Goal: Task Accomplishment & Management: Manage account settings

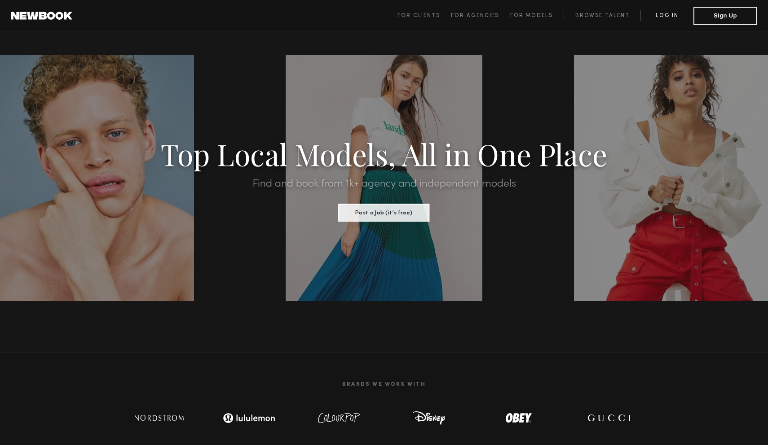
click at [675, 17] on link "Log in" at bounding box center [666, 15] width 53 height 11
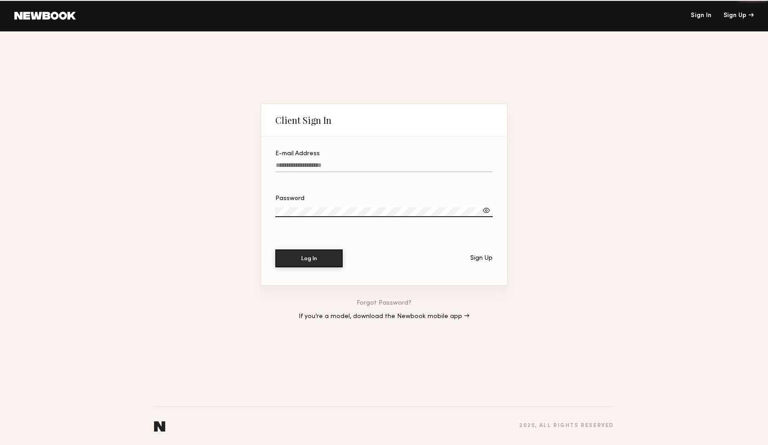
type input "**********"
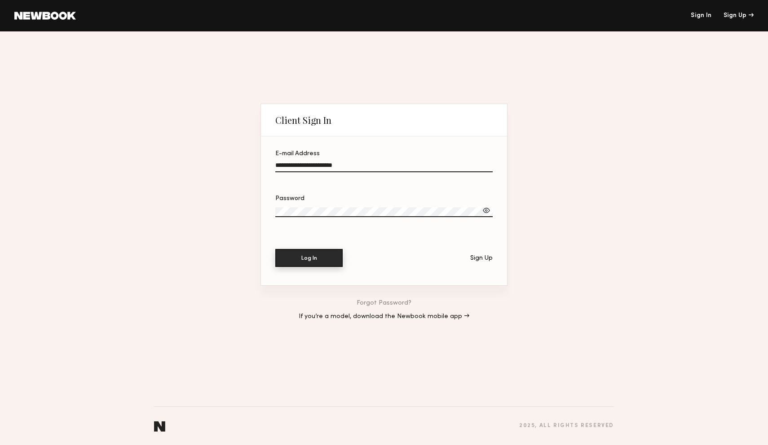
click at [325, 259] on button "Log In" at bounding box center [308, 258] width 67 height 18
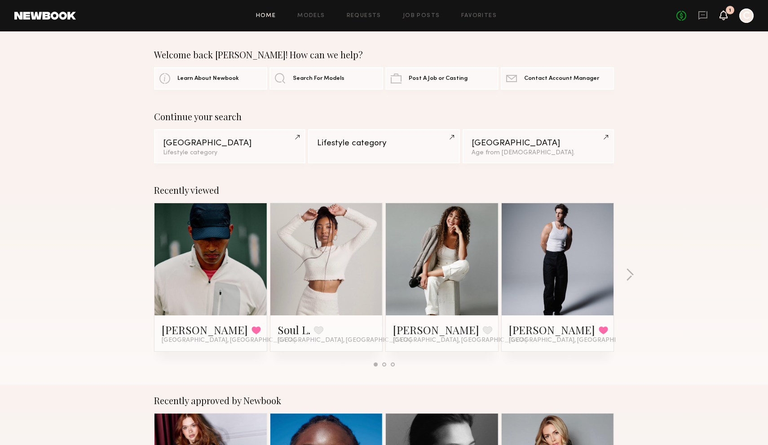
click at [726, 15] on icon at bounding box center [723, 15] width 7 height 6
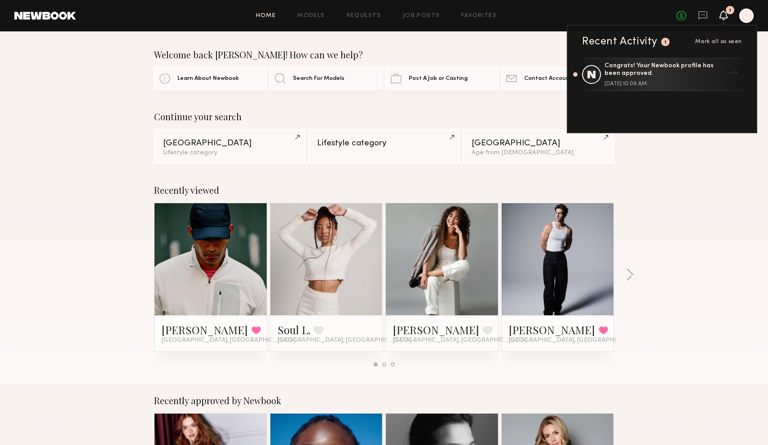
click at [472, 11] on div "Home Models Requests Job Posts Favorites Sign Out No fees up to $5,000 1 Recent…" at bounding box center [414, 16] width 677 height 14
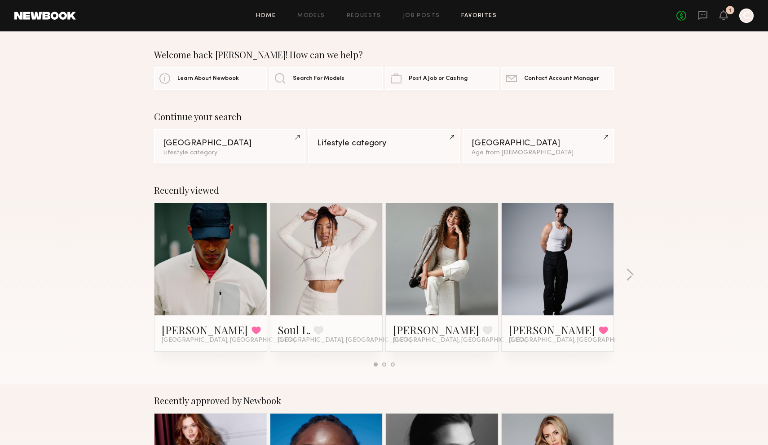
click at [475, 17] on link "Favorites" at bounding box center [478, 16] width 35 height 6
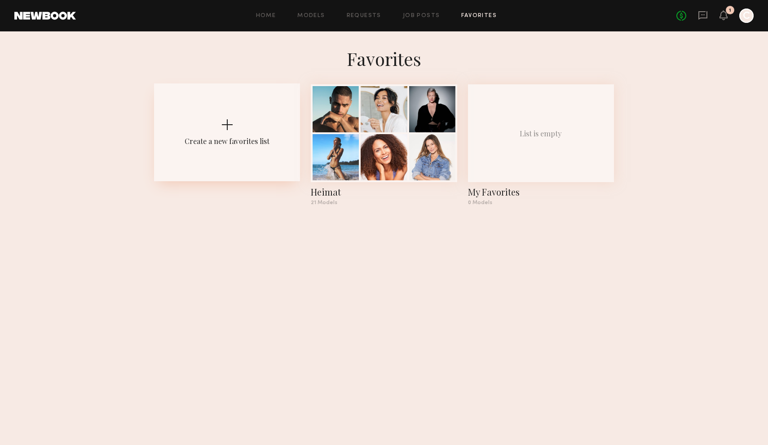
click at [236, 117] on div "Create a new favorites list" at bounding box center [227, 132] width 146 height 98
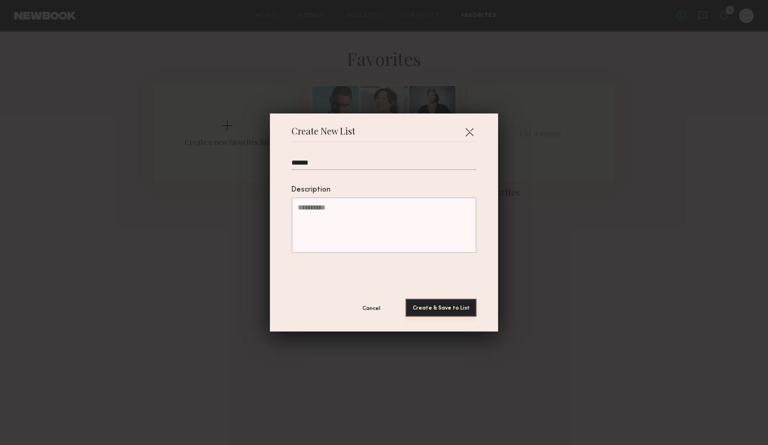
type input "******"
click at [460, 309] on button "Create & Save to List" at bounding box center [440, 308] width 71 height 18
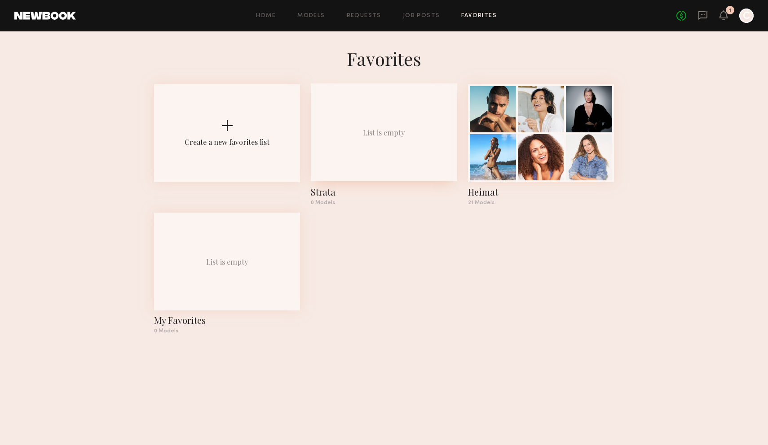
click at [375, 136] on div "List is empty" at bounding box center [384, 132] width 42 height 9
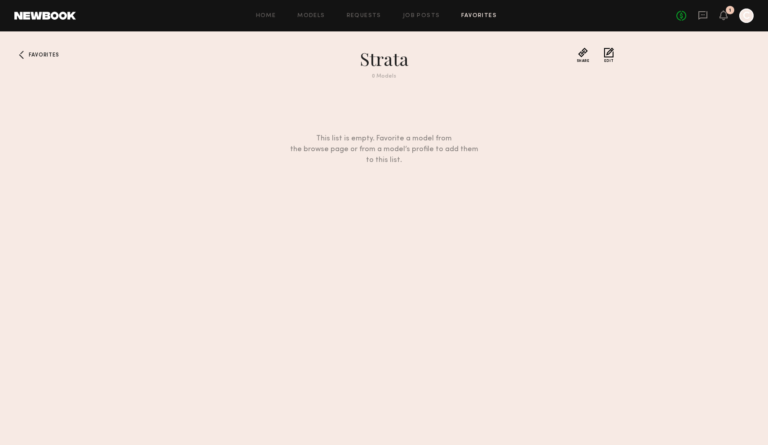
click at [40, 16] on link at bounding box center [44, 16] width 61 height 8
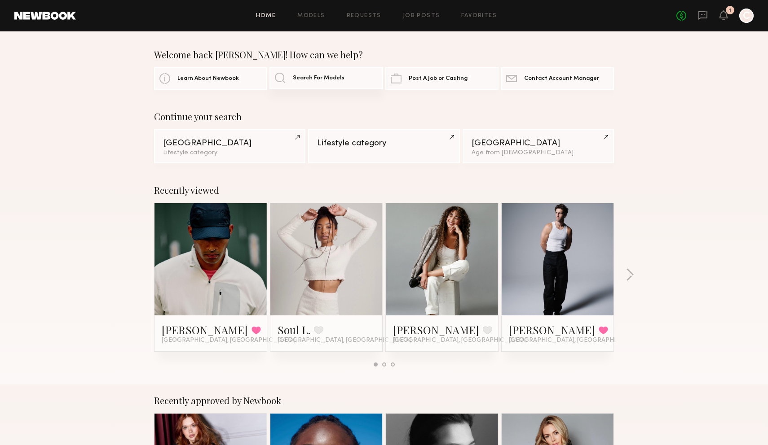
click at [328, 76] on span "Search For Models" at bounding box center [319, 78] width 52 height 6
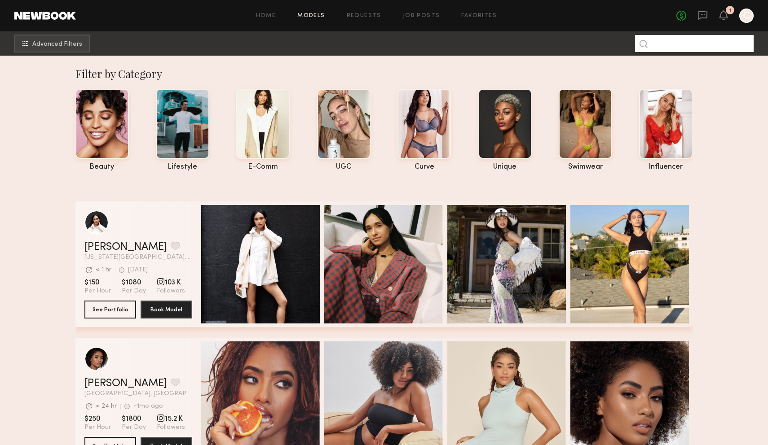
click at [690, 48] on input at bounding box center [694, 43] width 119 height 17
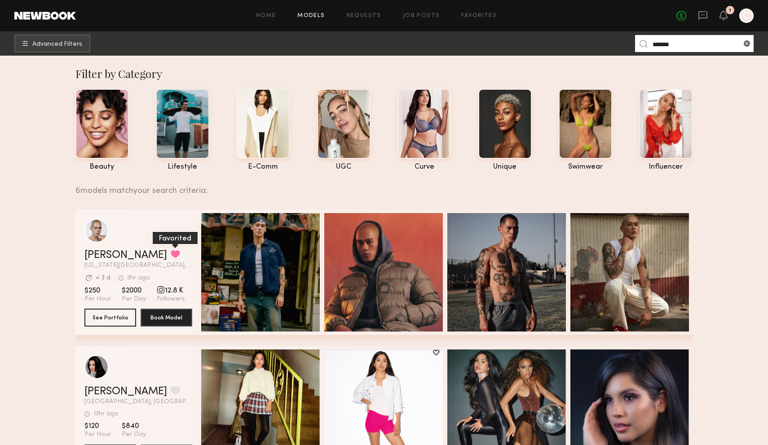
click at [171, 254] on button "grid" at bounding box center [175, 254] width 9 height 8
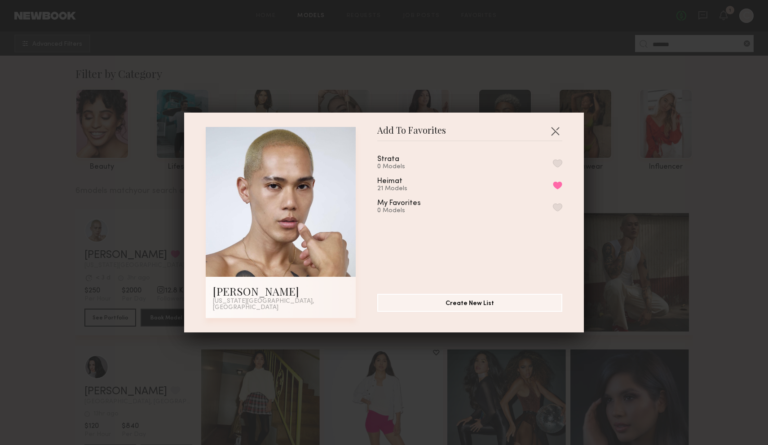
click at [558, 163] on button "button" at bounding box center [557, 163] width 9 height 8
click at [621, 172] on div "Add To Favorites Adrian B. New York City, NY Add To Favorites Strata 1 Model Re…" at bounding box center [384, 222] width 768 height 445
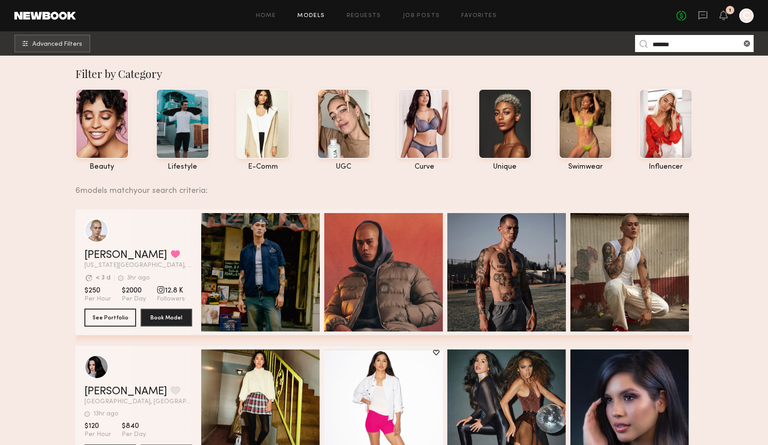
click at [659, 48] on input "******" at bounding box center [694, 43] width 119 height 17
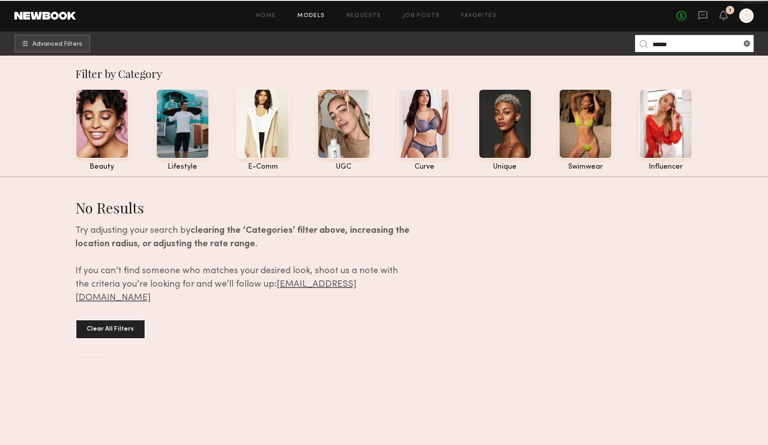
click at [656, 44] on input "******" at bounding box center [694, 43] width 119 height 17
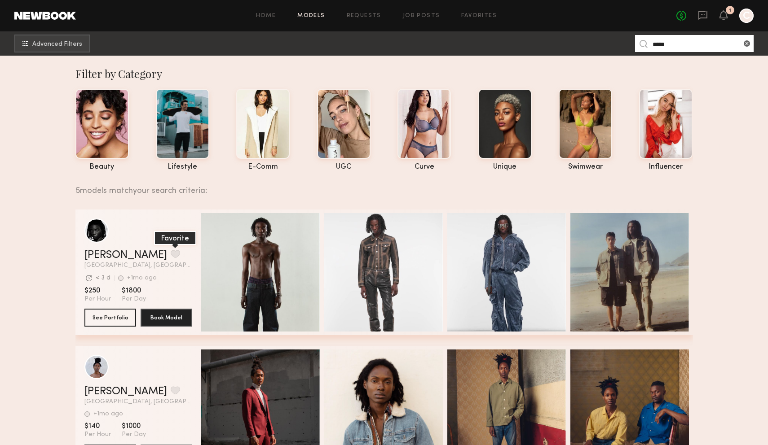
click at [171, 251] on button "grid" at bounding box center [175, 254] width 9 height 8
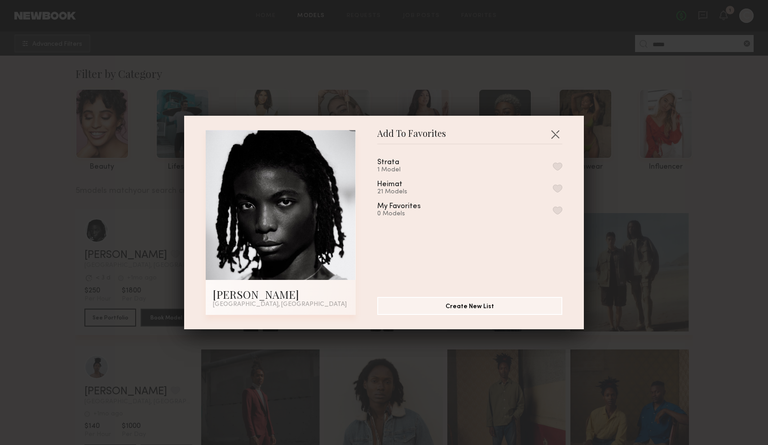
click at [561, 166] on button "button" at bounding box center [557, 166] width 9 height 8
click at [615, 194] on div "Add To Favorites Shane G. Los Angeles, CA Add To Favorites Strata 2 Models Remo…" at bounding box center [384, 222] width 768 height 445
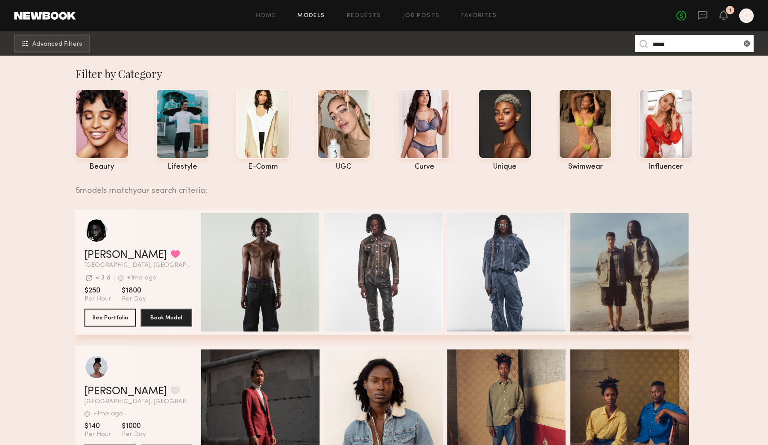
click at [661, 40] on input "*****" at bounding box center [694, 43] width 119 height 17
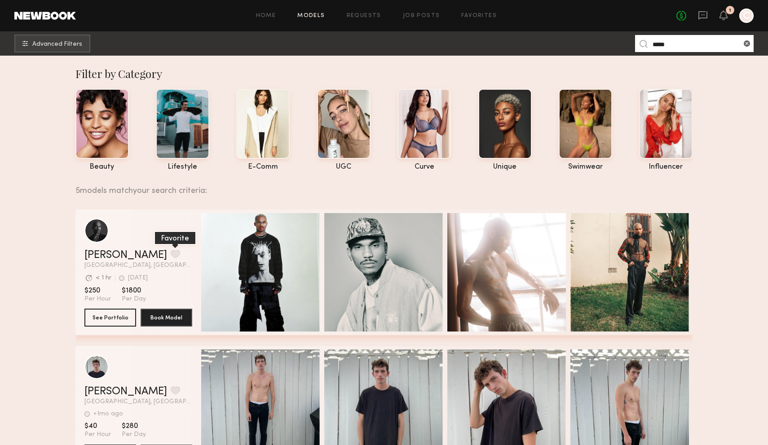
click at [171, 254] on button "grid" at bounding box center [175, 254] width 9 height 8
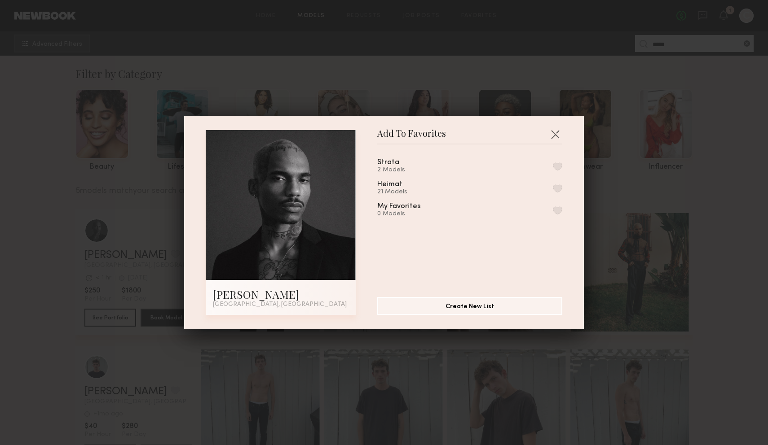
click at [557, 163] on button "button" at bounding box center [557, 166] width 9 height 8
click at [628, 167] on div "Add To Favorites Caleb E. Los Angeles, CA Add To Favorites Strata 3 Models Remo…" at bounding box center [384, 222] width 768 height 445
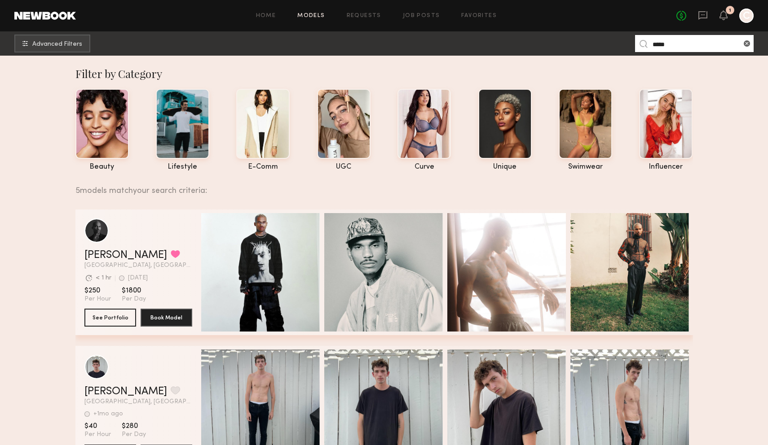
click at [676, 43] on input "*****" at bounding box center [694, 43] width 119 height 17
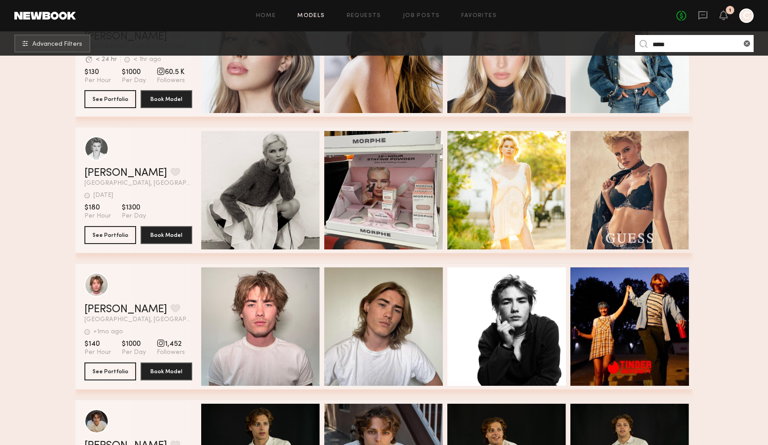
scroll to position [426, 0]
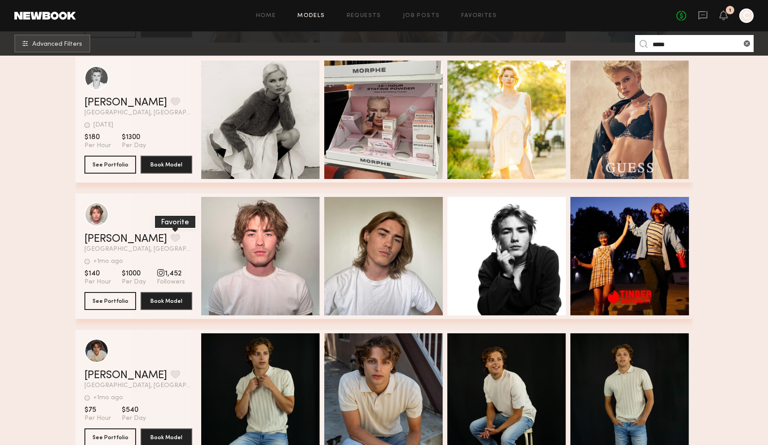
click at [171, 237] on button "grid" at bounding box center [175, 238] width 9 height 8
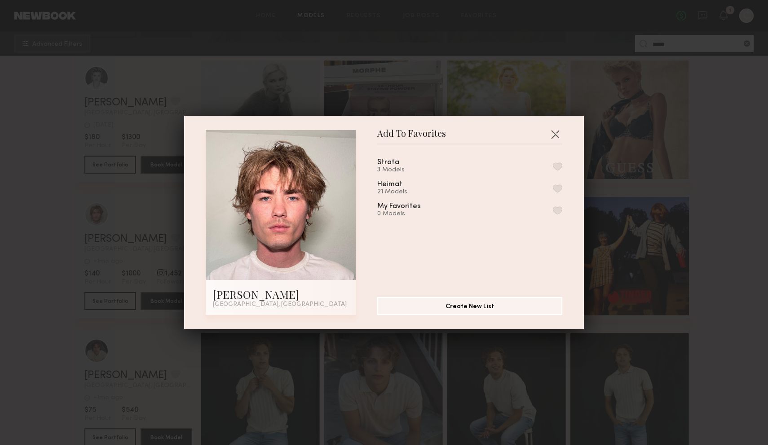
click at [554, 162] on button "button" at bounding box center [557, 166] width 9 height 8
click at [649, 168] on div "Add To Favorites Logan B. Los Angeles, CA Add To Favorites Strata 4 Models Remo…" at bounding box center [384, 222] width 768 height 445
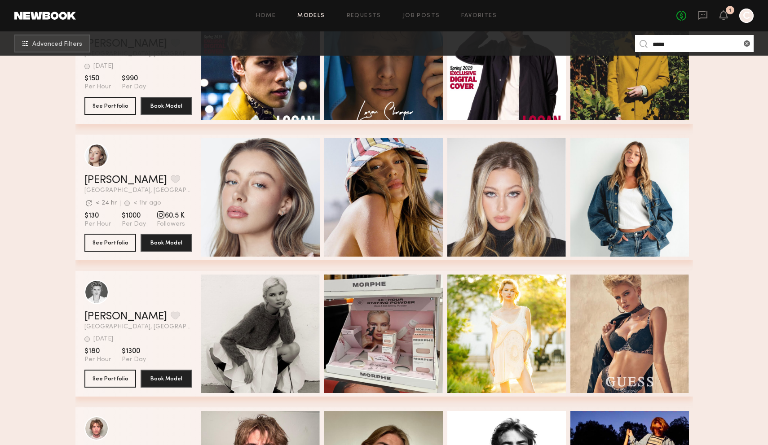
scroll to position [0, 0]
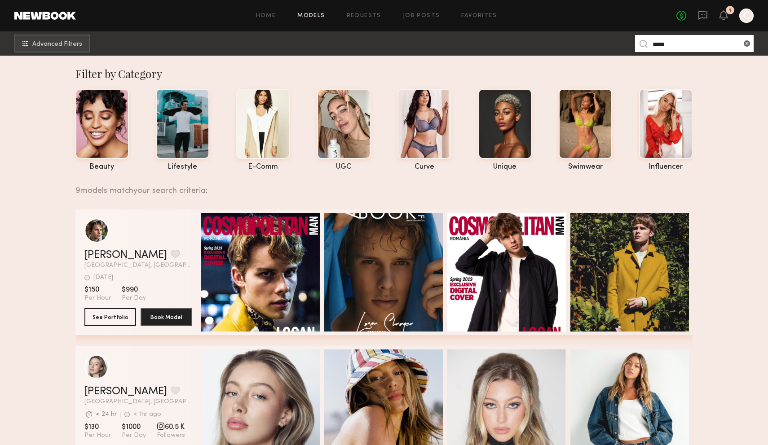
click at [661, 51] on input "*****" at bounding box center [694, 43] width 119 height 17
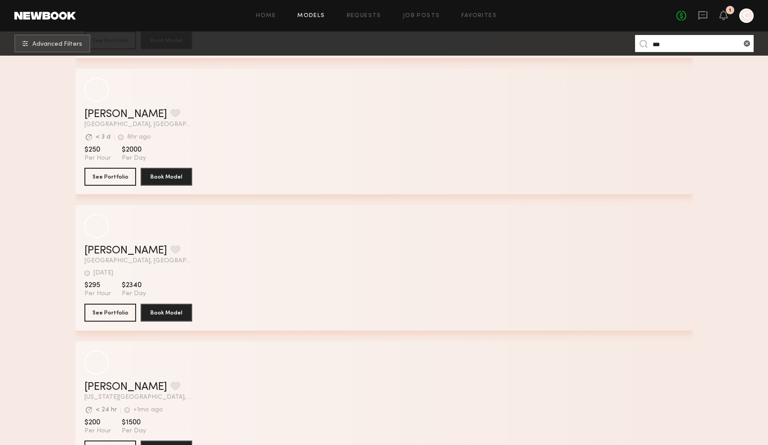
scroll to position [676, 0]
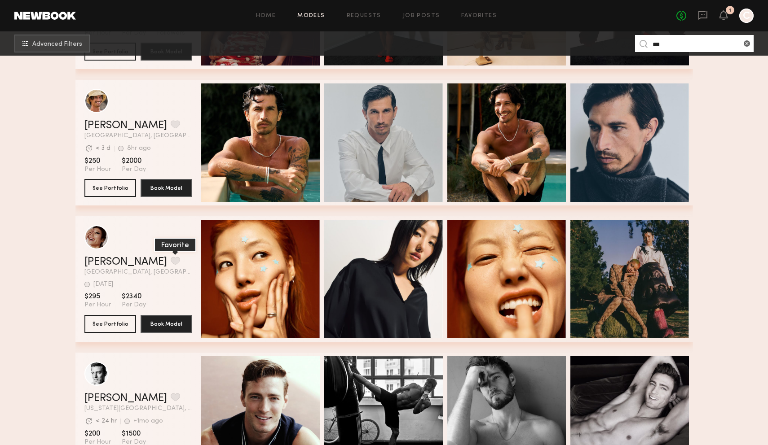
click at [171, 264] on button "grid" at bounding box center [175, 261] width 9 height 8
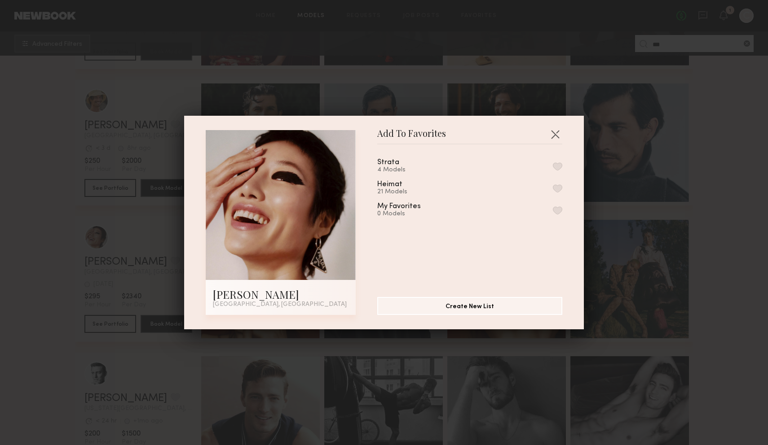
click at [558, 168] on button "button" at bounding box center [557, 166] width 9 height 8
click at [711, 213] on div "Add To Favorites Mikaela K. Los Angeles, CA Add To Favorites Strata 5 Models Re…" at bounding box center [384, 222] width 768 height 445
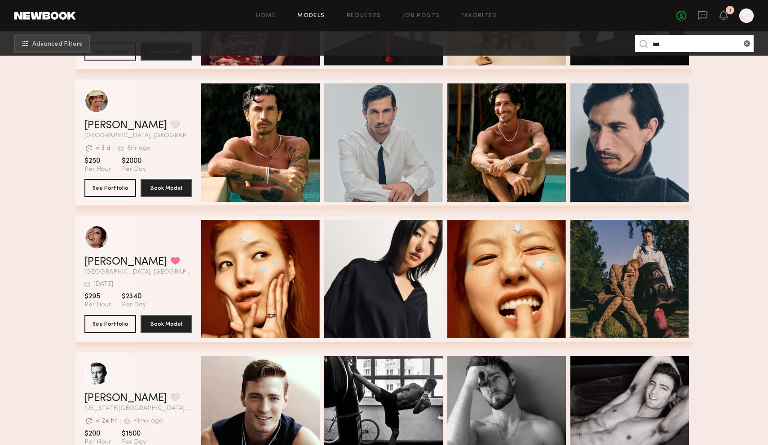
click at [663, 44] on input "***" at bounding box center [694, 43] width 119 height 17
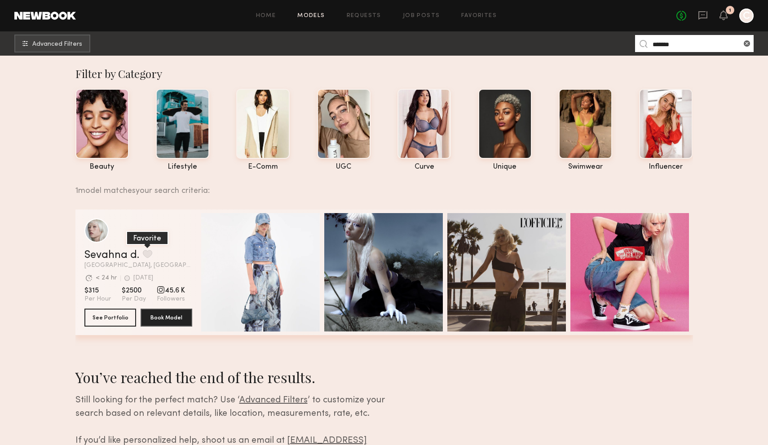
click at [149, 250] on button "grid" at bounding box center [147, 254] width 9 height 8
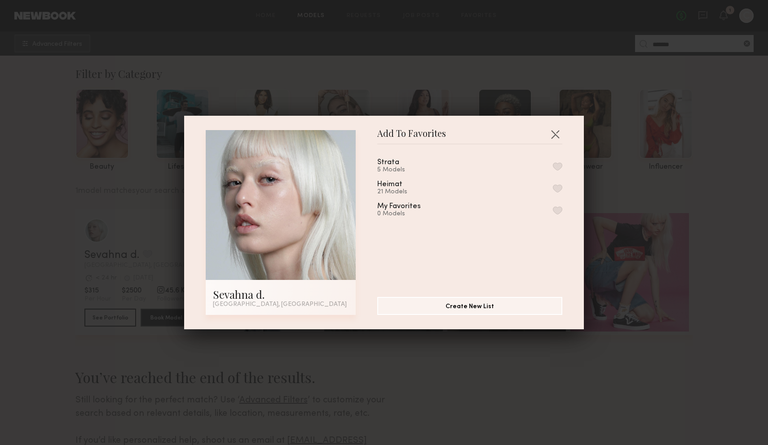
click at [562, 166] on div "Strata 5 Models Heimat 21 Models My Favorites 0 Models" at bounding box center [474, 217] width 194 height 131
click at [557, 163] on button "button" at bounding box center [557, 166] width 9 height 8
click at [673, 215] on div "Add To Favorites Sevahna d. Los Angeles, CA Add To Favorites Strata 5 Models He…" at bounding box center [384, 222] width 768 height 445
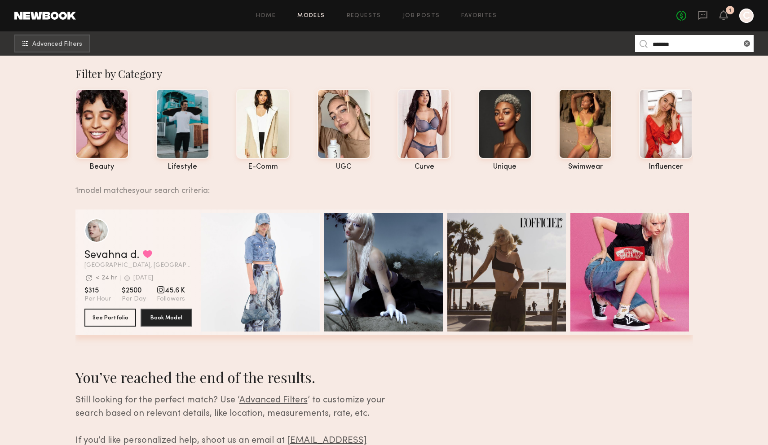
click at [666, 48] on input "*******" at bounding box center [694, 43] width 119 height 17
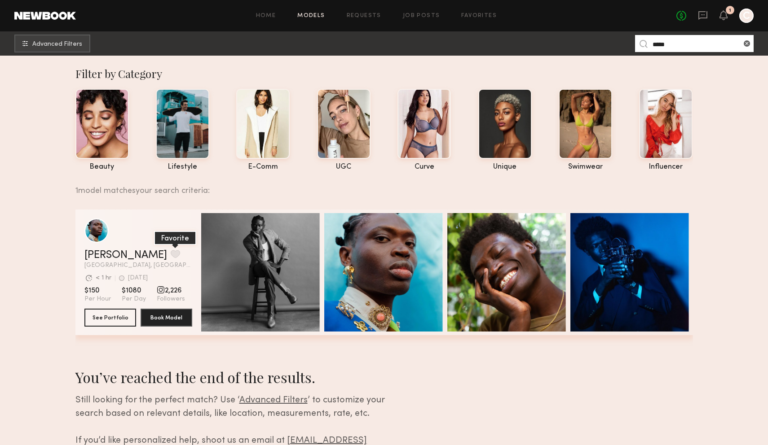
click at [171, 256] on button "grid" at bounding box center [175, 254] width 9 height 8
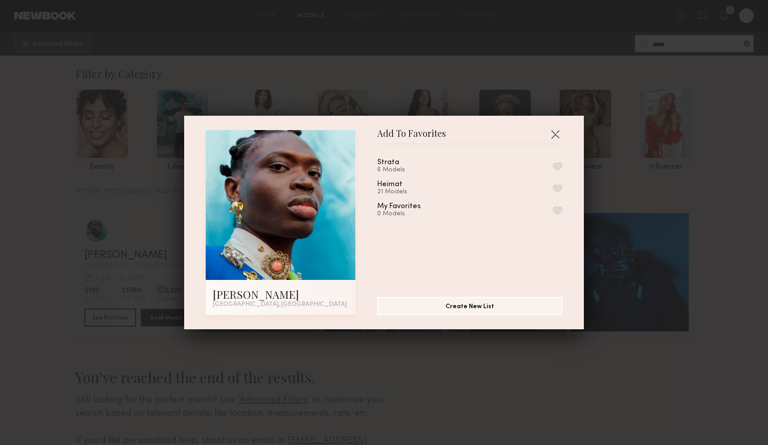
click at [554, 164] on button "button" at bounding box center [557, 166] width 9 height 8
click at [648, 167] on div "Add To Favorites Isaak A. Los Angeles, CA Add To Favorites Strata 7 Models Remo…" at bounding box center [384, 222] width 768 height 445
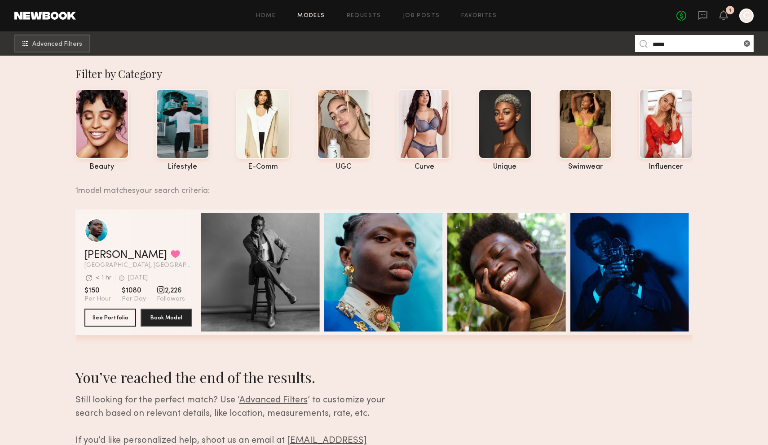
click at [654, 46] on input "*****" at bounding box center [694, 43] width 119 height 17
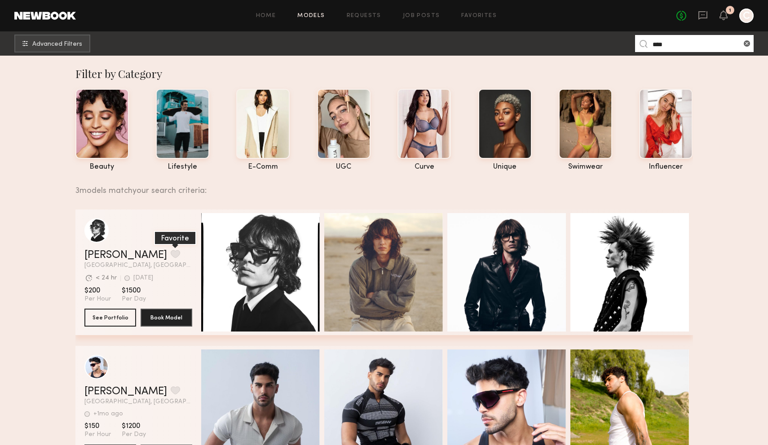
click at [171, 258] on button "grid" at bounding box center [175, 254] width 9 height 8
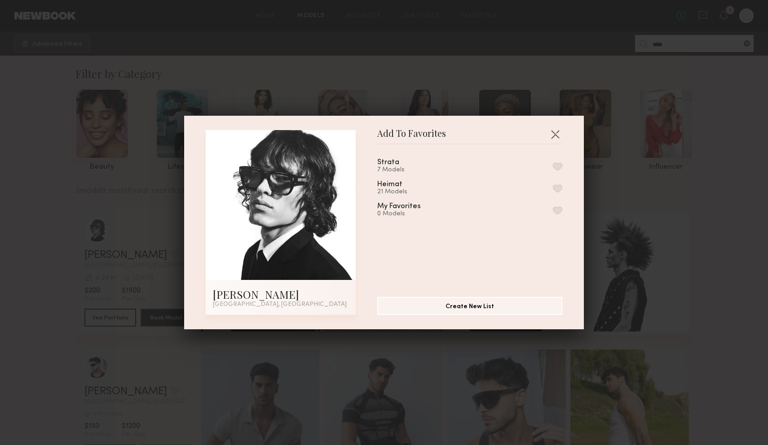
click at [557, 169] on button "button" at bounding box center [557, 166] width 9 height 8
click at [635, 215] on div "Add To Favorites Zack B. Los Angeles, CA Add To Favorites Strata 8 Models Remov…" at bounding box center [384, 222] width 768 height 445
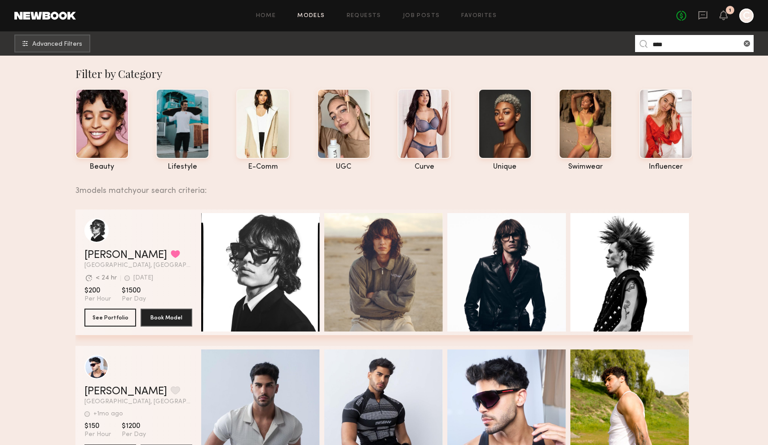
click at [654, 44] on input "****" at bounding box center [694, 43] width 119 height 17
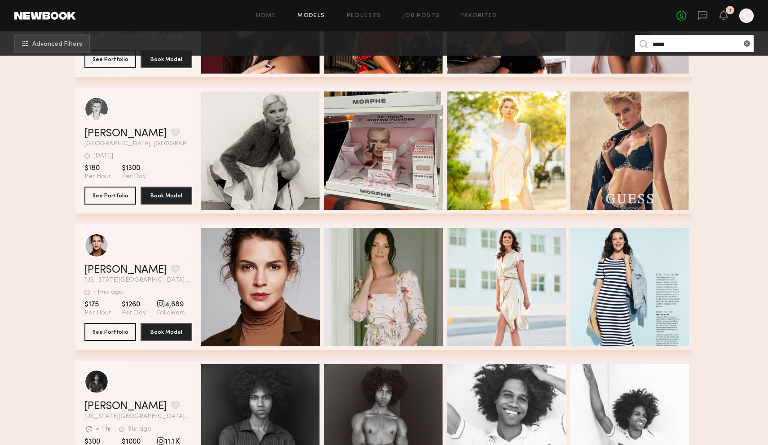
scroll to position [653, 0]
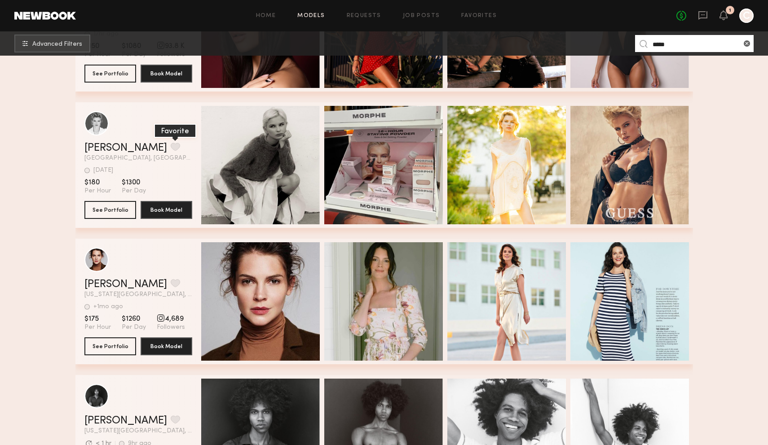
click at [171, 144] on button "grid" at bounding box center [175, 147] width 9 height 8
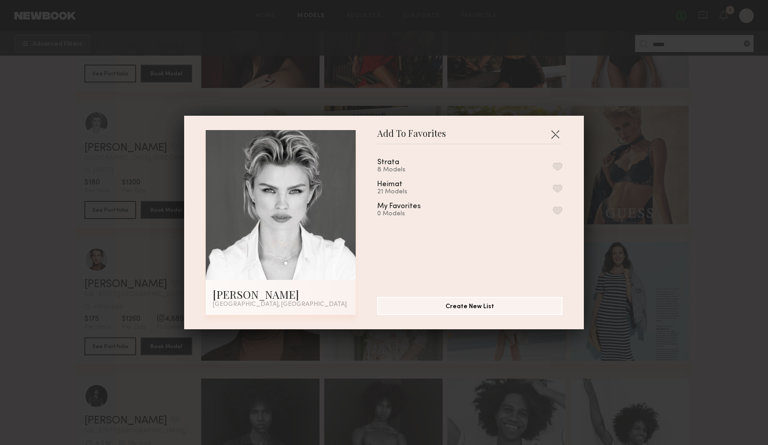
click at [558, 166] on button "button" at bounding box center [557, 166] width 9 height 8
click at [639, 201] on div "Add To Favorites Julia L. Los Angeles, CA Add To Favorites Strata 9 Models Remo…" at bounding box center [384, 222] width 768 height 445
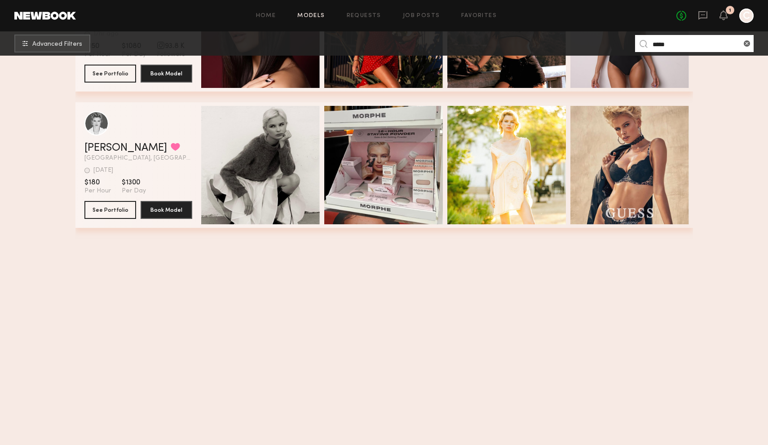
scroll to position [0, 0]
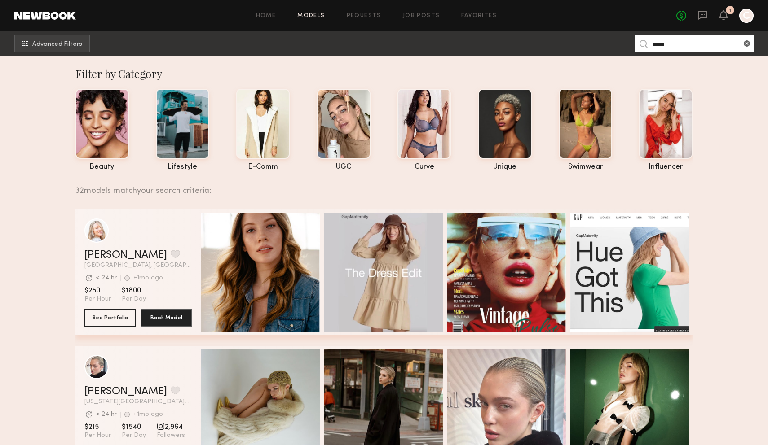
click at [659, 40] on input "*****" at bounding box center [694, 43] width 119 height 17
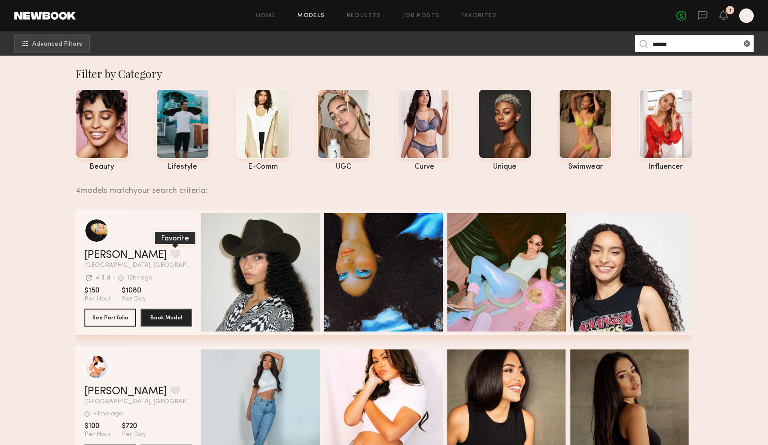
click at [171, 255] on button "grid" at bounding box center [175, 254] width 9 height 8
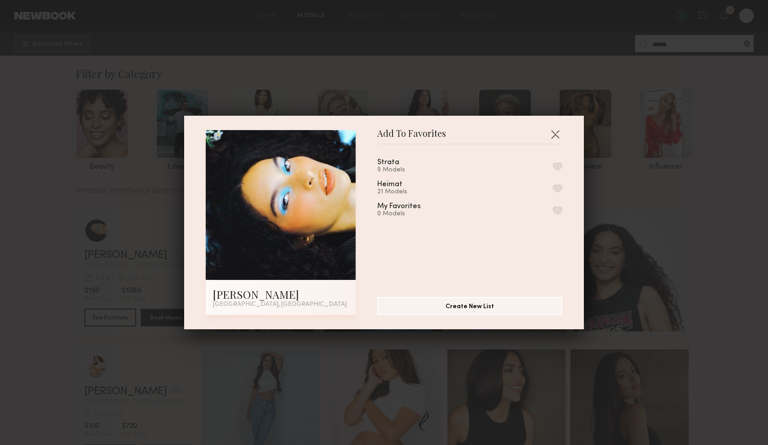
click at [558, 167] on button "button" at bounding box center [557, 166] width 9 height 8
click at [664, 186] on div "Add To Favorites Franki L. Los Angeles, CA Add To Favorites Strata 10 Models Re…" at bounding box center [384, 222] width 768 height 445
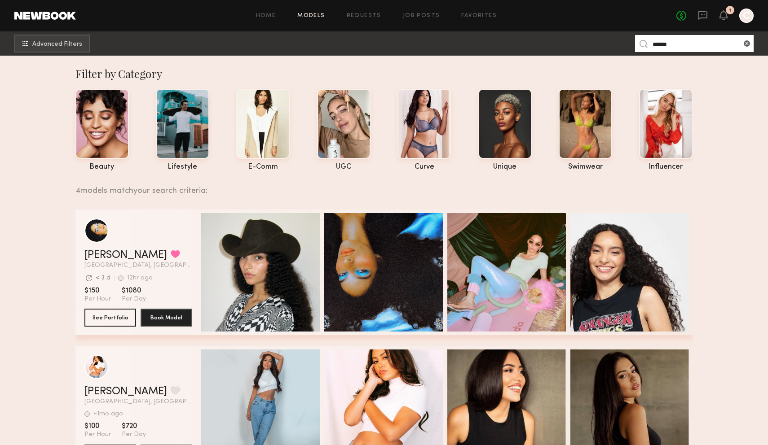
click at [658, 47] on input "******" at bounding box center [694, 43] width 119 height 17
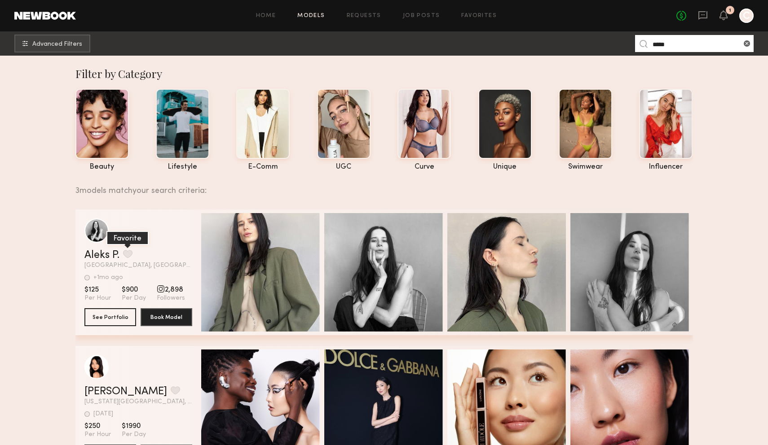
click at [128, 253] on button "grid" at bounding box center [127, 254] width 9 height 8
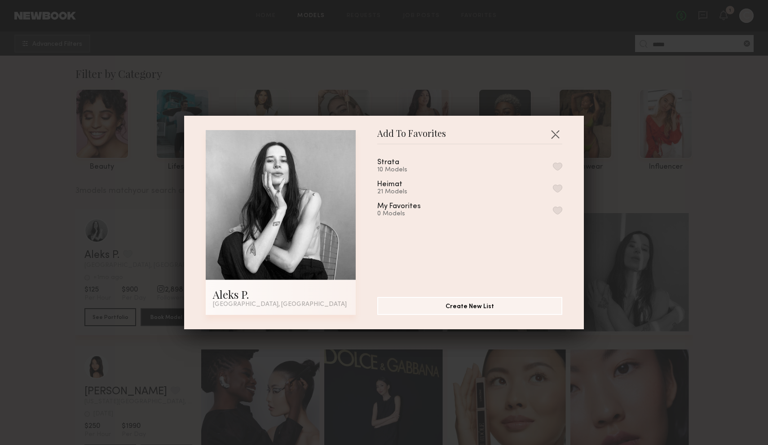
click at [555, 167] on button "button" at bounding box center [557, 166] width 9 height 8
click at [645, 232] on div "Add To Favorites Aleks P. Los Angeles, CA Add To Favorites Strata 11 Models Rem…" at bounding box center [384, 222] width 768 height 445
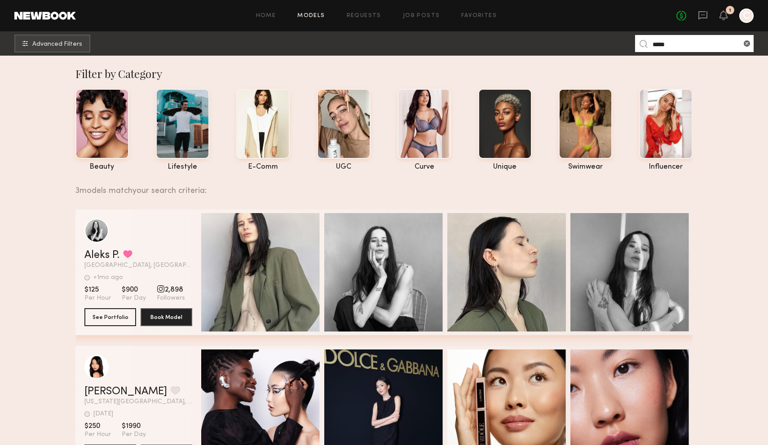
click at [665, 44] on input "*****" at bounding box center [694, 43] width 119 height 17
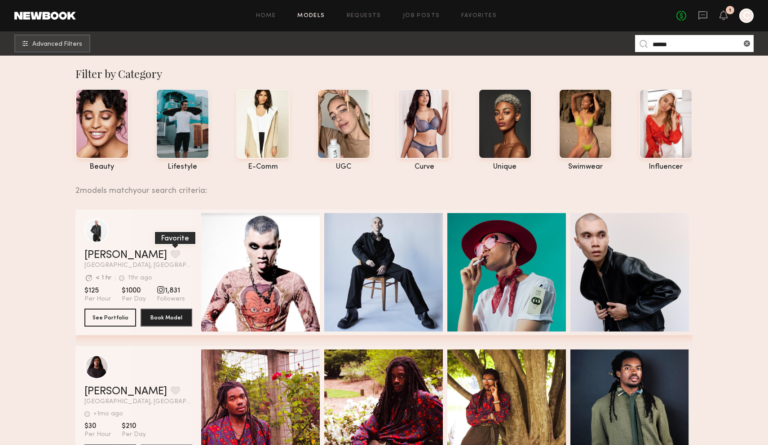
click at [171, 250] on button "grid" at bounding box center [175, 254] width 9 height 8
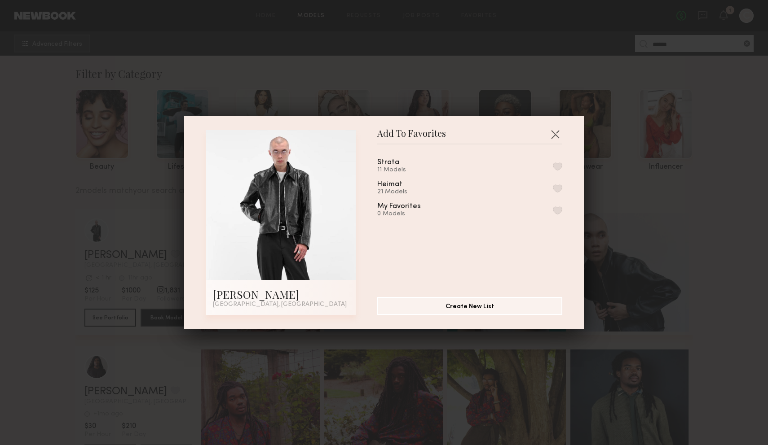
click at [557, 161] on div "Strata 11 Models" at bounding box center [469, 166] width 185 height 15
click at [560, 167] on button "button" at bounding box center [557, 166] width 9 height 8
click at [654, 235] on div "Add To Favorites Dillan D. Fullerton, CA Add To Favorites Strata 12 Models Remo…" at bounding box center [384, 222] width 768 height 445
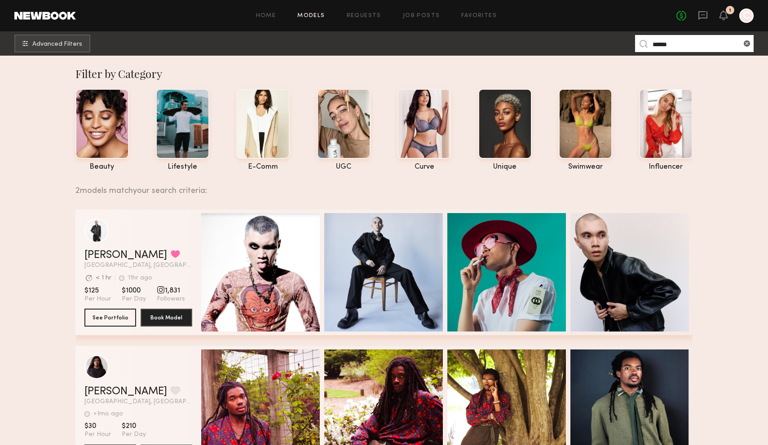
click at [663, 45] on input "******" at bounding box center [694, 43] width 119 height 17
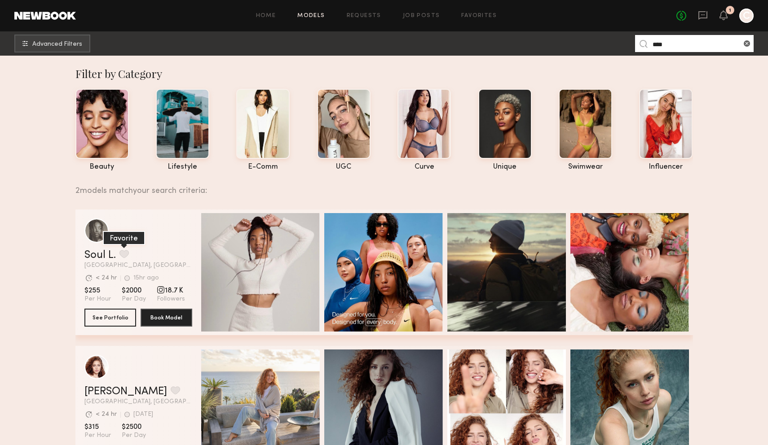
click at [126, 253] on button "grid" at bounding box center [123, 254] width 9 height 8
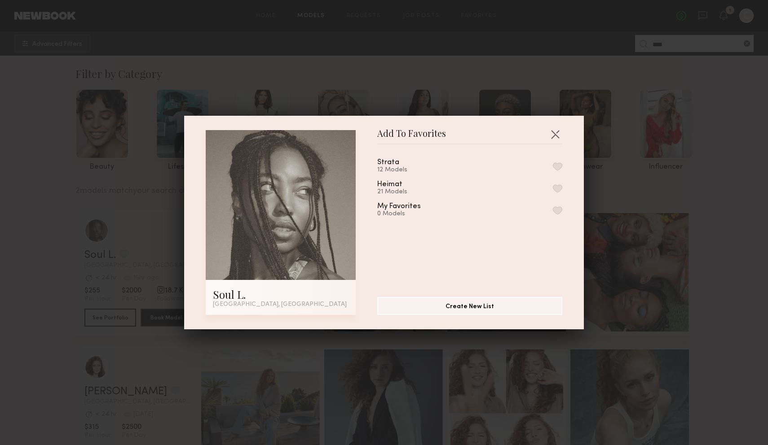
click at [558, 164] on button "button" at bounding box center [557, 166] width 9 height 8
click at [619, 222] on div "Add To Favorites Soul L. Los Angeles, CA Add To Favorites Strata 12 Models Heim…" at bounding box center [384, 222] width 768 height 445
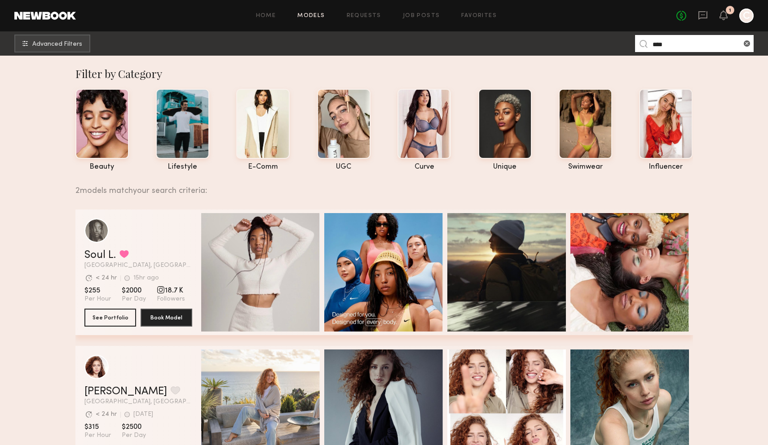
click at [653, 43] on input "****" at bounding box center [694, 43] width 119 height 17
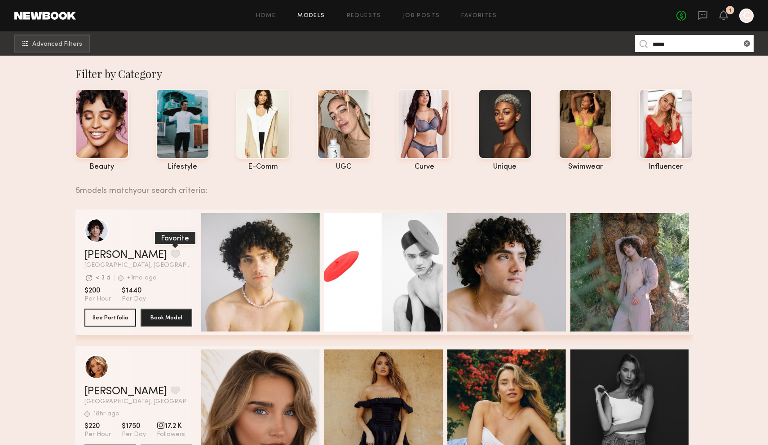
click at [171, 254] on button "grid" at bounding box center [175, 254] width 9 height 8
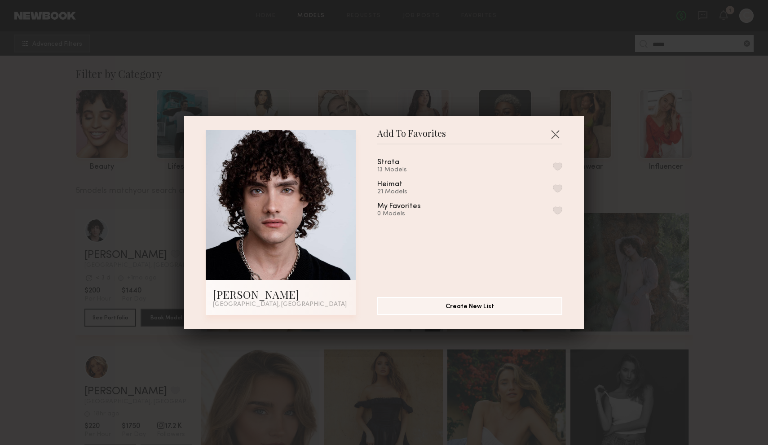
click at [557, 168] on button "button" at bounding box center [557, 166] width 9 height 8
click at [635, 267] on div "Add To Favorites Beau A. Los Angeles, CA Add To Favorites Strata 14 Models Remo…" at bounding box center [384, 222] width 768 height 445
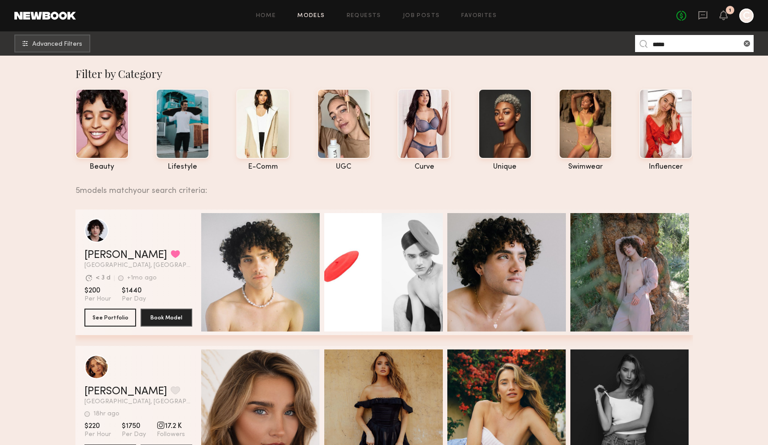
click at [656, 35] on nb-browse-subheader "Advanced Filters ****" at bounding box center [384, 43] width 768 height 24
click at [662, 48] on input "****" at bounding box center [694, 43] width 119 height 17
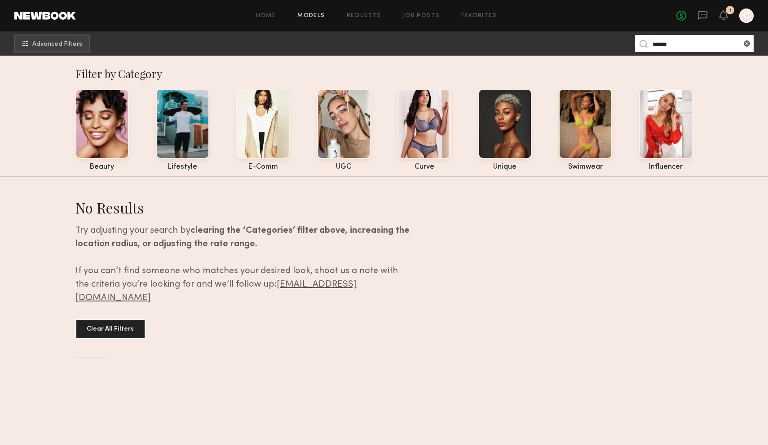
click at [681, 36] on input "******" at bounding box center [694, 43] width 119 height 17
click at [675, 50] on input "******" at bounding box center [694, 43] width 119 height 17
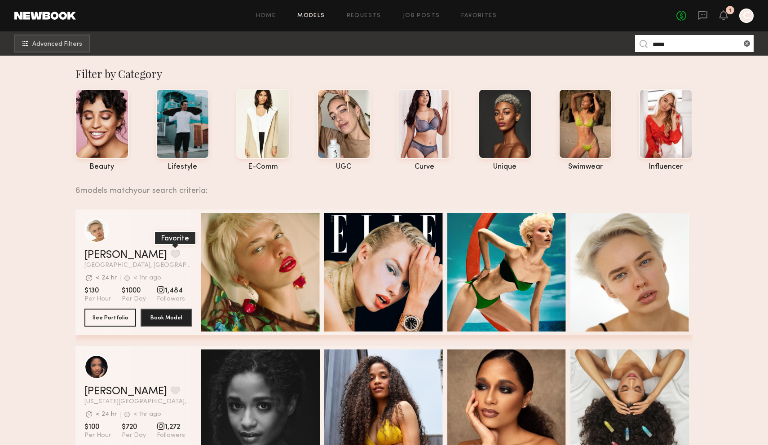
click at [171, 256] on button "grid" at bounding box center [175, 254] width 9 height 8
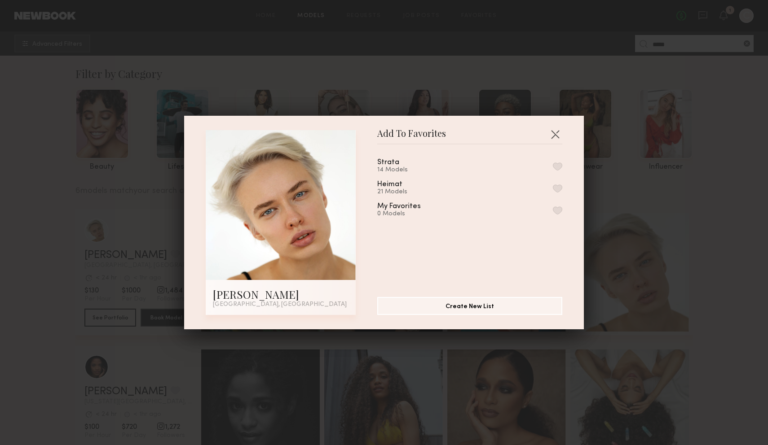
click at [558, 169] on button "button" at bounding box center [557, 166] width 9 height 8
click at [645, 181] on div "Add To Favorites Gena S. Los Angeles, CA Add To Favorites Strata 15 Models Remo…" at bounding box center [384, 222] width 768 height 445
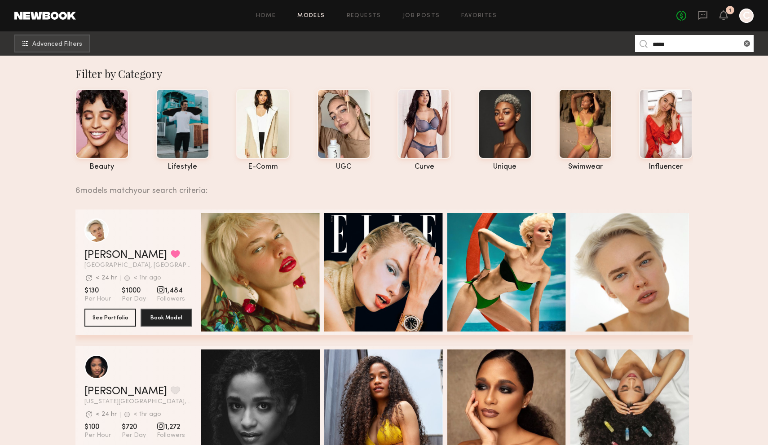
click at [660, 43] on input "****" at bounding box center [694, 43] width 119 height 17
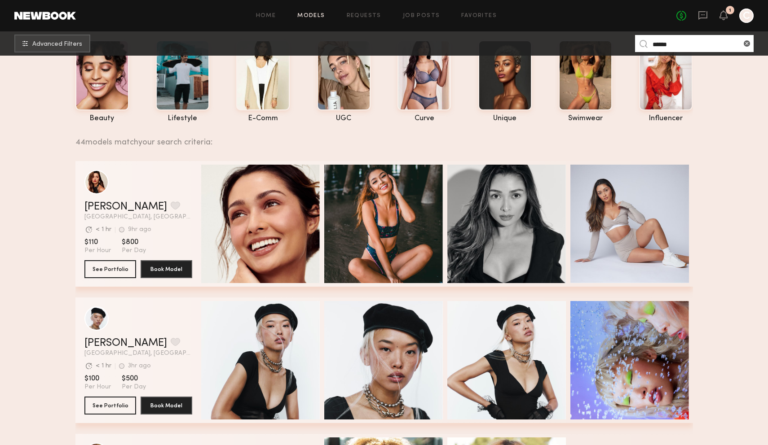
scroll to position [53, 0]
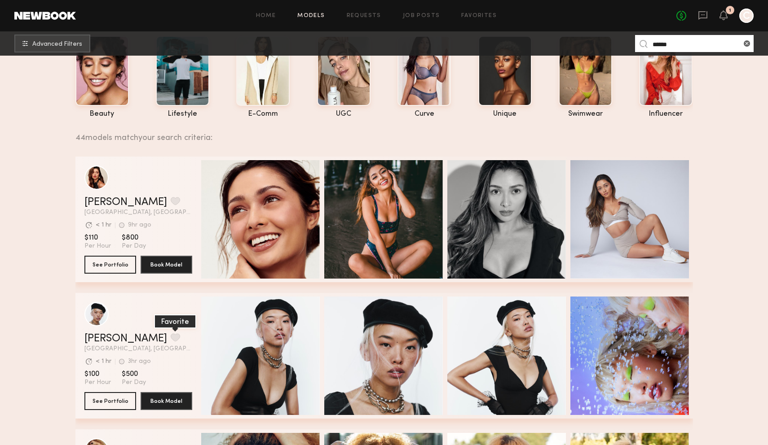
click at [171, 338] on button "grid" at bounding box center [175, 338] width 9 height 8
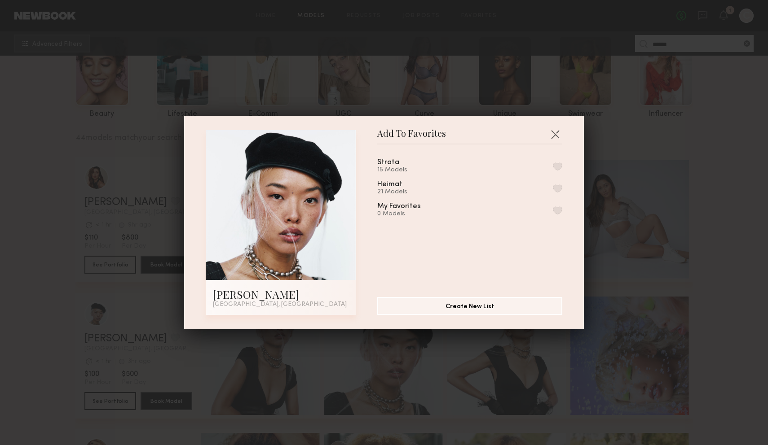
click at [557, 163] on button "button" at bounding box center [557, 166] width 9 height 8
click at [672, 154] on div "Add To Favorites Angel L. Los Angeles, CA Add To Favorites Strata 16 Models Rem…" at bounding box center [384, 222] width 768 height 445
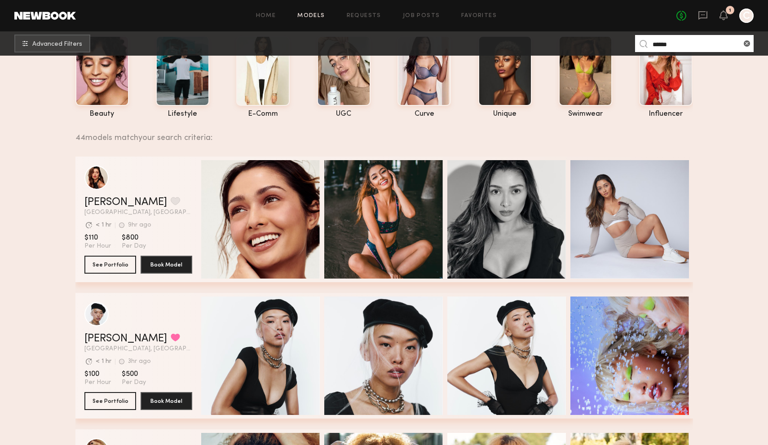
click at [660, 49] on input "*****" at bounding box center [694, 43] width 119 height 17
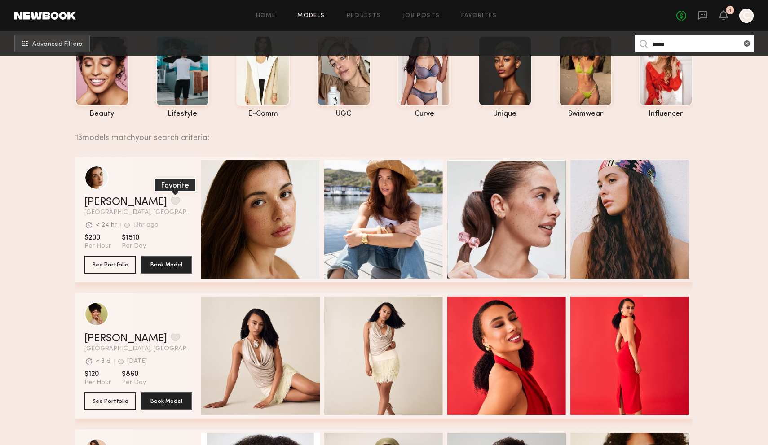
click at [171, 201] on button "grid" at bounding box center [175, 201] width 9 height 8
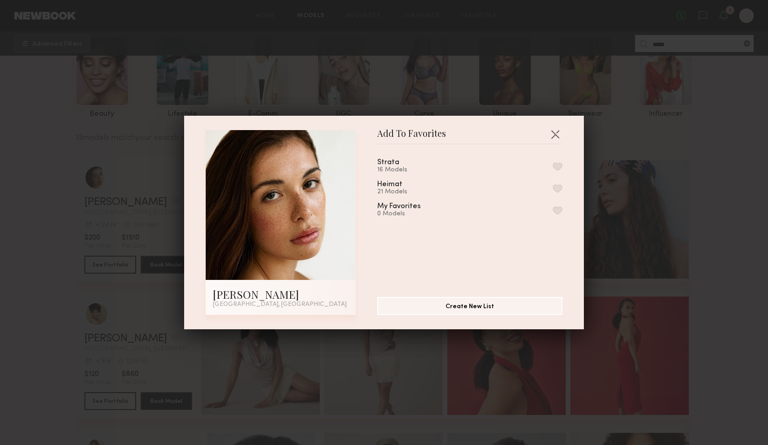
click at [554, 165] on button "button" at bounding box center [557, 166] width 9 height 8
click at [664, 175] on div "Add To Favorites Jasmine G. Los Angeles, CA Add To Favorites Strata 17 Models R…" at bounding box center [384, 222] width 768 height 445
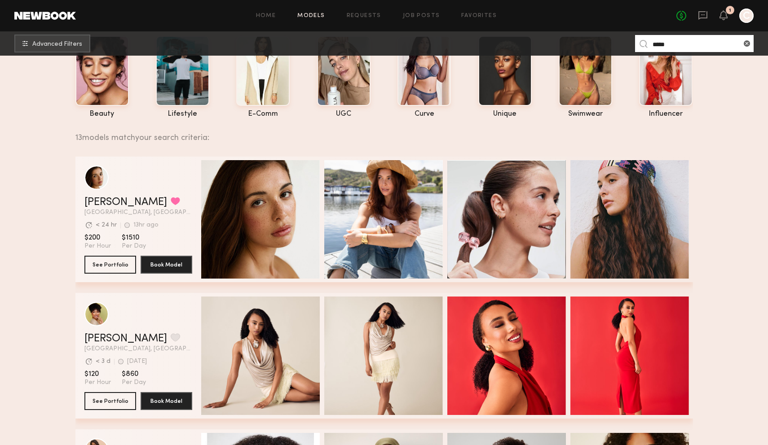
click at [660, 49] on input "*****" at bounding box center [694, 43] width 119 height 17
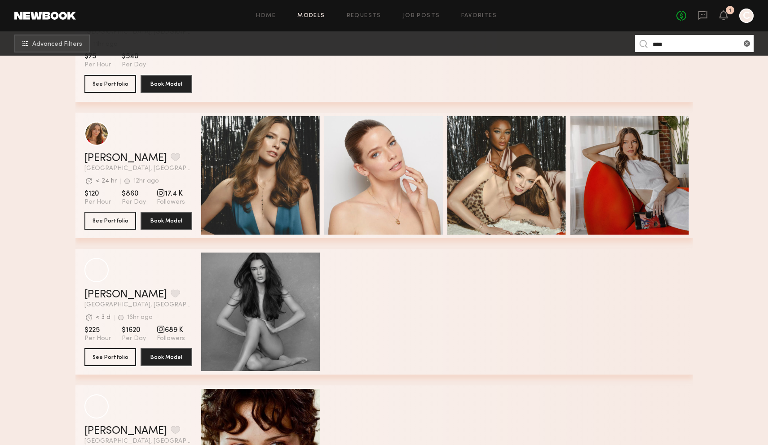
scroll to position [523, 0]
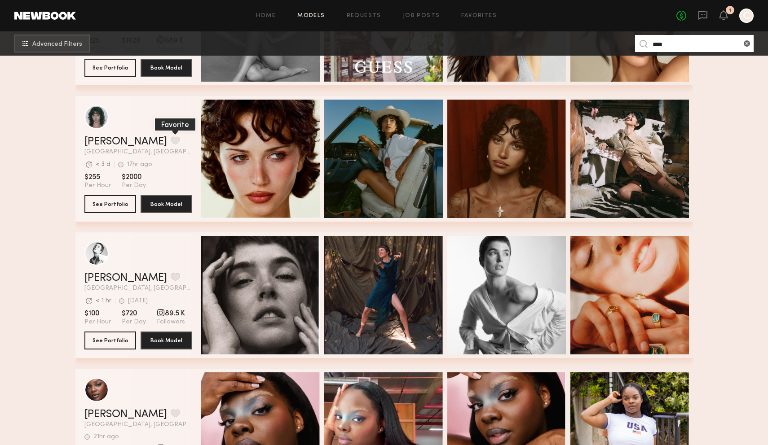
click at [171, 142] on button "grid" at bounding box center [175, 140] width 9 height 8
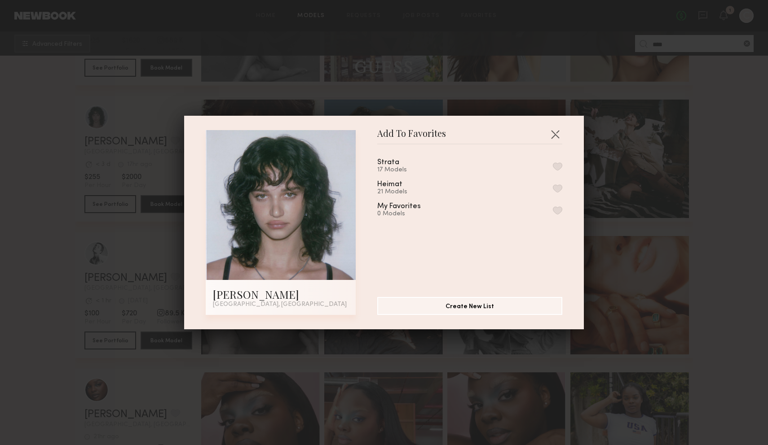
click at [558, 167] on button "button" at bounding box center [557, 166] width 9 height 8
click at [625, 187] on div "Add To Favorites Jessie M. Los Angeles, CA Add To Favorites Strata 18 Models Re…" at bounding box center [384, 222] width 768 height 445
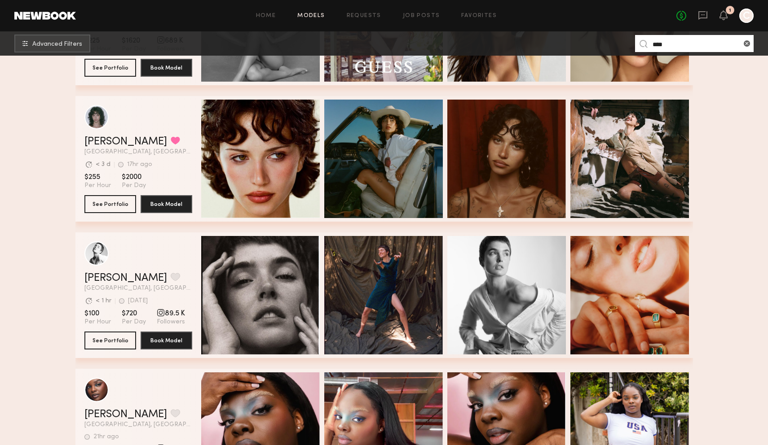
click at [660, 46] on input "****" at bounding box center [694, 43] width 119 height 17
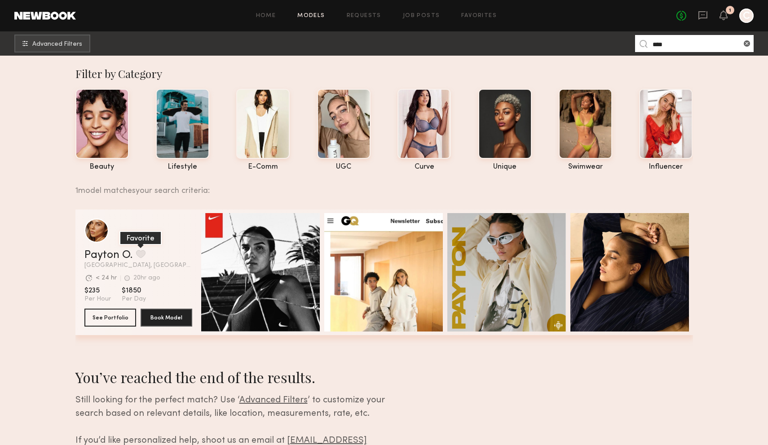
click at [140, 251] on button "grid" at bounding box center [140, 254] width 9 height 8
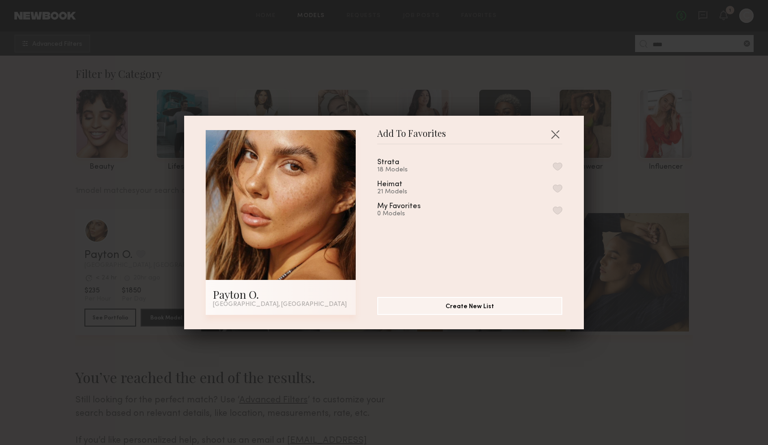
click at [555, 168] on button "button" at bounding box center [557, 166] width 9 height 8
click at [644, 211] on div "Add To Favorites Payton O. Los Angeles, CA Add To Favorites Strata 19 Models Re…" at bounding box center [384, 222] width 768 height 445
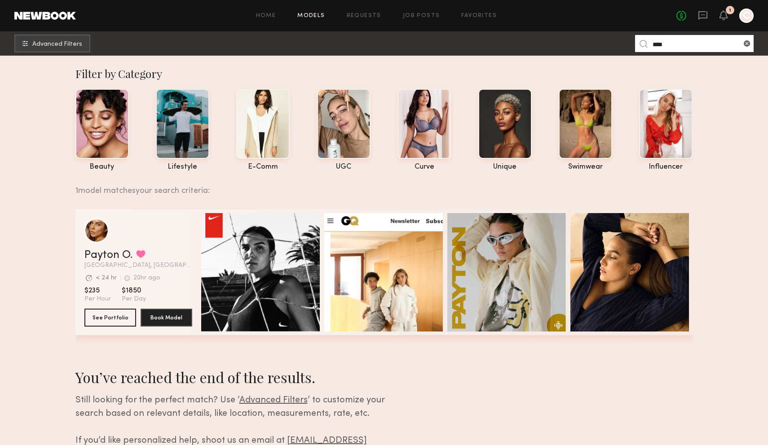
click at [659, 45] on input "****" at bounding box center [694, 43] width 119 height 17
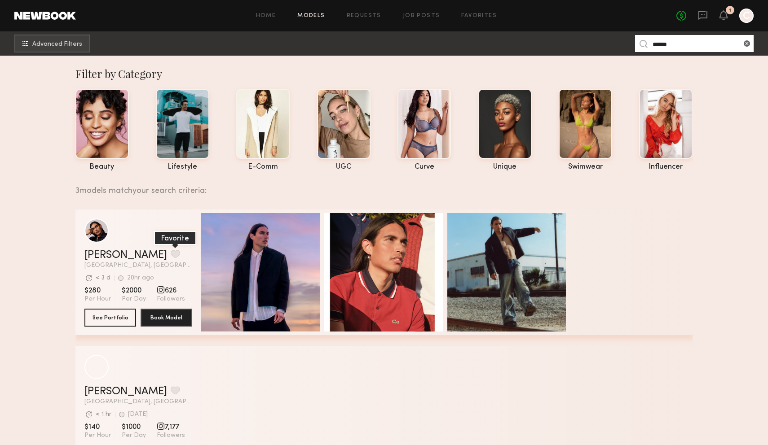
type input "******"
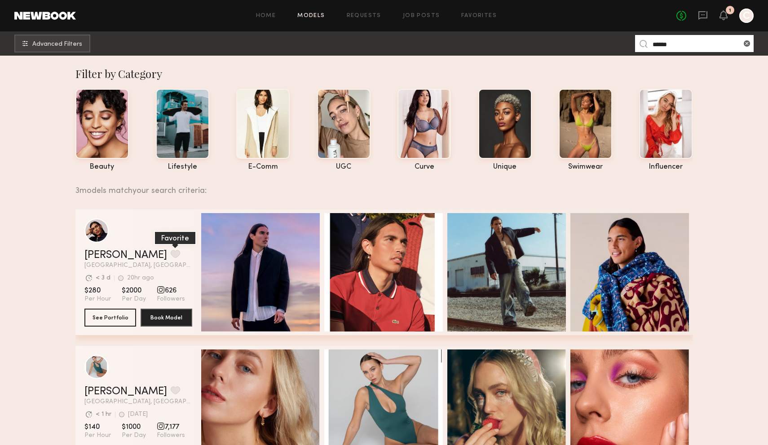
click at [171, 255] on button "grid" at bounding box center [175, 254] width 9 height 8
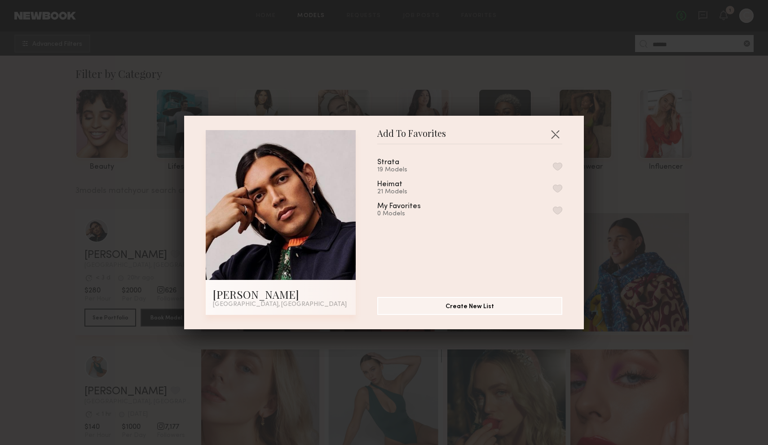
click at [568, 169] on div "Strata 19 Models Heimat 21 Models My Favorites 0 Models" at bounding box center [474, 217] width 194 height 131
click at [560, 166] on button "button" at bounding box center [557, 166] width 9 height 8
click at [638, 194] on div "Add To Favorites Fabian A. Los Angeles, CA Add To Favorites Strata 20 Models Re…" at bounding box center [384, 222] width 768 height 445
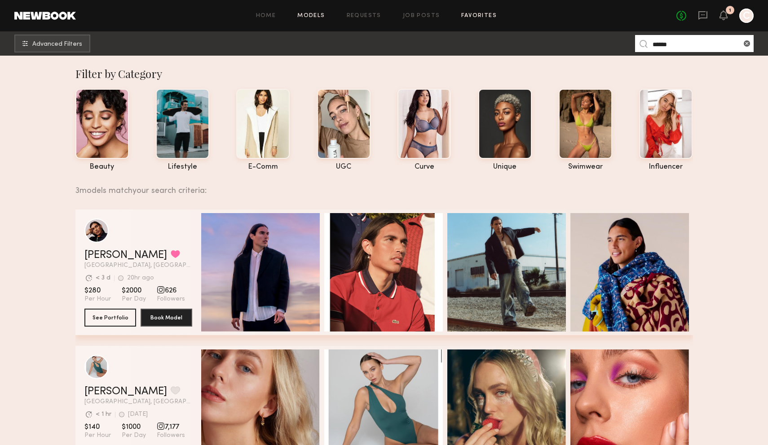
click at [469, 14] on link "Favorites" at bounding box center [478, 16] width 35 height 6
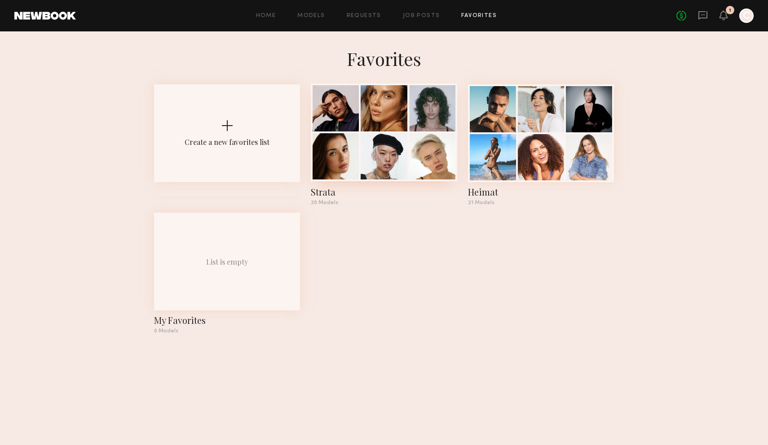
click at [393, 124] on div at bounding box center [383, 108] width 46 height 46
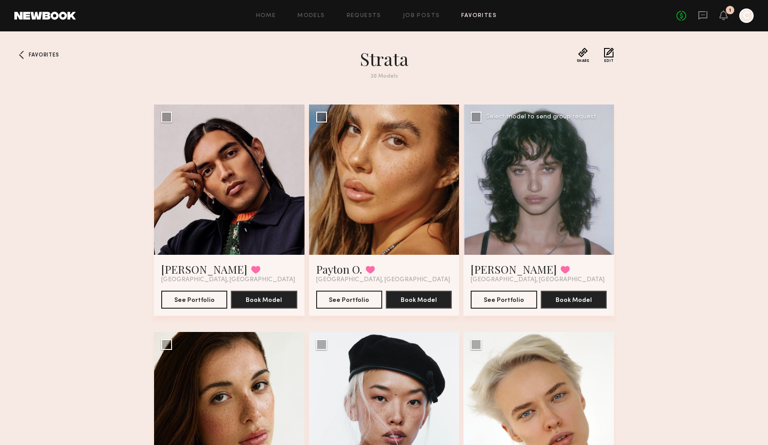
click at [547, 193] on div at bounding box center [538, 180] width 150 height 150
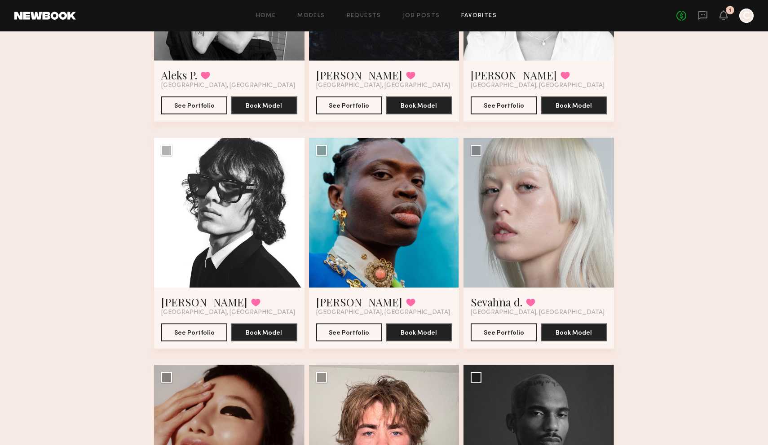
scroll to position [892, 0]
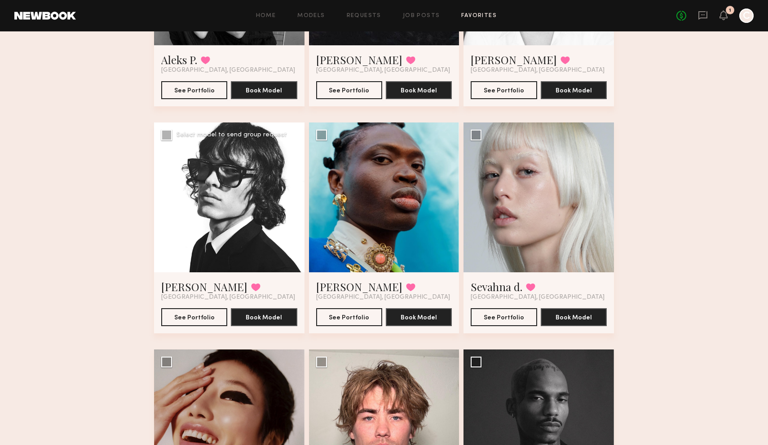
click at [248, 199] on div at bounding box center [229, 198] width 150 height 150
click at [219, 316] on button "See Portfolio" at bounding box center [194, 317] width 66 height 18
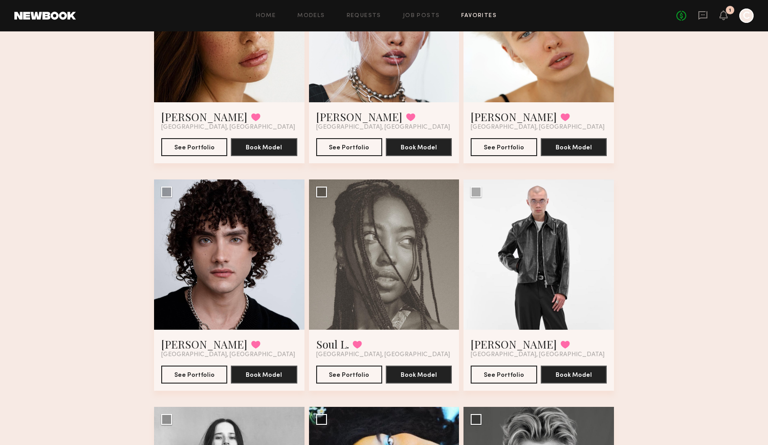
scroll to position [357, 0]
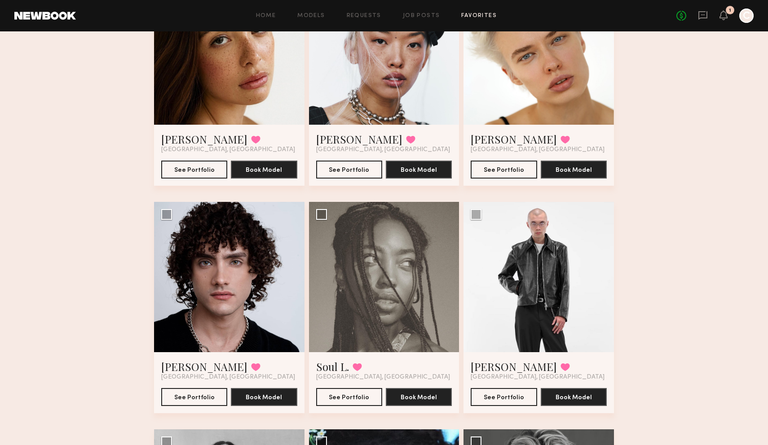
click at [518, 111] on div at bounding box center [538, 50] width 150 height 150
click at [510, 168] on button "See Portfolio" at bounding box center [503, 169] width 66 height 18
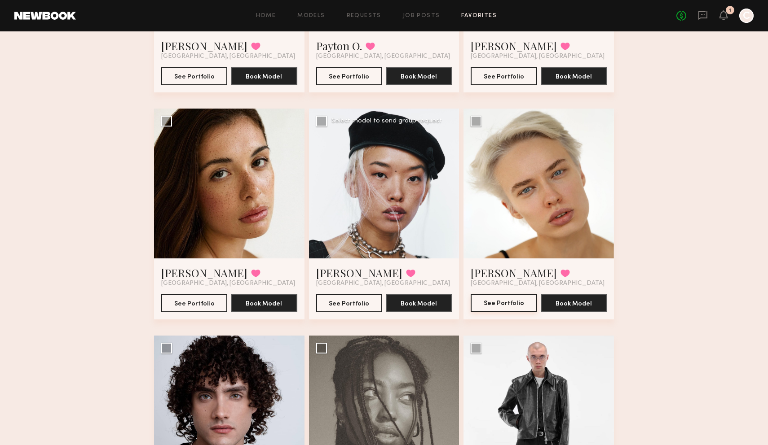
scroll to position [0, 0]
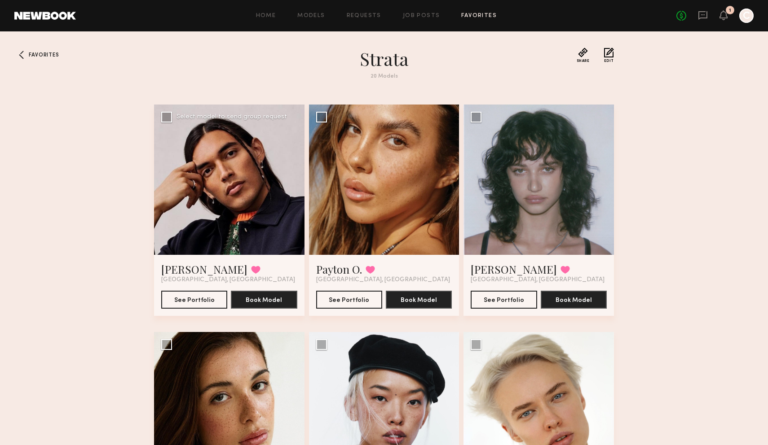
click at [284, 184] on div at bounding box center [229, 180] width 150 height 150
click at [202, 296] on button "See Portfolio" at bounding box center [194, 299] width 66 height 18
click at [363, 299] on button "See Portfolio" at bounding box center [349, 299] width 66 height 18
click at [496, 295] on button "See Portfolio" at bounding box center [503, 299] width 66 height 18
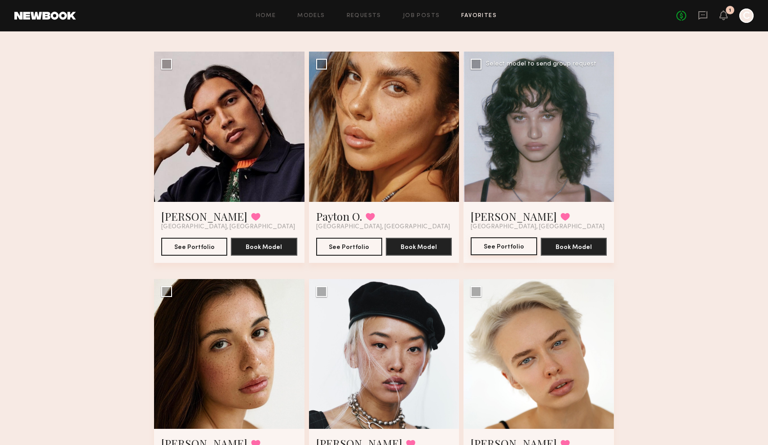
scroll to position [97, 0]
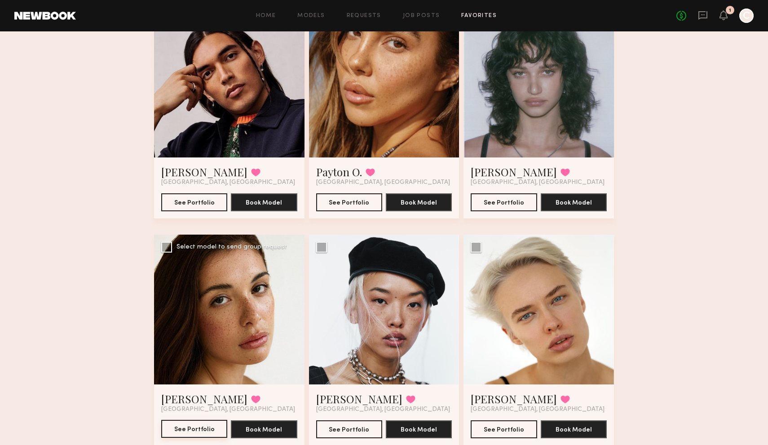
click at [194, 430] on button "See Portfolio" at bounding box center [194, 429] width 66 height 18
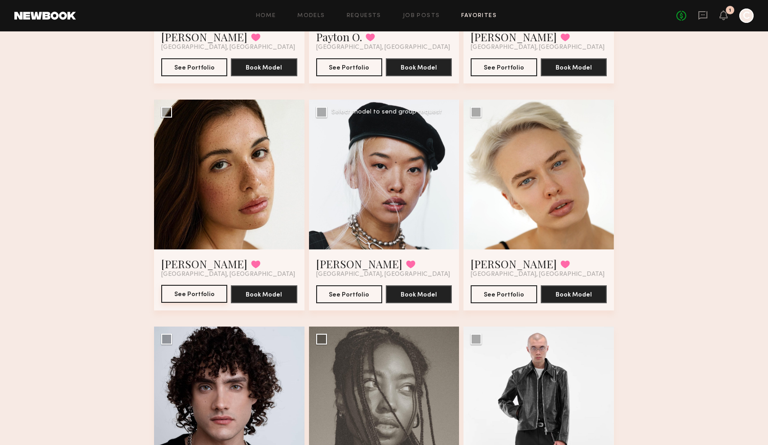
scroll to position [236, 0]
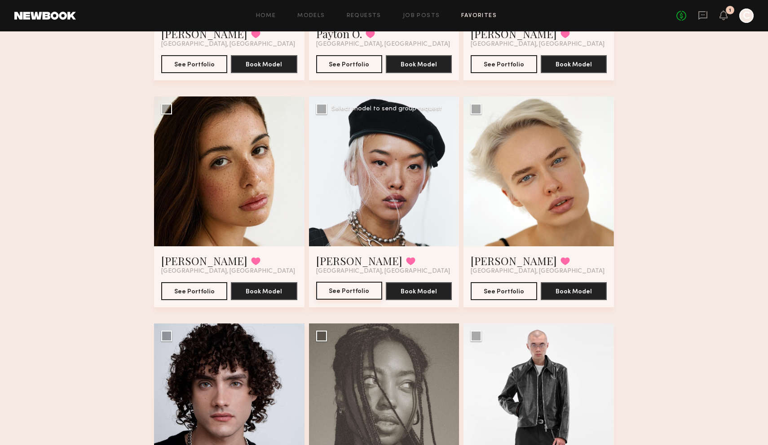
click at [366, 287] on button "See Portfolio" at bounding box center [349, 291] width 66 height 18
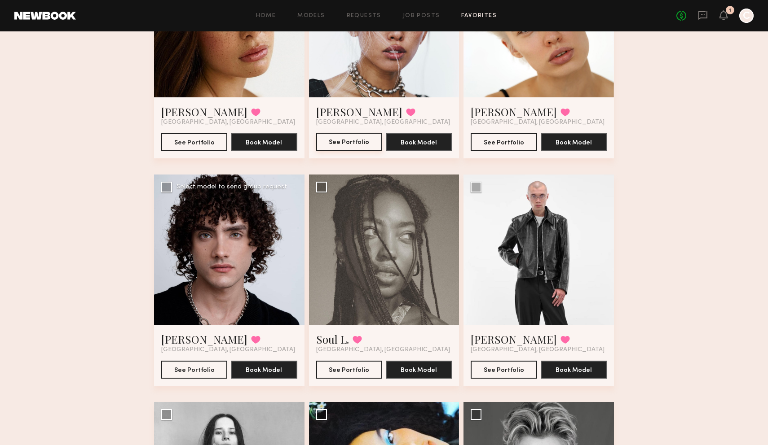
scroll to position [433, 0]
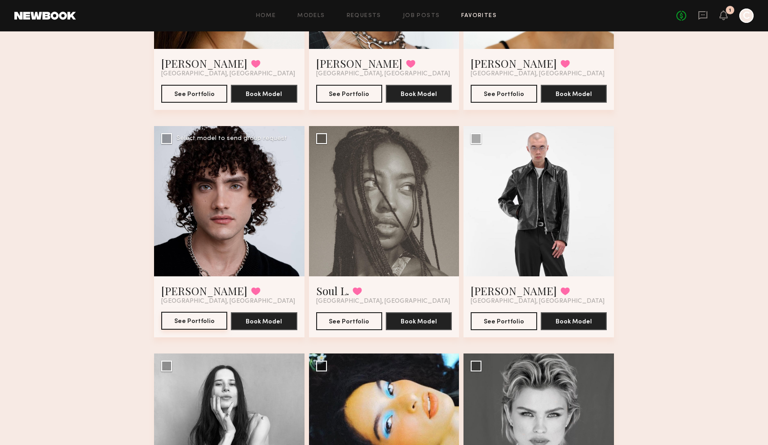
click at [208, 328] on button "See Portfolio" at bounding box center [194, 321] width 66 height 18
click at [350, 316] on button "See Portfolio" at bounding box center [349, 321] width 66 height 18
click at [502, 325] on button "See Portfolio" at bounding box center [503, 321] width 66 height 18
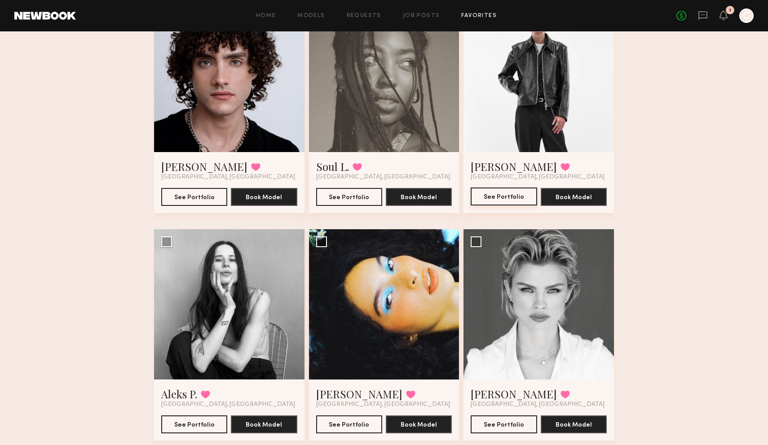
scroll to position [640, 0]
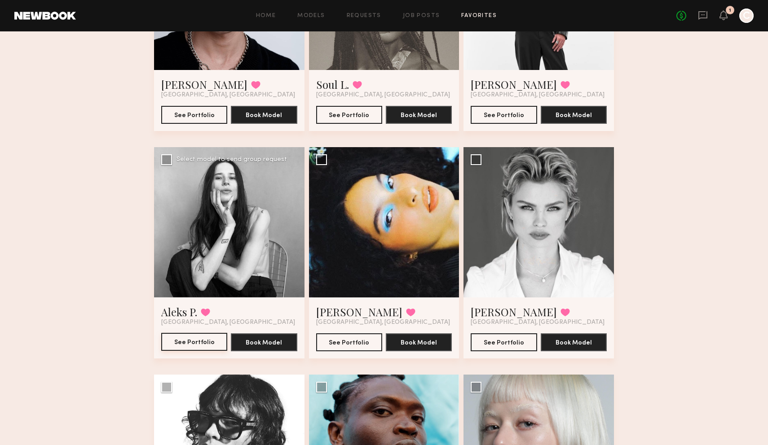
click at [196, 347] on button "See Portfolio" at bounding box center [194, 342] width 66 height 18
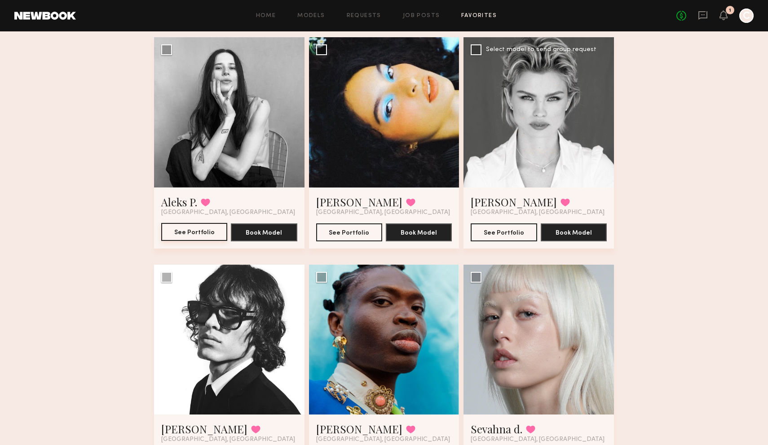
scroll to position [760, 0]
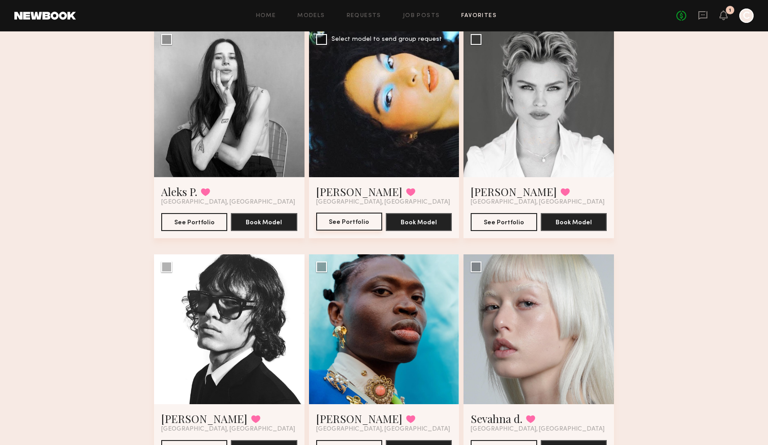
click at [342, 217] on button "See Portfolio" at bounding box center [349, 222] width 66 height 18
click at [502, 220] on button "See Portfolio" at bounding box center [503, 222] width 66 height 18
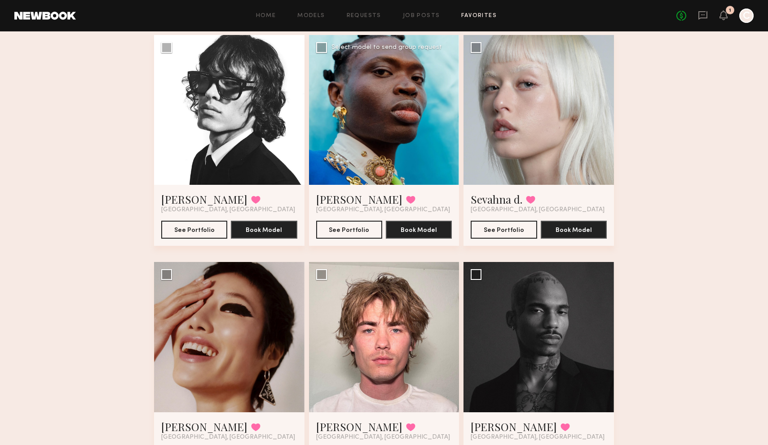
scroll to position [983, 0]
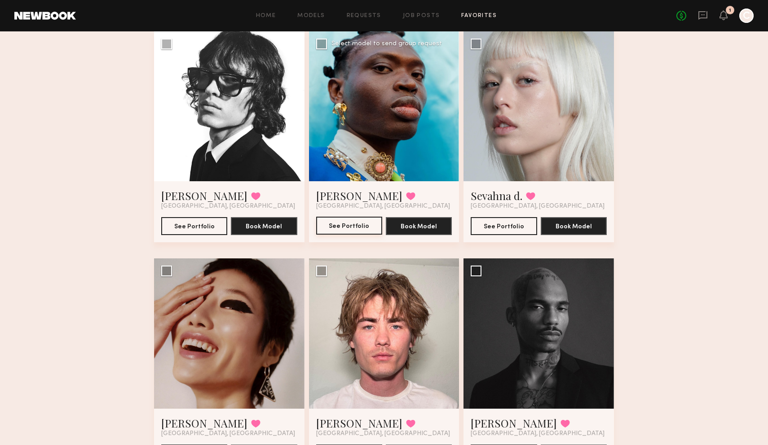
click at [343, 232] on button "See Portfolio" at bounding box center [349, 226] width 66 height 18
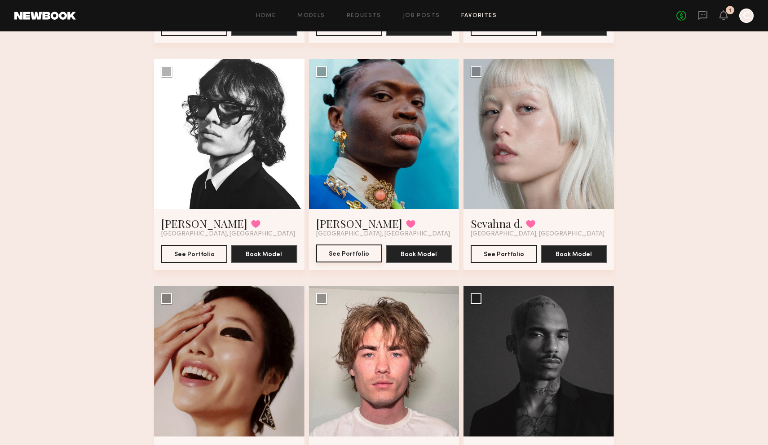
scroll to position [962, 0]
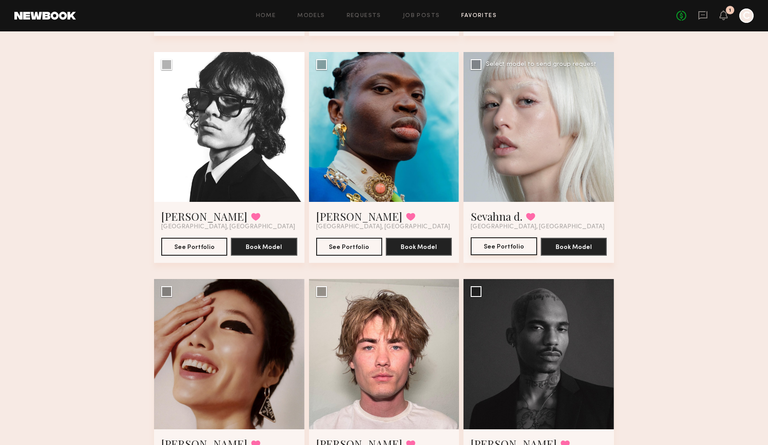
click at [502, 249] on button "See Portfolio" at bounding box center [503, 246] width 66 height 18
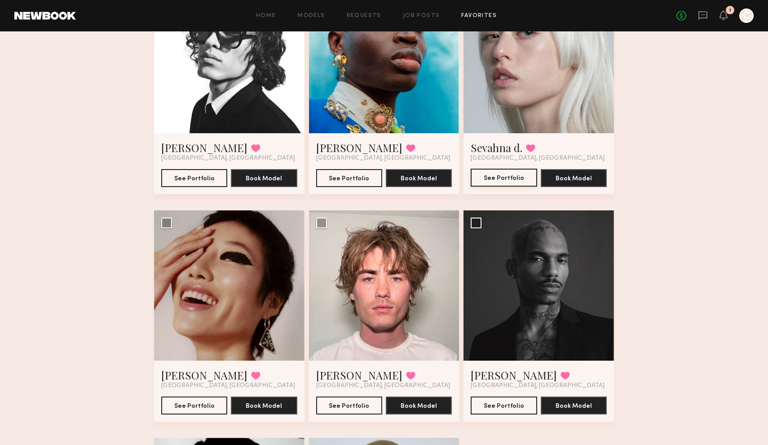
scroll to position [1044, 0]
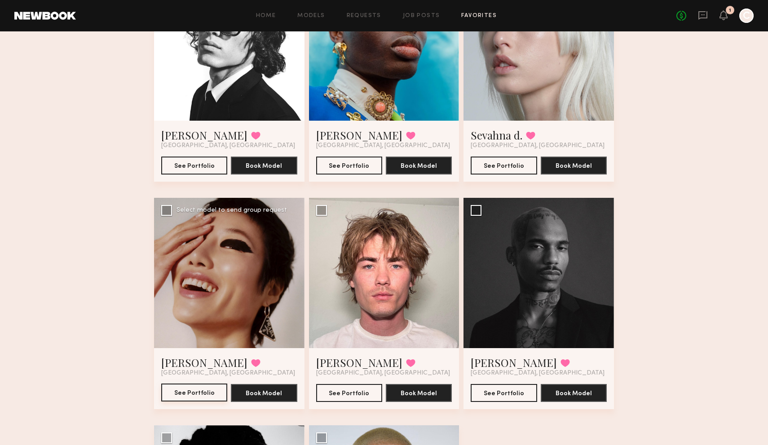
click at [209, 394] on button "See Portfolio" at bounding box center [194, 393] width 66 height 18
click at [357, 392] on button "See Portfolio" at bounding box center [349, 393] width 66 height 18
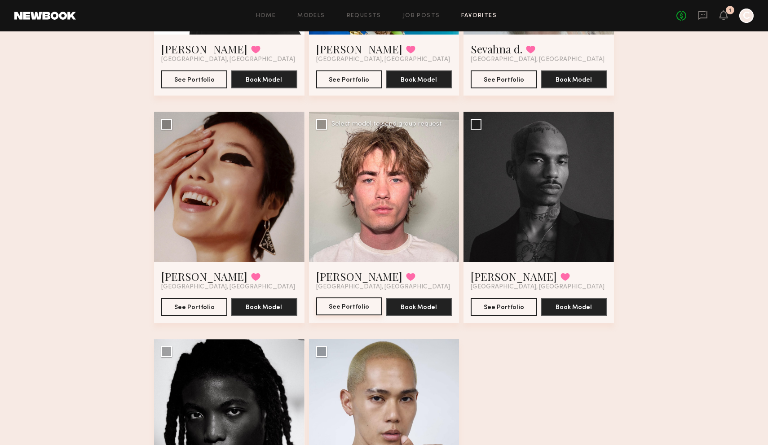
scroll to position [1133, 0]
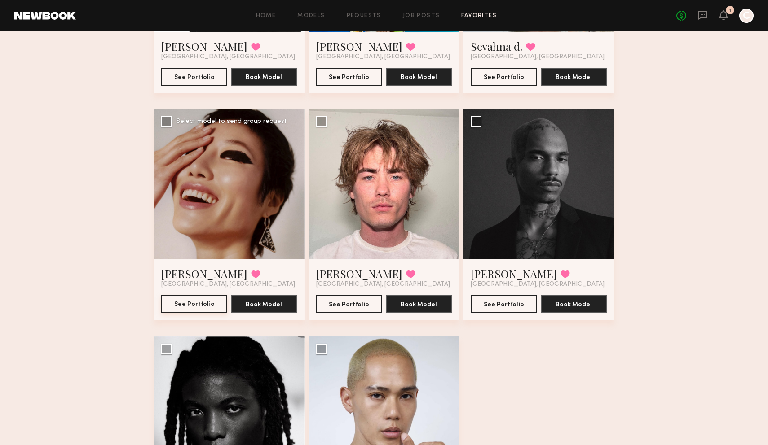
click at [196, 301] on button "See Portfolio" at bounding box center [194, 304] width 66 height 18
click at [499, 303] on button "See Portfolio" at bounding box center [503, 304] width 66 height 18
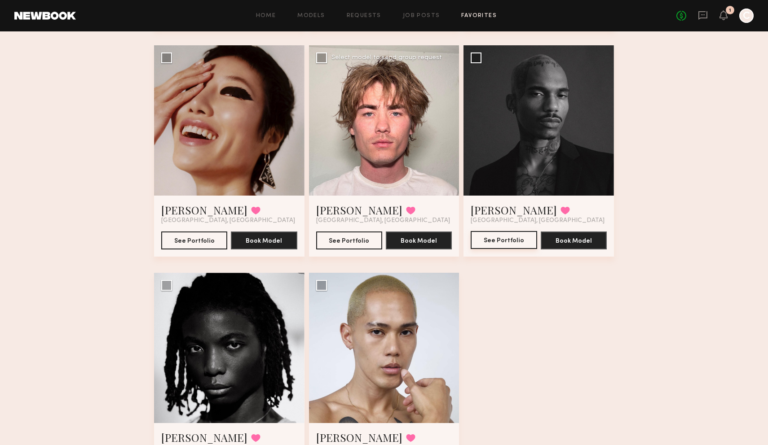
scroll to position [1265, 0]
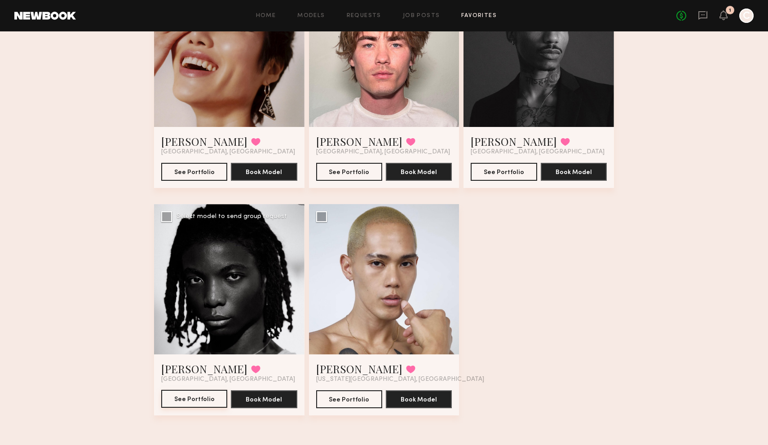
click at [206, 396] on button "See Portfolio" at bounding box center [194, 399] width 66 height 18
click at [352, 401] on button "See Portfolio" at bounding box center [349, 399] width 66 height 18
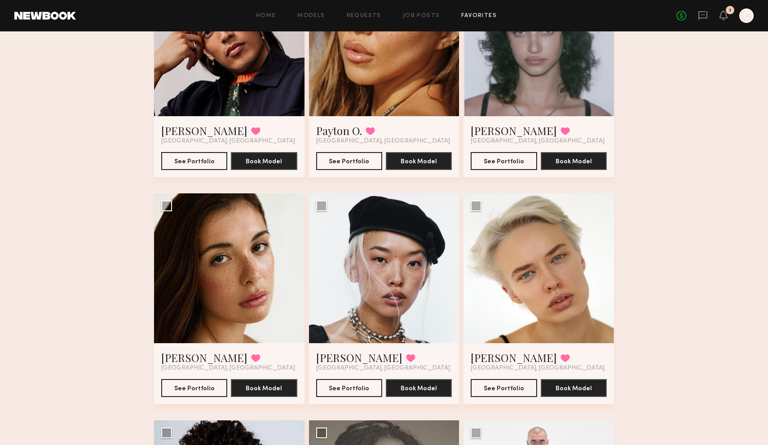
scroll to position [0, 0]
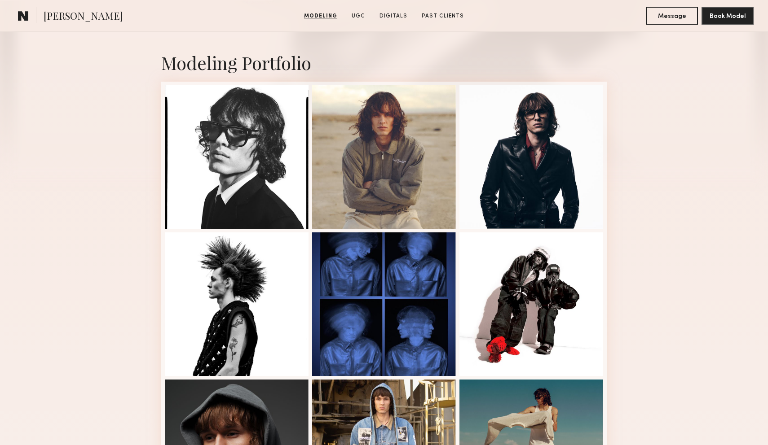
scroll to position [173, 0]
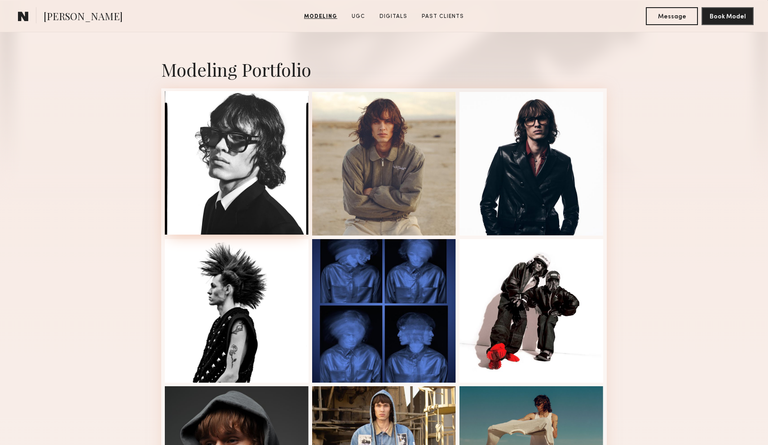
click at [271, 165] on div at bounding box center [237, 163] width 144 height 144
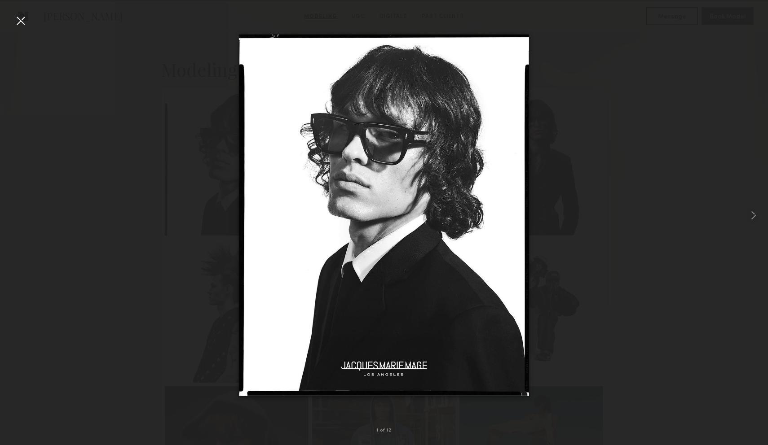
click at [609, 109] on div at bounding box center [384, 215] width 768 height 402
click at [21, 19] on div at bounding box center [20, 20] width 14 height 14
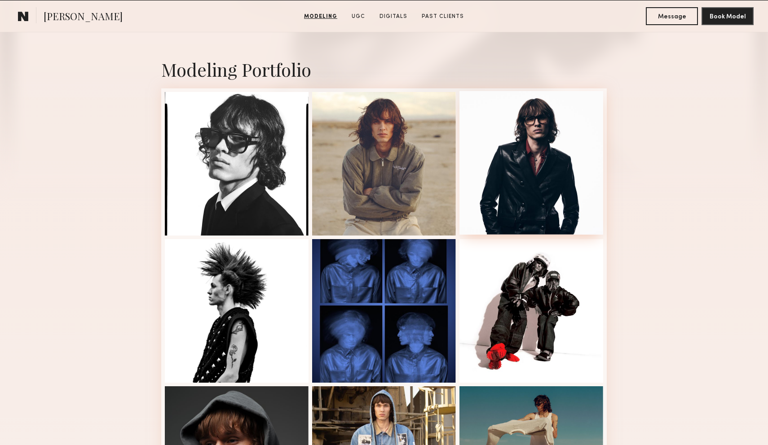
click at [523, 184] on div at bounding box center [531, 163] width 144 height 144
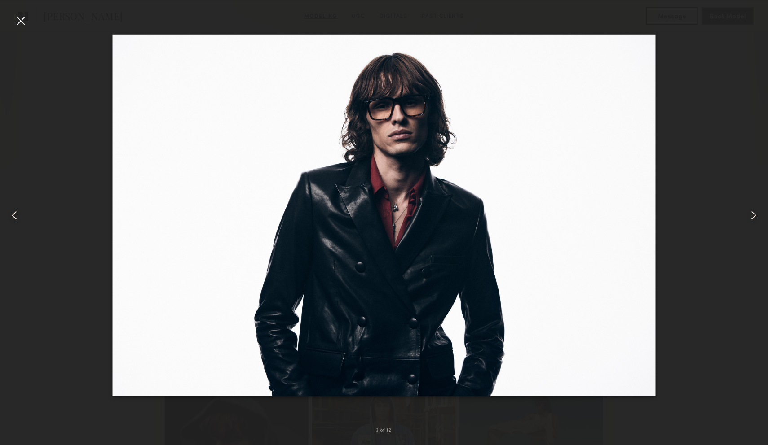
click at [715, 131] on div at bounding box center [384, 215] width 768 height 402
click at [24, 20] on div at bounding box center [20, 20] width 14 height 14
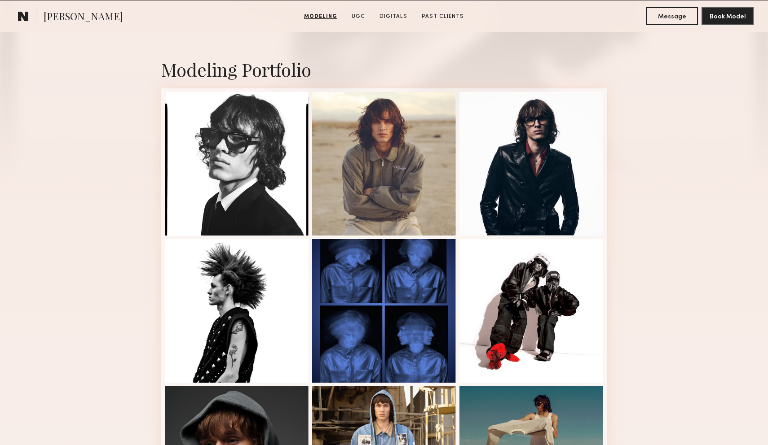
click at [650, 158] on div "Modeling Portfolio View More" at bounding box center [384, 381] width 768 height 699
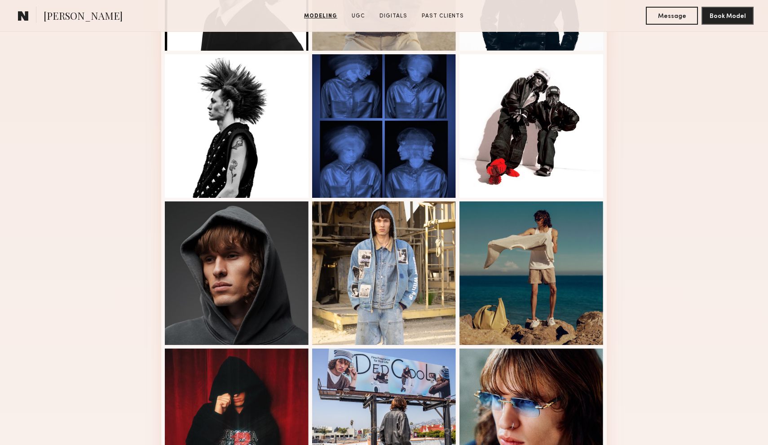
scroll to position [416, 0]
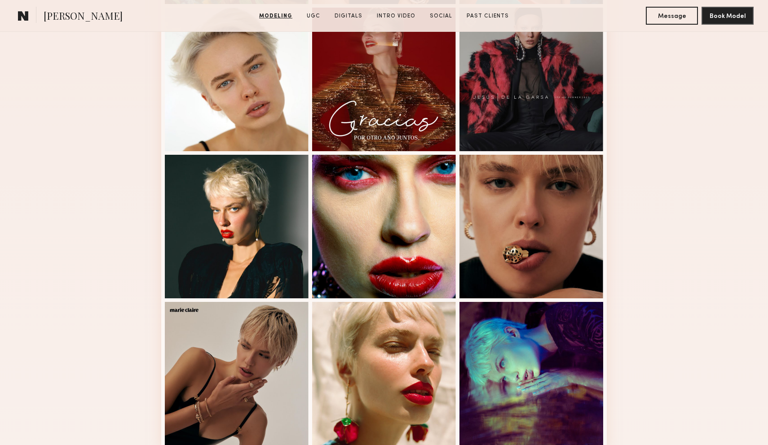
scroll to position [561, 0]
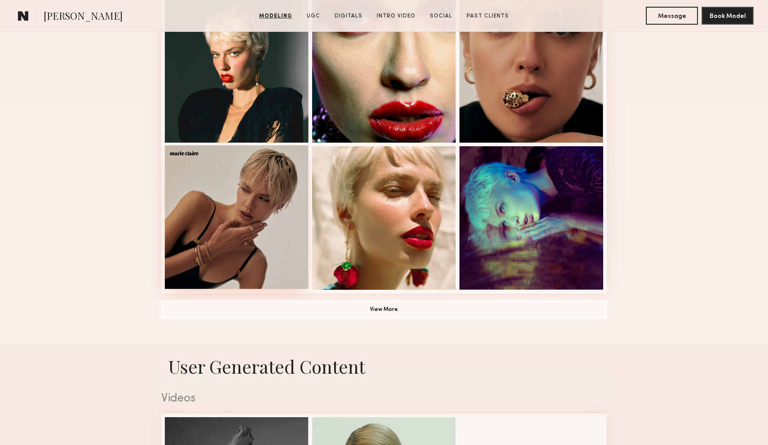
click at [238, 214] on div at bounding box center [237, 217] width 144 height 144
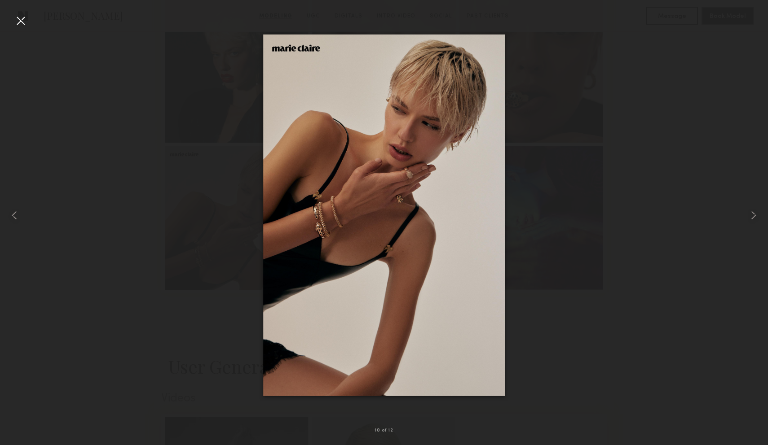
click at [604, 146] on div at bounding box center [384, 215] width 768 height 402
click at [22, 23] on div at bounding box center [20, 20] width 14 height 14
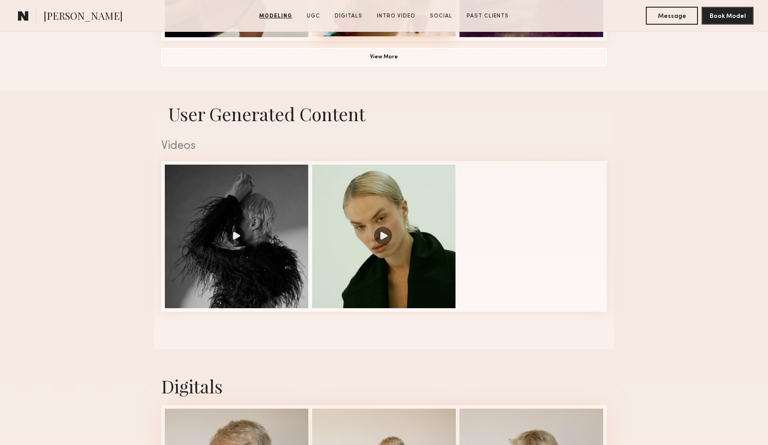
scroll to position [908, 0]
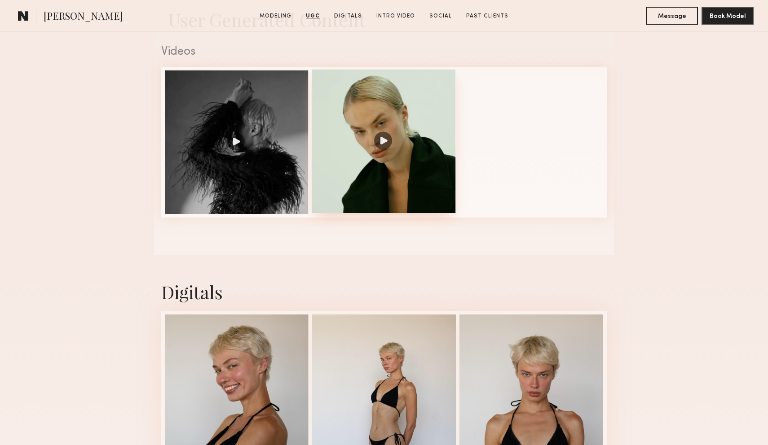
click at [336, 183] on div at bounding box center [384, 142] width 144 height 144
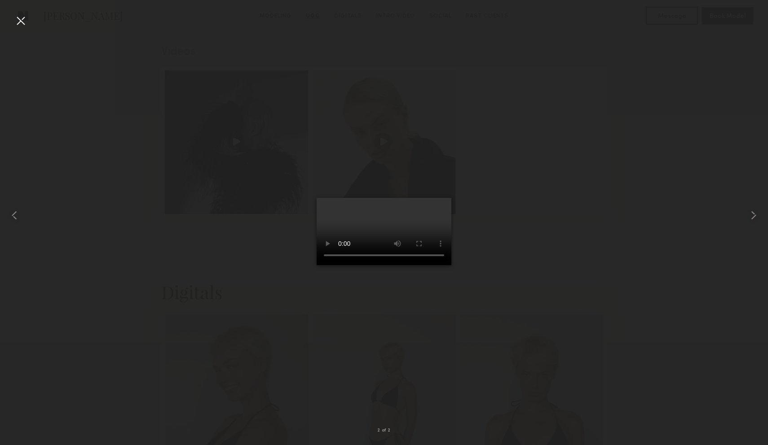
click at [233, 106] on div at bounding box center [384, 215] width 768 height 402
click at [19, 18] on div at bounding box center [20, 20] width 14 height 14
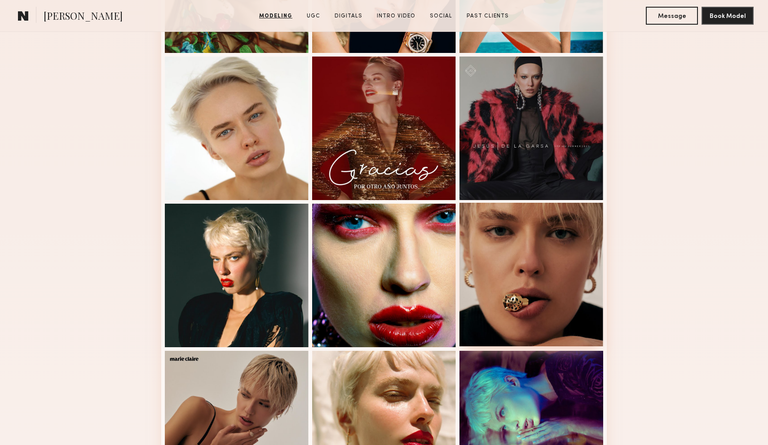
scroll to position [334, 0]
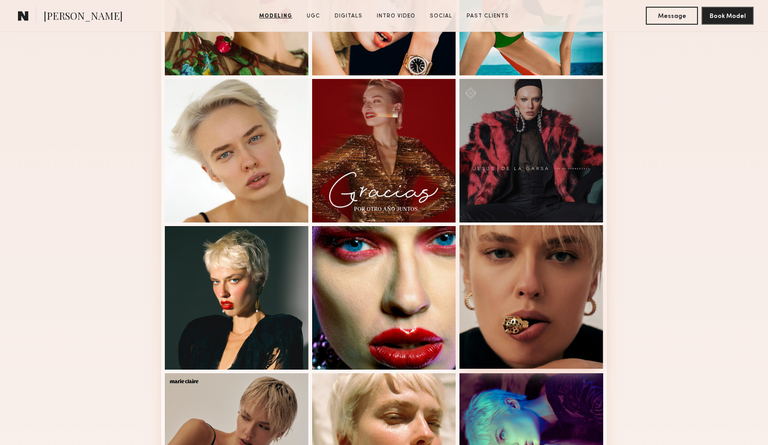
click at [532, 297] on div at bounding box center [531, 297] width 144 height 144
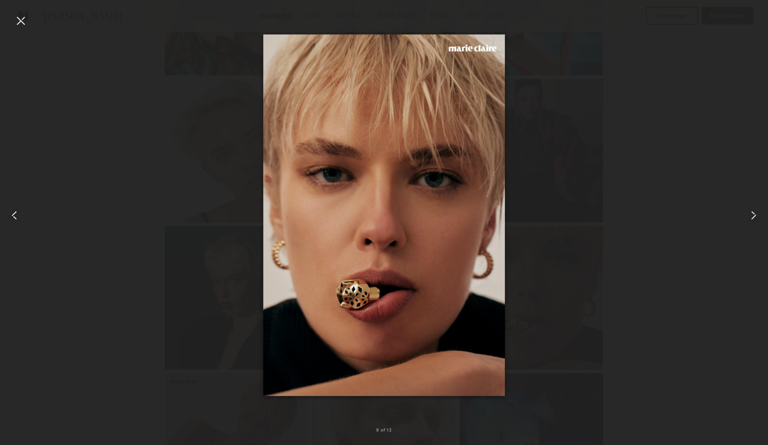
click at [542, 231] on div at bounding box center [384, 215] width 768 height 402
click at [17, 21] on div at bounding box center [20, 20] width 14 height 14
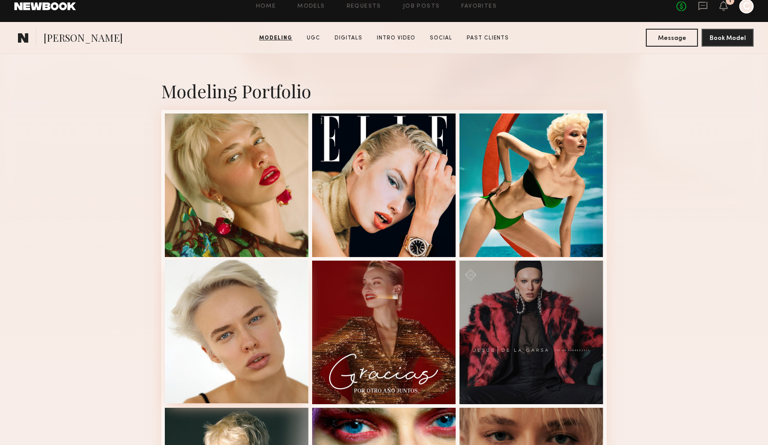
scroll to position [114, 0]
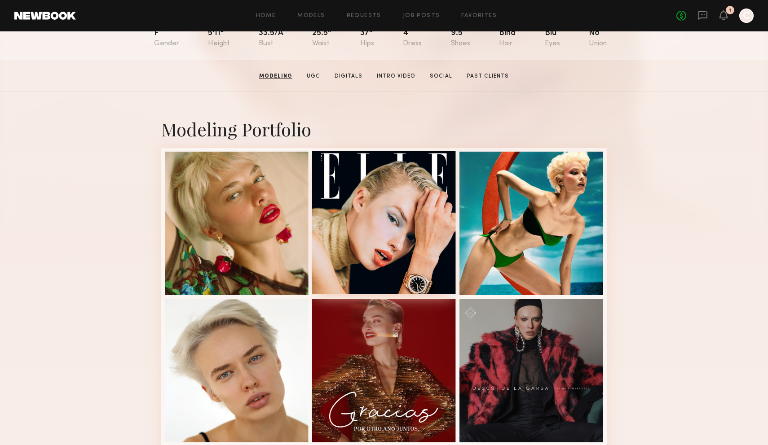
click at [385, 193] on div at bounding box center [384, 223] width 144 height 144
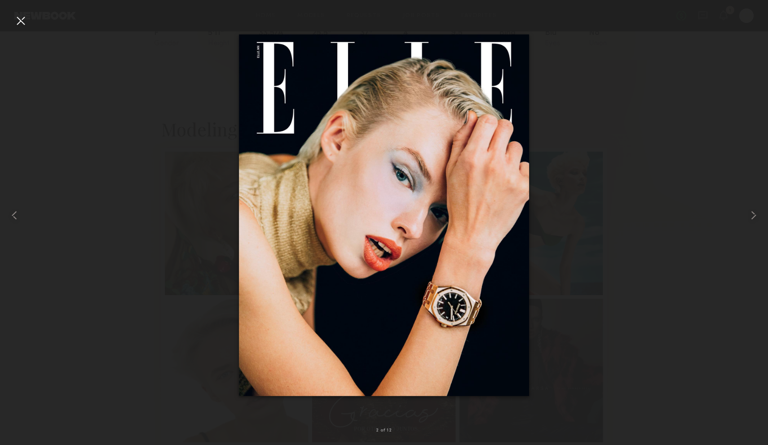
click at [21, 22] on div at bounding box center [20, 20] width 14 height 14
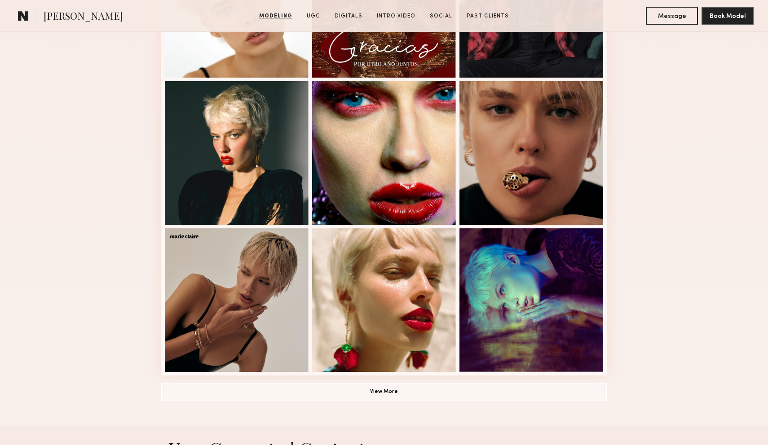
scroll to position [531, 0]
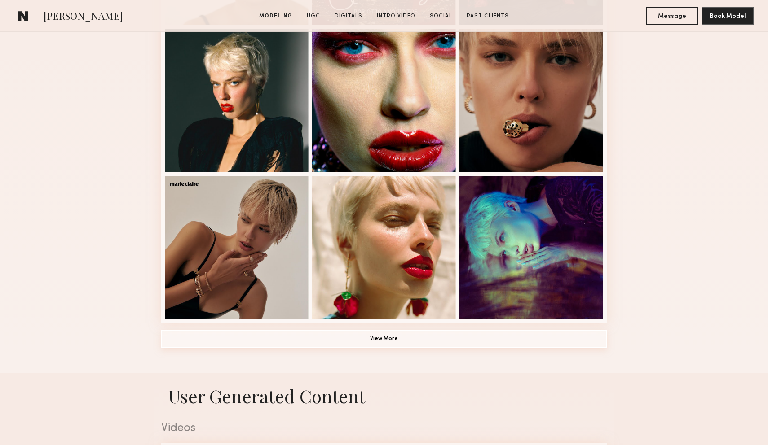
click at [382, 336] on button "View More" at bounding box center [383, 339] width 445 height 18
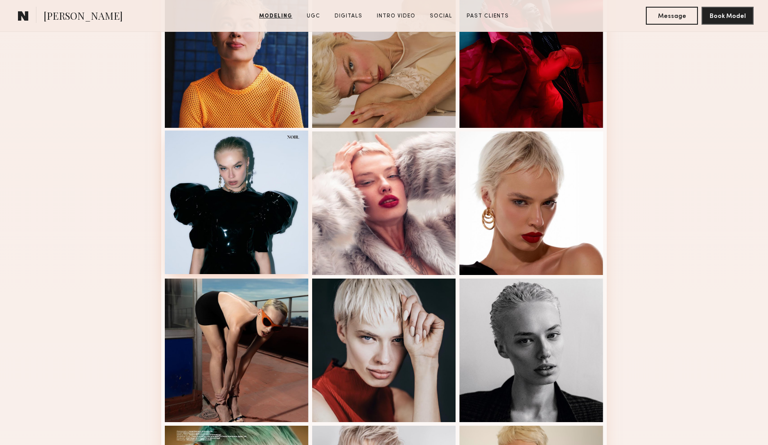
scroll to position [860, 0]
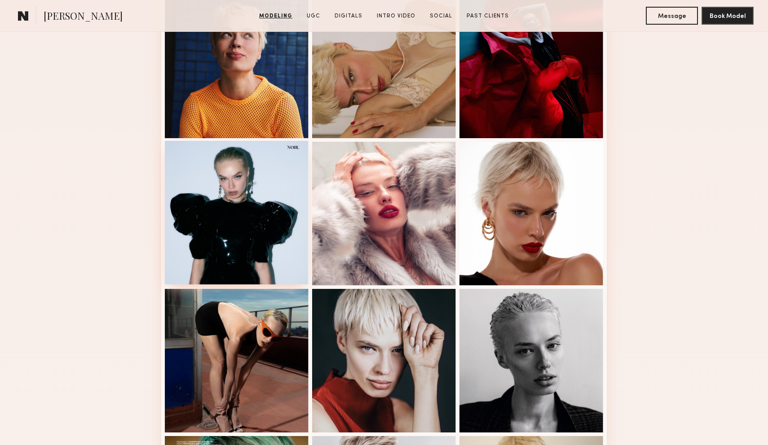
click at [224, 206] on div at bounding box center [237, 213] width 144 height 144
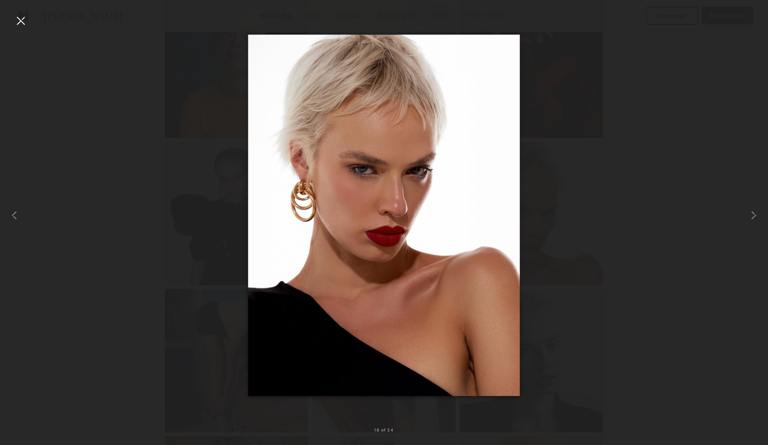
click at [613, 147] on div at bounding box center [384, 215] width 768 height 402
click at [26, 19] on div at bounding box center [20, 20] width 14 height 14
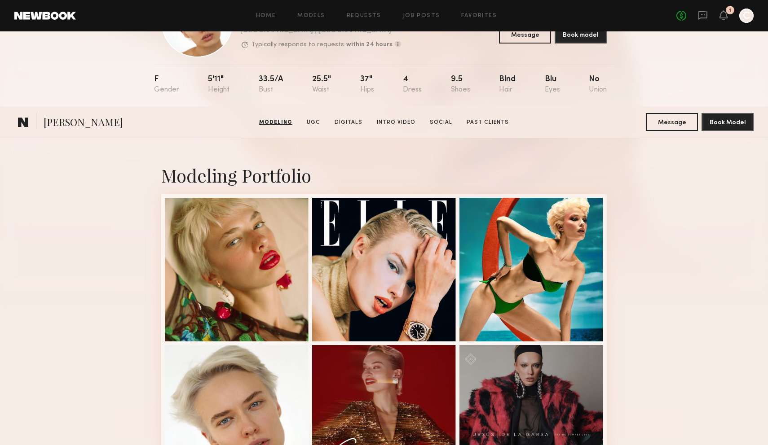
scroll to position [0, 0]
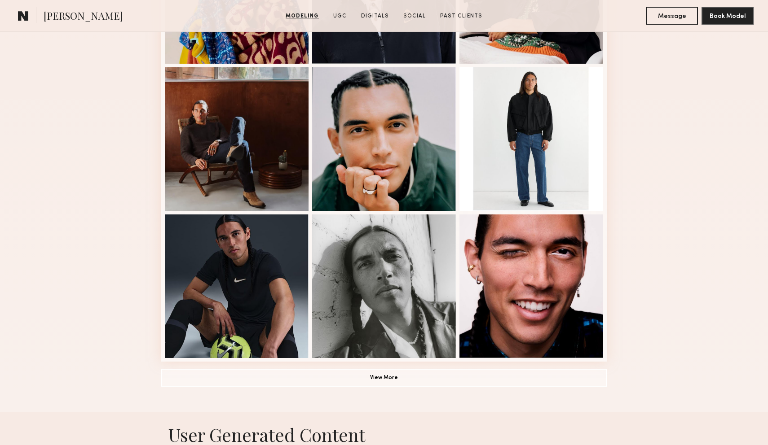
scroll to position [523, 0]
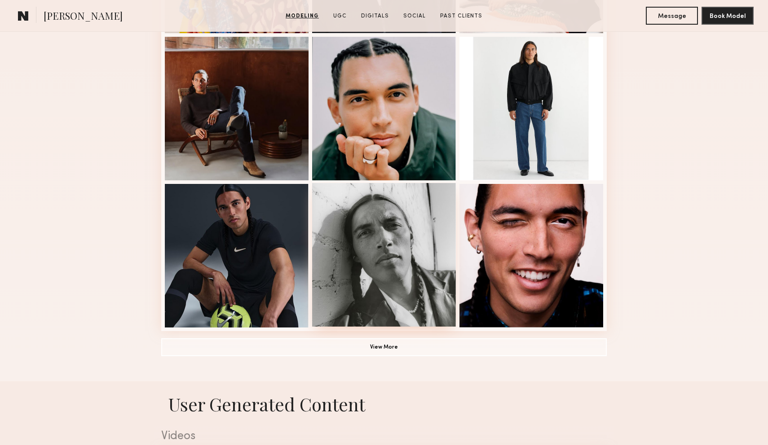
click at [388, 233] on div at bounding box center [384, 255] width 144 height 144
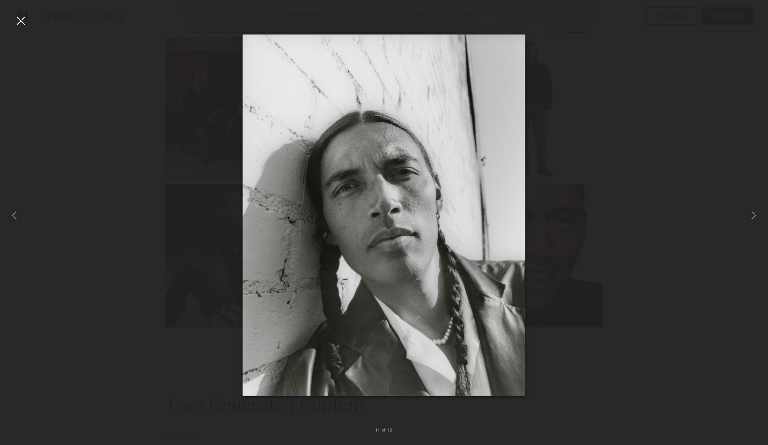
click at [599, 203] on div at bounding box center [384, 215] width 768 height 402
click at [597, 152] on div at bounding box center [384, 215] width 768 height 402
click at [656, 171] on div at bounding box center [384, 215] width 768 height 402
click at [26, 14] on div at bounding box center [20, 20] width 14 height 14
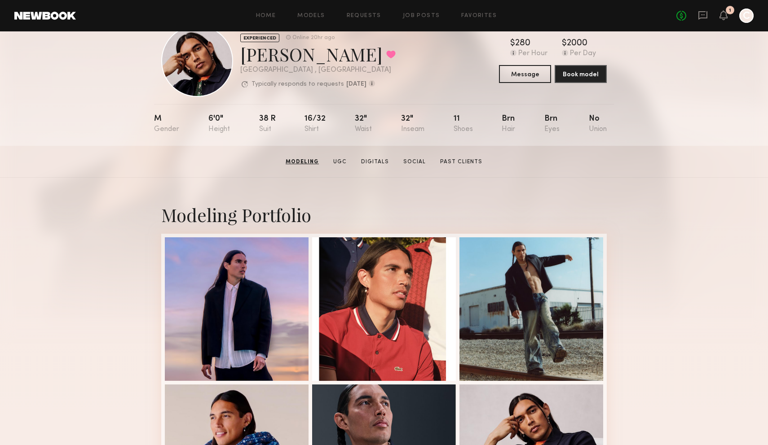
scroll to position [0, 0]
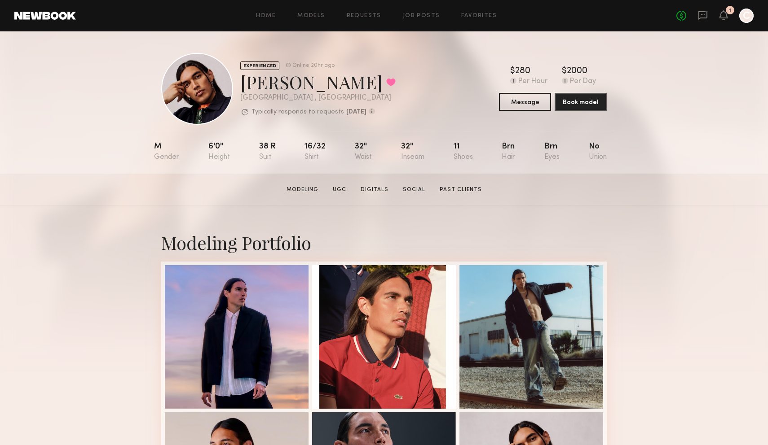
click at [202, 101] on div at bounding box center [197, 89] width 72 height 72
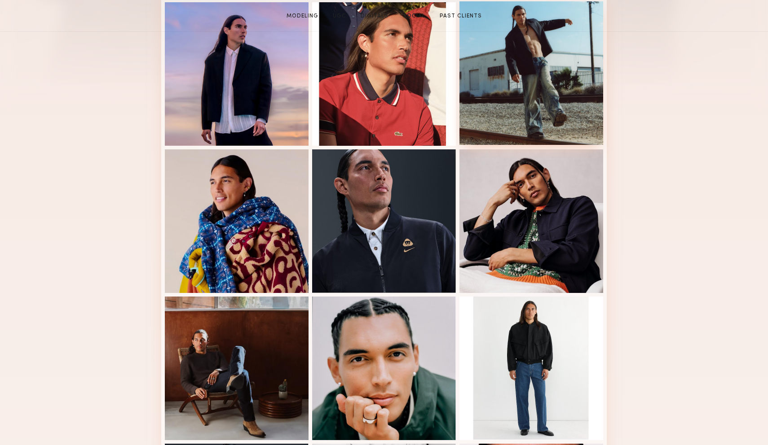
scroll to position [299, 0]
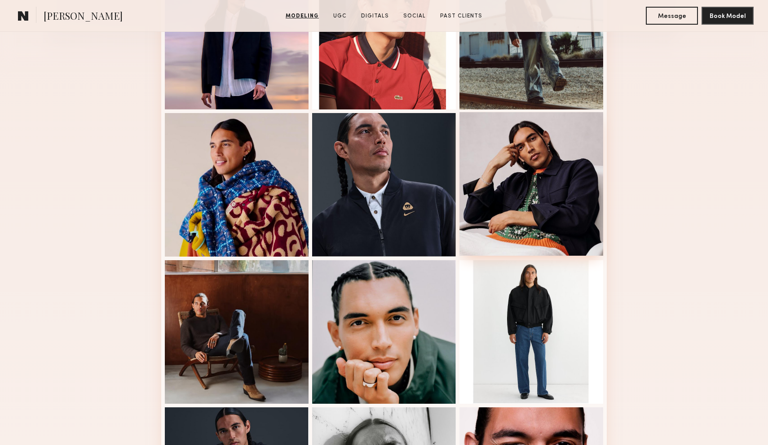
click at [532, 215] on div at bounding box center [531, 184] width 144 height 144
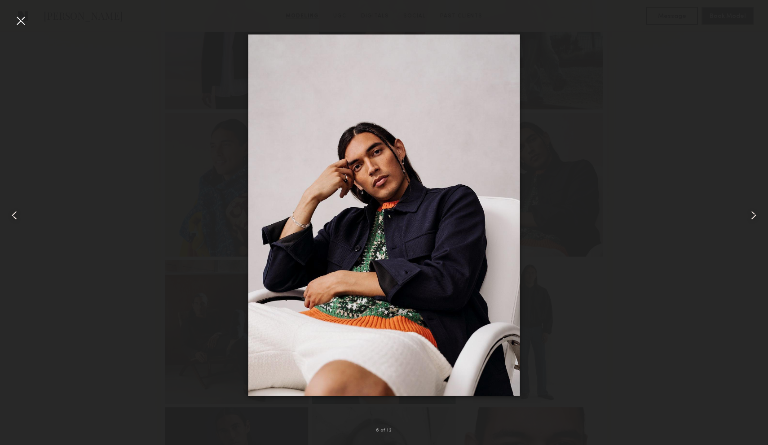
click at [613, 162] on div at bounding box center [384, 215] width 768 height 402
click at [23, 21] on div at bounding box center [20, 20] width 14 height 14
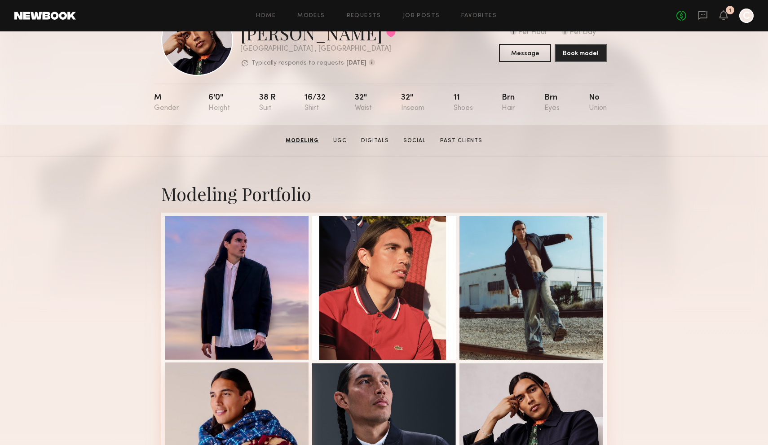
scroll to position [0, 0]
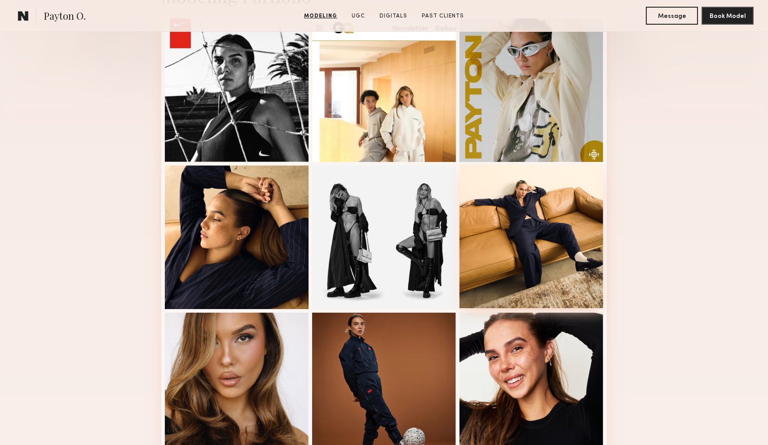
scroll to position [253, 0]
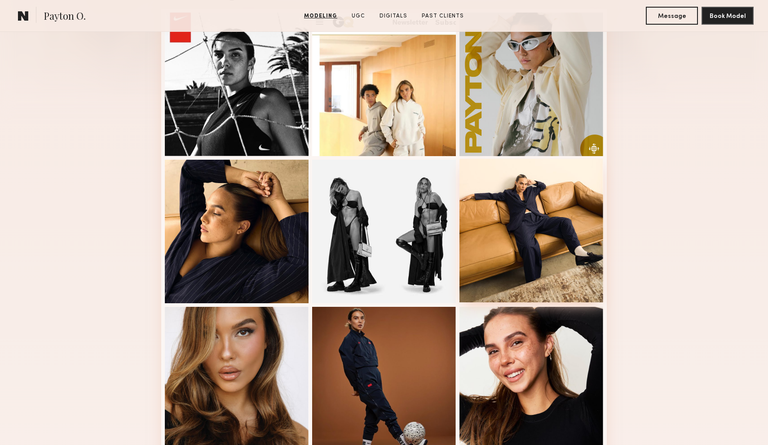
click at [534, 210] on div at bounding box center [531, 231] width 144 height 144
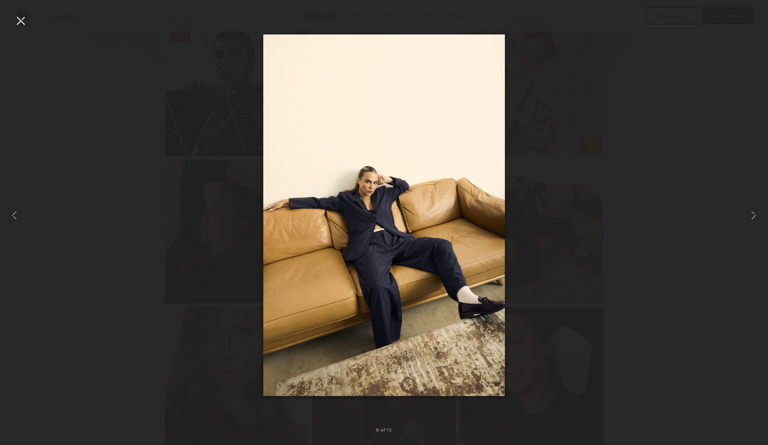
click at [562, 153] on div at bounding box center [384, 215] width 768 height 402
click at [21, 21] on div at bounding box center [20, 20] width 14 height 14
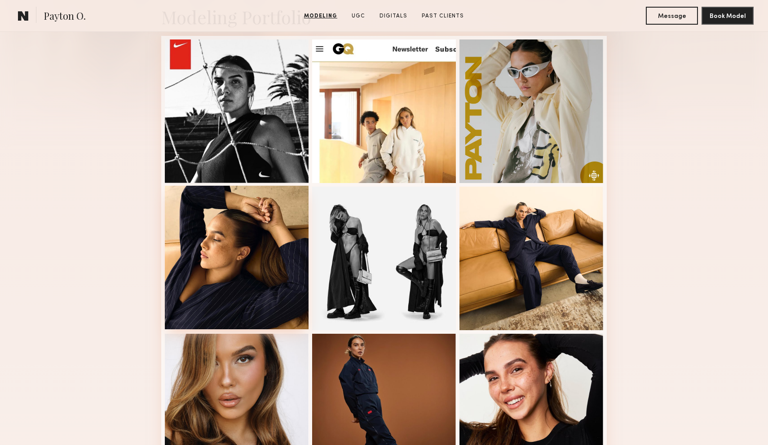
scroll to position [222, 0]
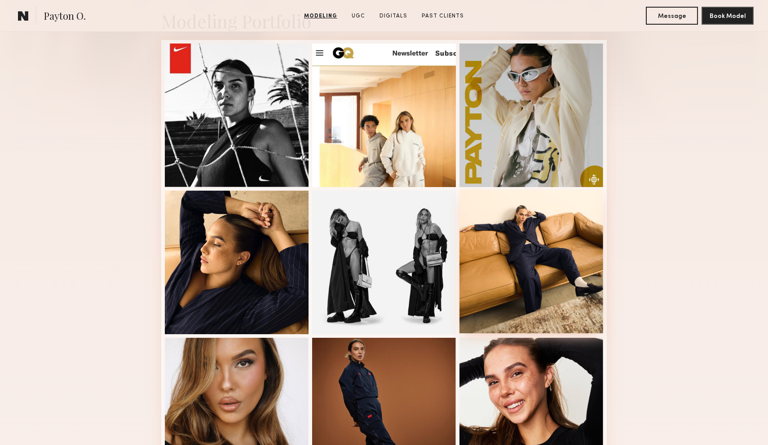
click at [488, 241] on div at bounding box center [531, 262] width 144 height 144
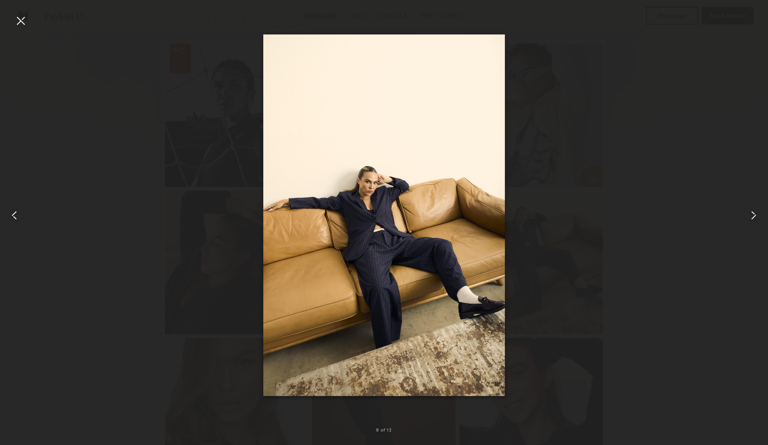
click at [567, 162] on div at bounding box center [384, 215] width 768 height 402
click at [20, 21] on div at bounding box center [20, 20] width 14 height 14
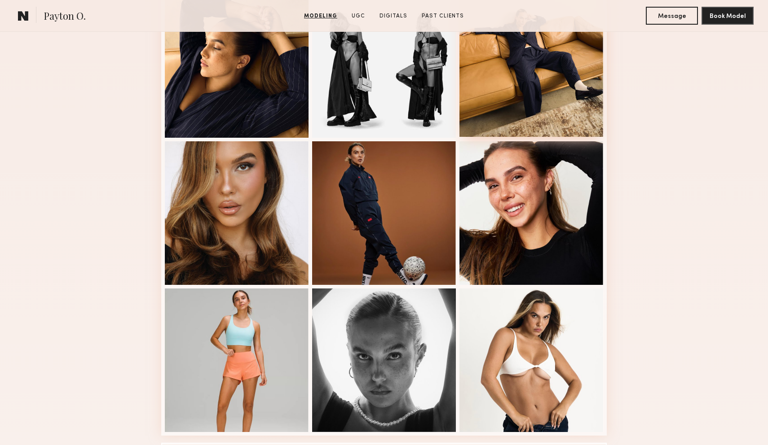
scroll to position [424, 0]
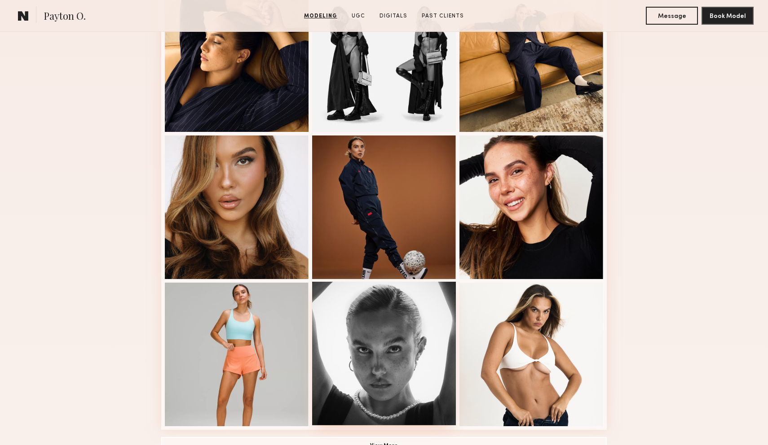
click at [435, 329] on div at bounding box center [384, 354] width 144 height 144
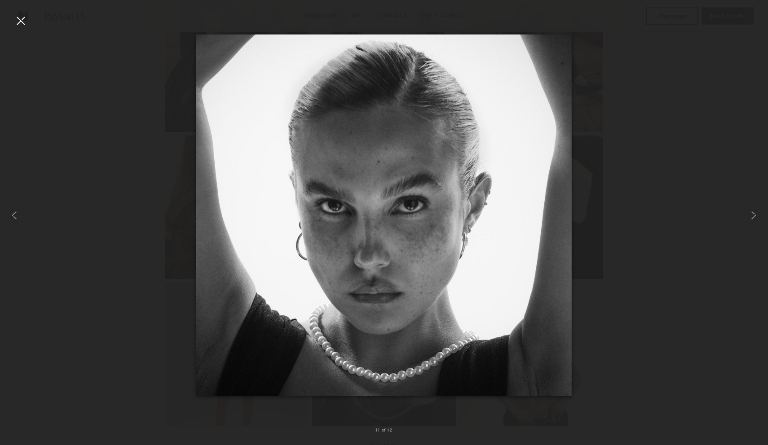
click at [666, 148] on div at bounding box center [384, 215] width 768 height 402
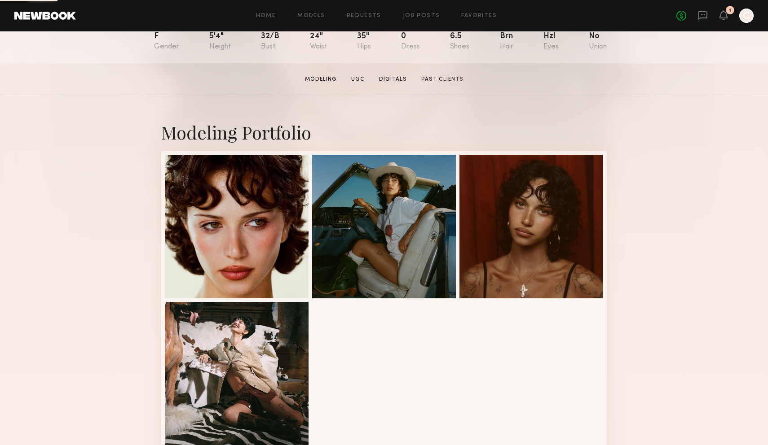
scroll to position [148, 0]
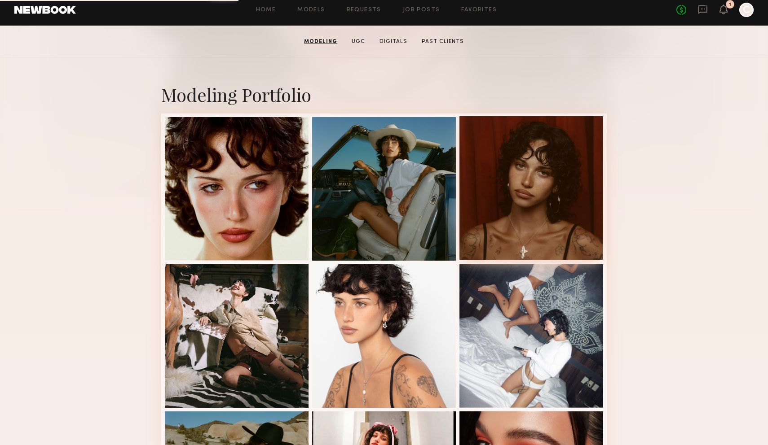
click at [503, 201] on div at bounding box center [531, 188] width 144 height 144
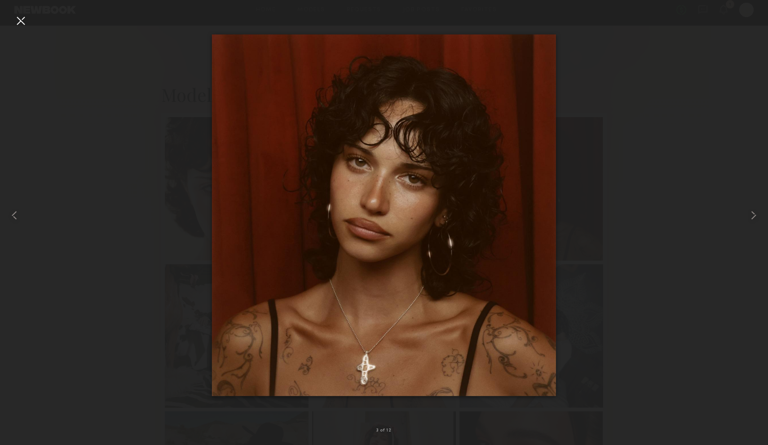
click at [603, 184] on div at bounding box center [384, 215] width 768 height 402
click at [22, 24] on div at bounding box center [20, 20] width 14 height 14
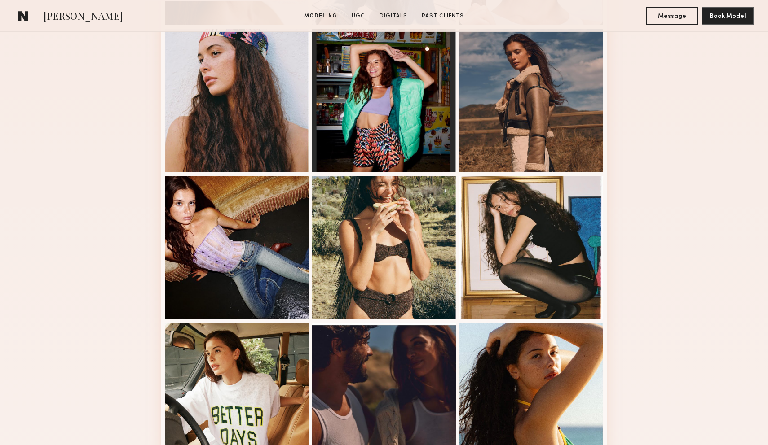
scroll to position [415, 0]
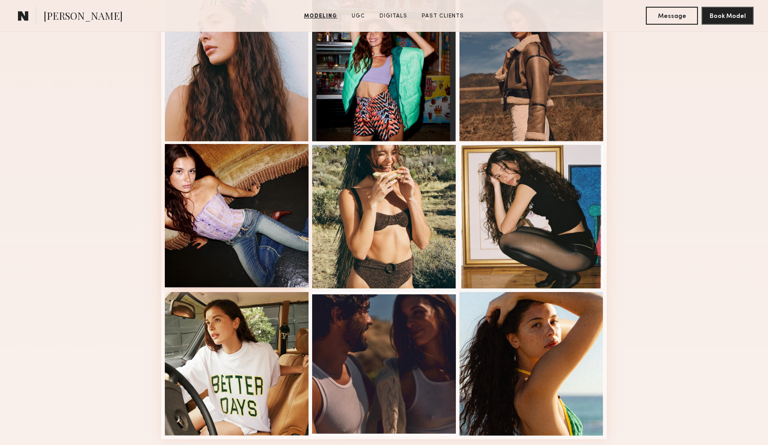
click at [280, 192] on div at bounding box center [237, 216] width 144 height 144
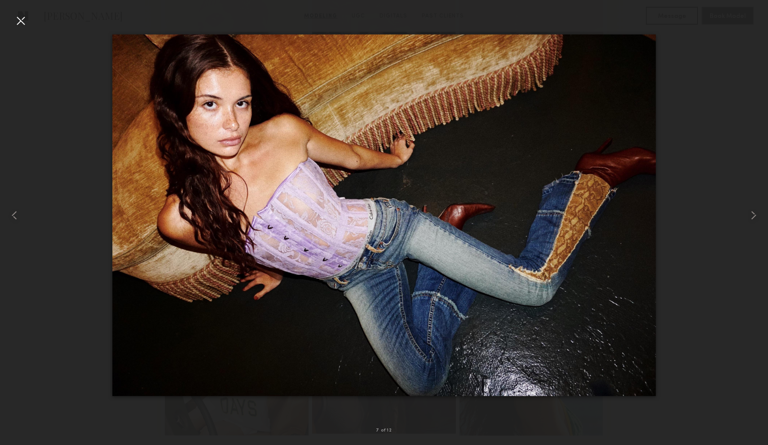
click at [695, 138] on div at bounding box center [384, 215] width 768 height 402
click at [18, 21] on div at bounding box center [20, 20] width 14 height 14
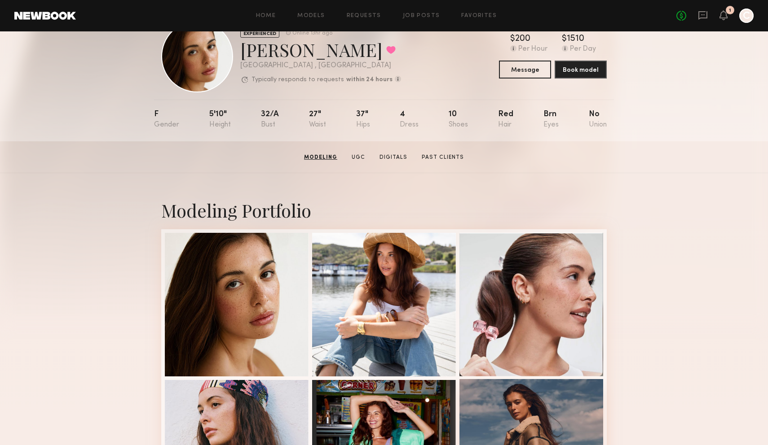
scroll to position [0, 0]
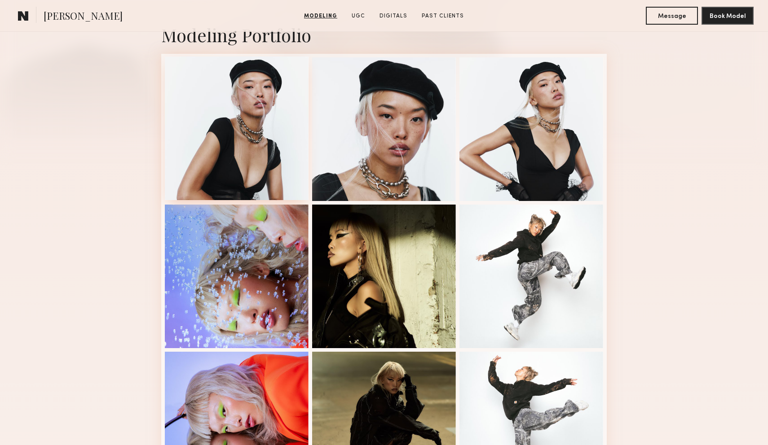
scroll to position [215, 0]
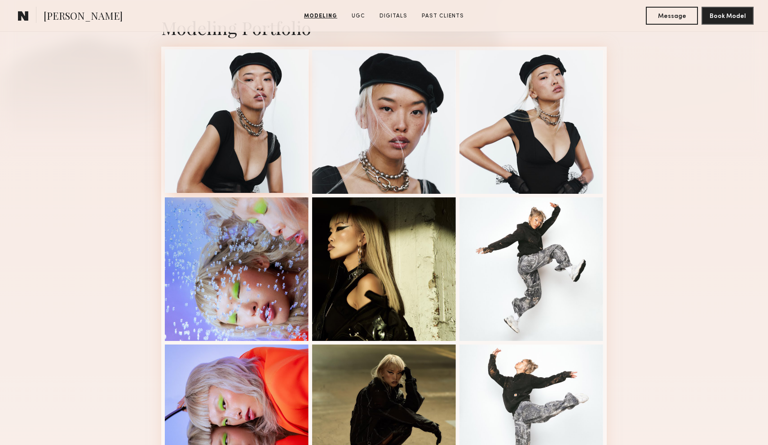
click at [256, 130] on div at bounding box center [237, 121] width 144 height 144
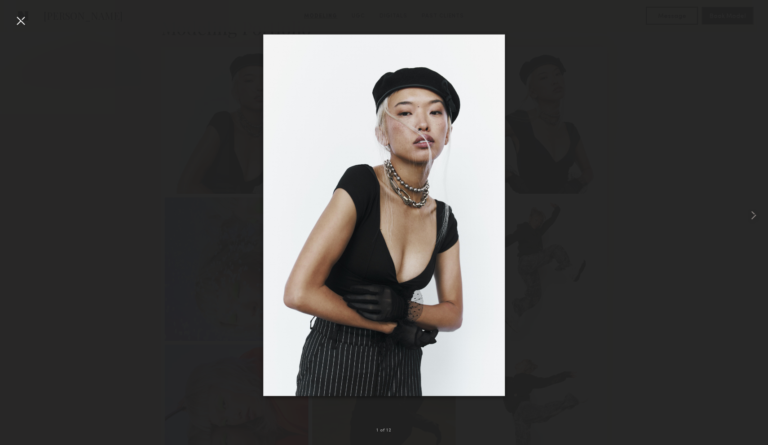
click at [527, 193] on div at bounding box center [384, 215] width 768 height 402
click at [22, 23] on div at bounding box center [20, 20] width 14 height 14
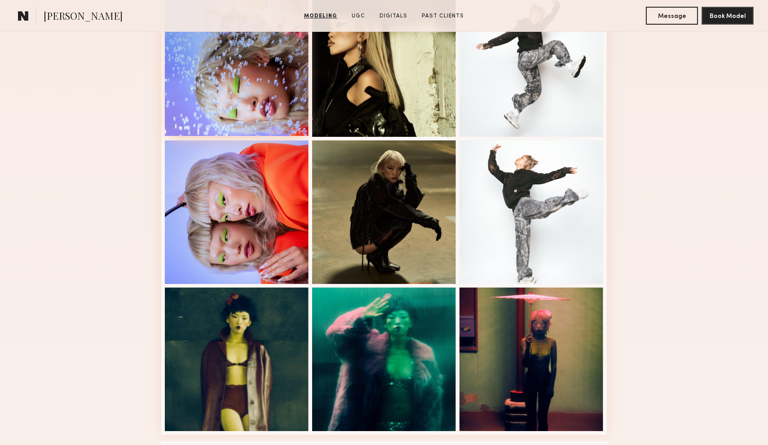
scroll to position [0, 0]
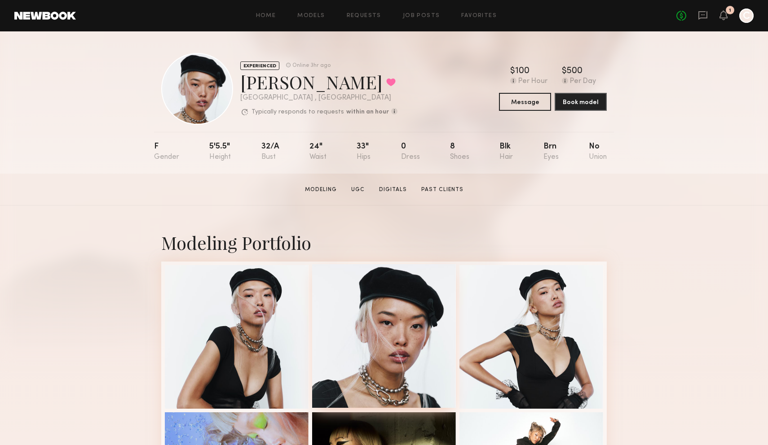
click at [400, 360] on div at bounding box center [384, 336] width 144 height 144
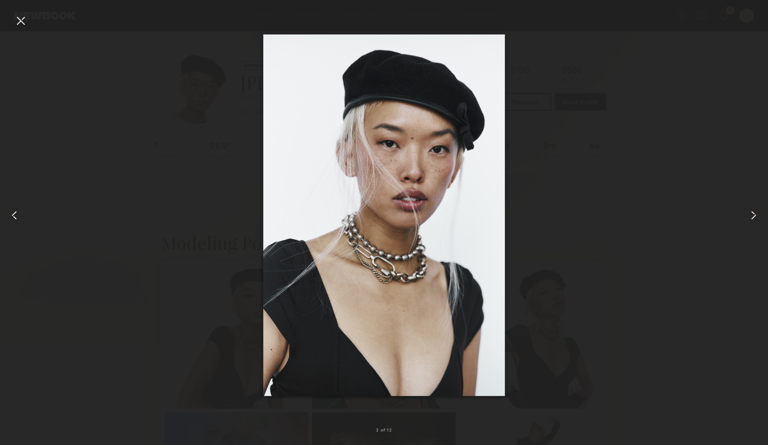
click at [21, 22] on div at bounding box center [20, 20] width 14 height 14
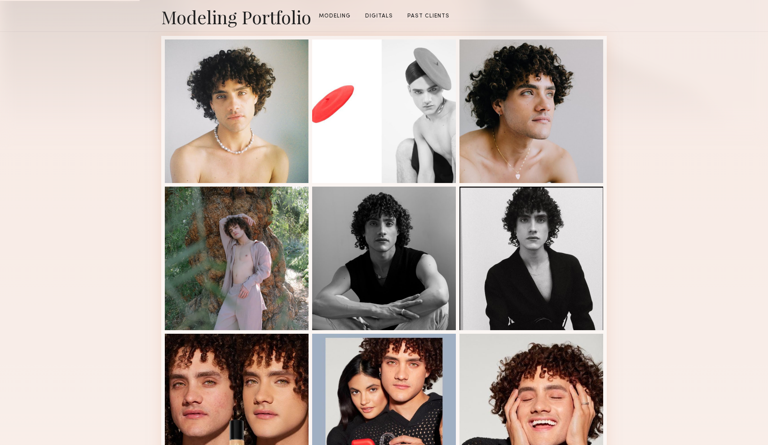
scroll to position [290, 0]
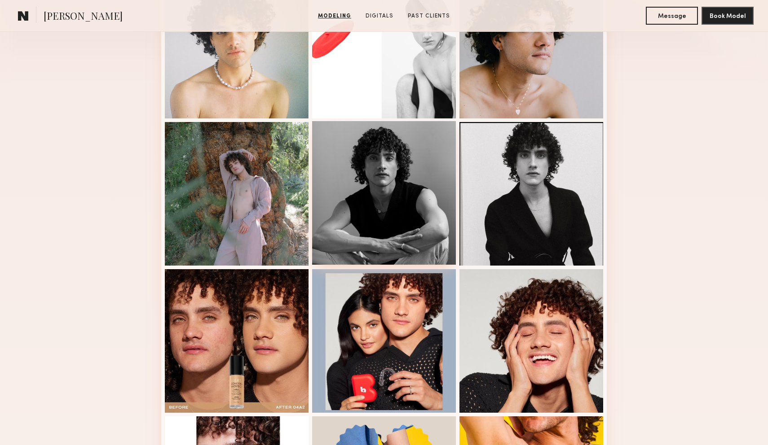
click at [410, 184] on div at bounding box center [384, 193] width 144 height 144
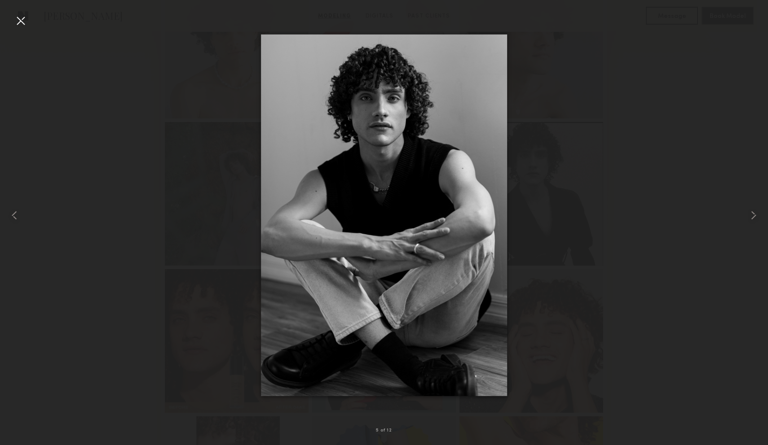
click at [553, 106] on div at bounding box center [384, 215] width 768 height 402
click at [22, 21] on div at bounding box center [20, 20] width 14 height 14
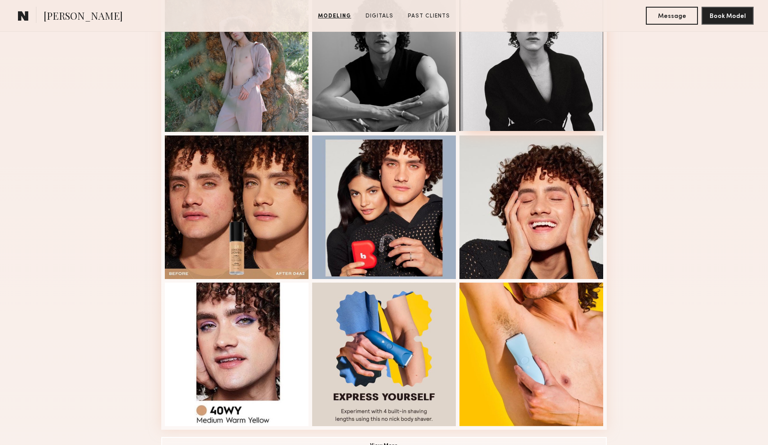
scroll to position [431, 0]
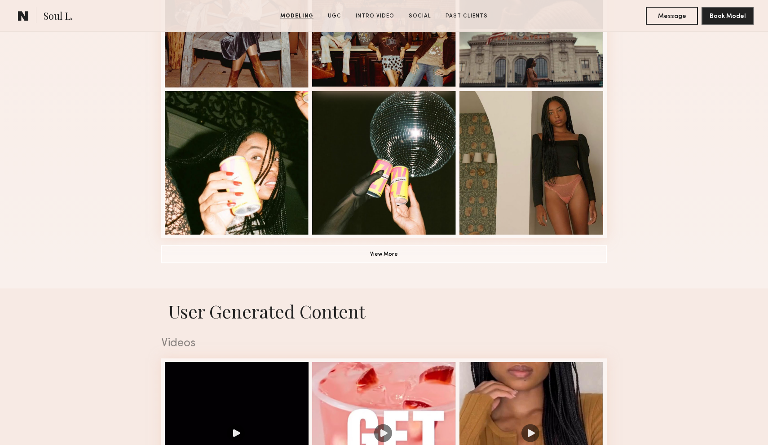
scroll to position [652, 0]
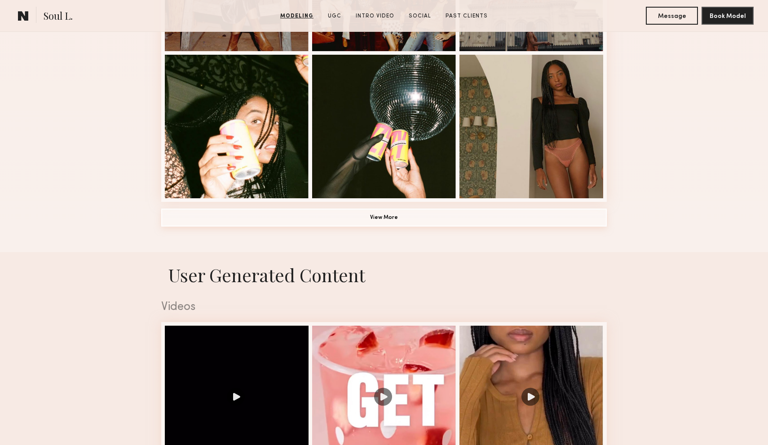
click at [391, 215] on button "View More" at bounding box center [383, 218] width 445 height 18
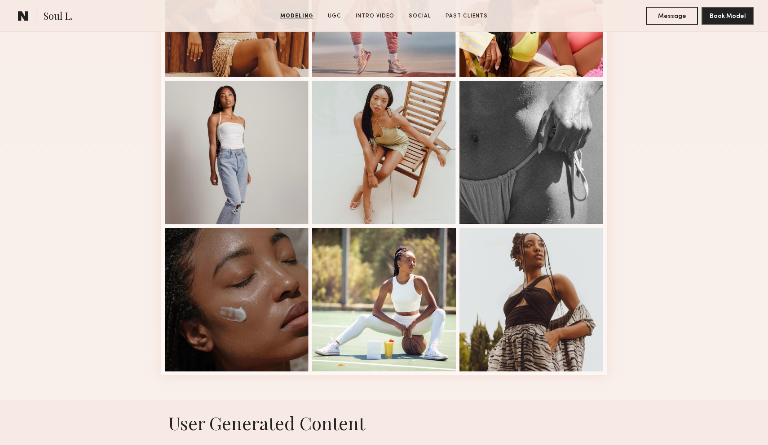
scroll to position [1067, 0]
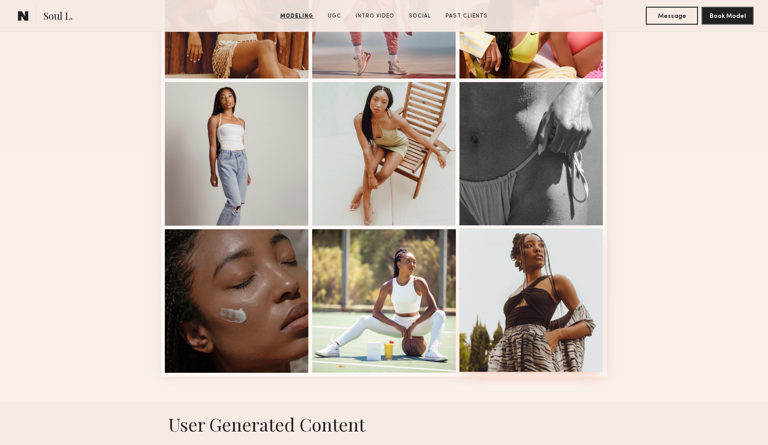
click at [508, 271] on div at bounding box center [531, 300] width 144 height 144
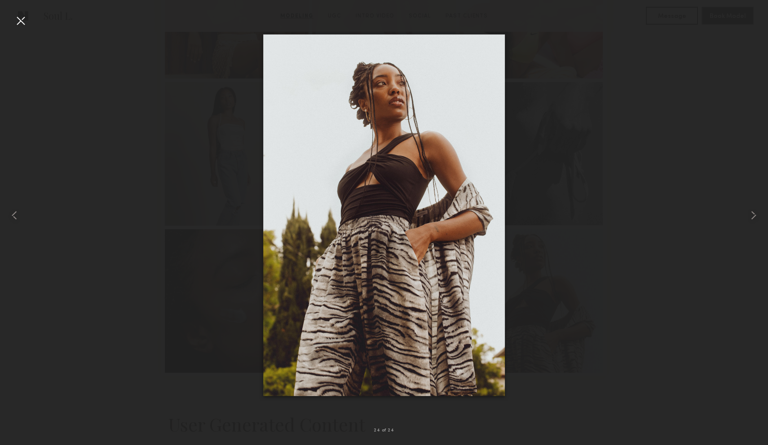
click at [623, 80] on div at bounding box center [384, 215] width 768 height 402
click at [24, 18] on div at bounding box center [20, 20] width 14 height 14
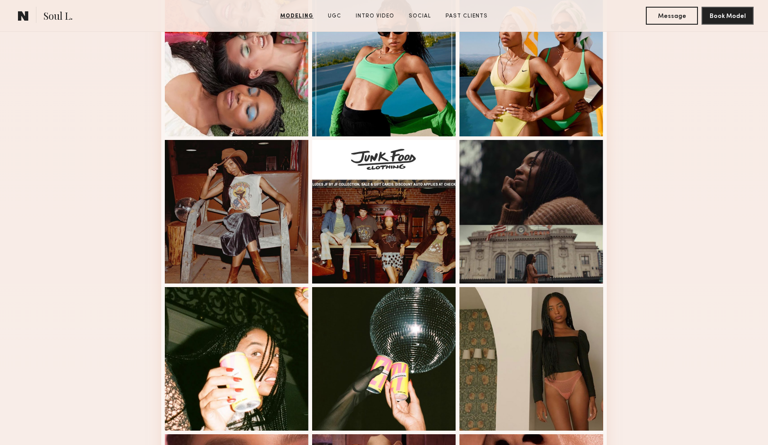
scroll to position [0, 0]
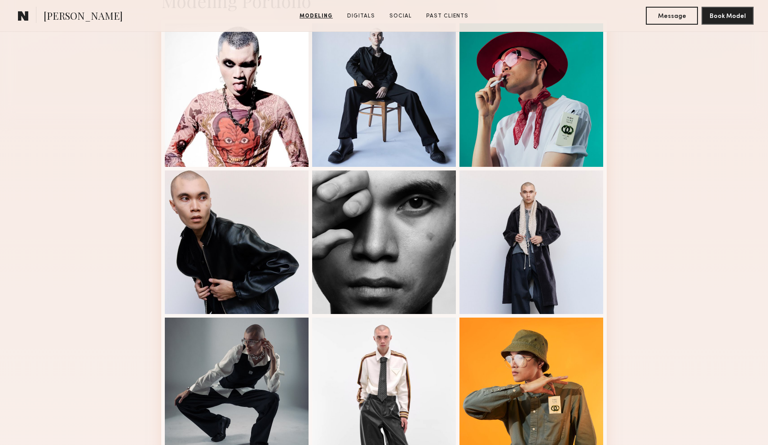
scroll to position [202, 0]
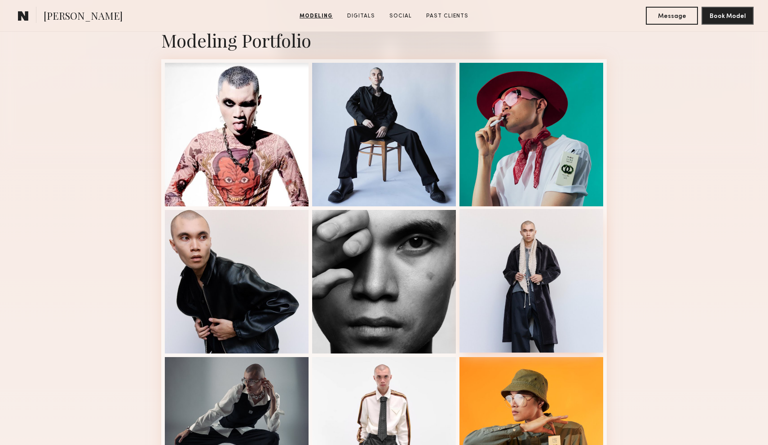
click at [513, 267] on div at bounding box center [531, 281] width 144 height 144
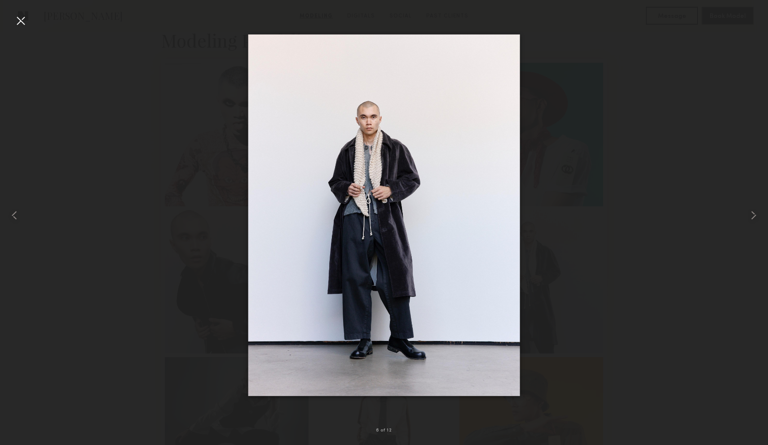
click at [22, 13] on nb-gallery-light "6 of 12" at bounding box center [384, 222] width 768 height 445
click at [22, 24] on div at bounding box center [20, 20] width 14 height 14
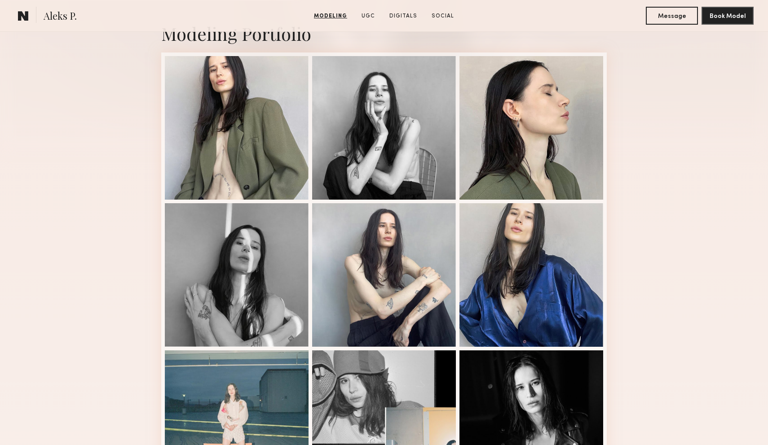
scroll to position [203, 0]
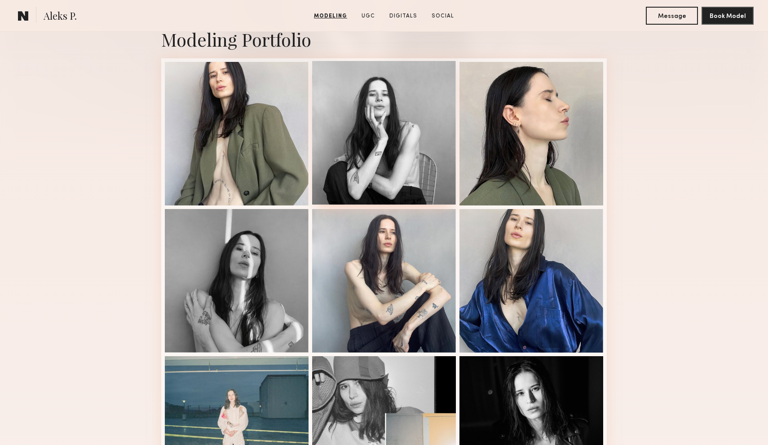
click at [357, 151] on div at bounding box center [384, 133] width 144 height 144
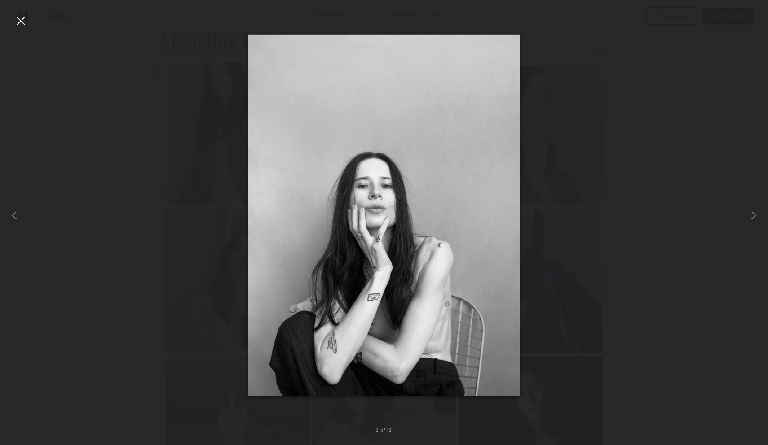
click at [615, 182] on div at bounding box center [384, 215] width 768 height 402
click at [611, 176] on div at bounding box center [384, 215] width 768 height 402
click at [599, 146] on div at bounding box center [384, 215] width 768 height 402
click at [22, 16] on div at bounding box center [20, 20] width 14 height 14
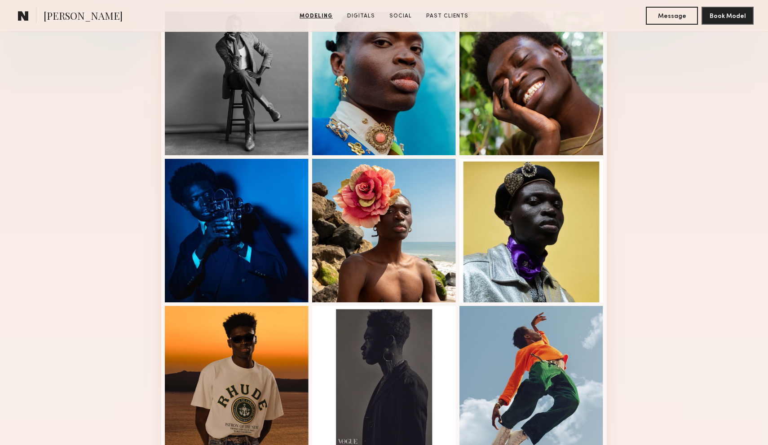
scroll to position [257, 0]
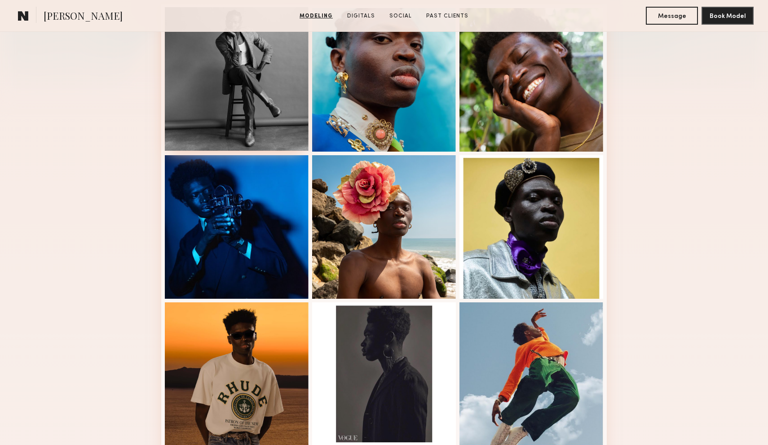
click at [242, 106] on div at bounding box center [237, 79] width 144 height 144
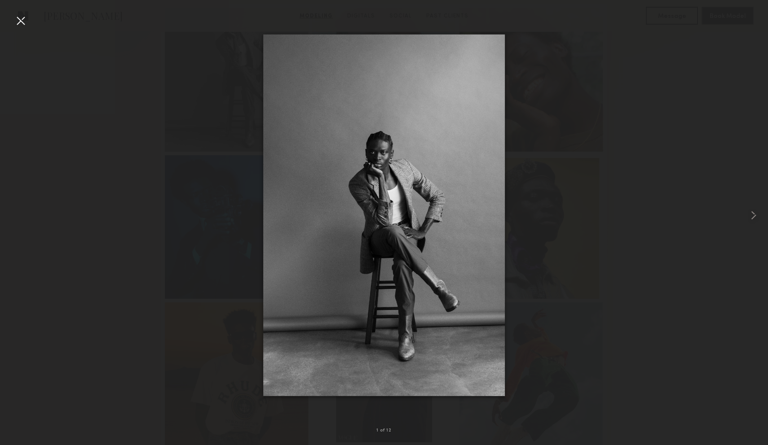
click at [18, 19] on div at bounding box center [20, 20] width 14 height 14
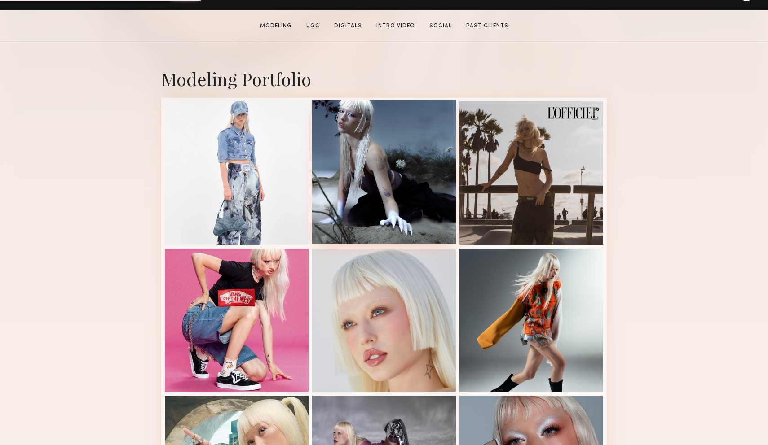
scroll to position [209, 0]
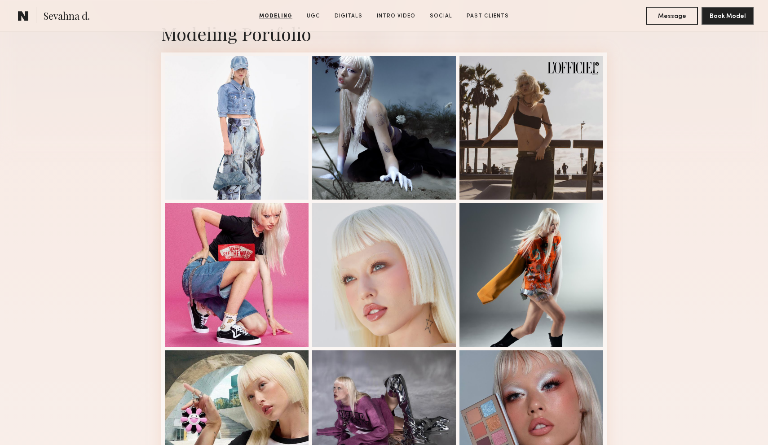
click at [615, 231] on div "Modeling Portfolio View More" at bounding box center [384, 345] width 768 height 699
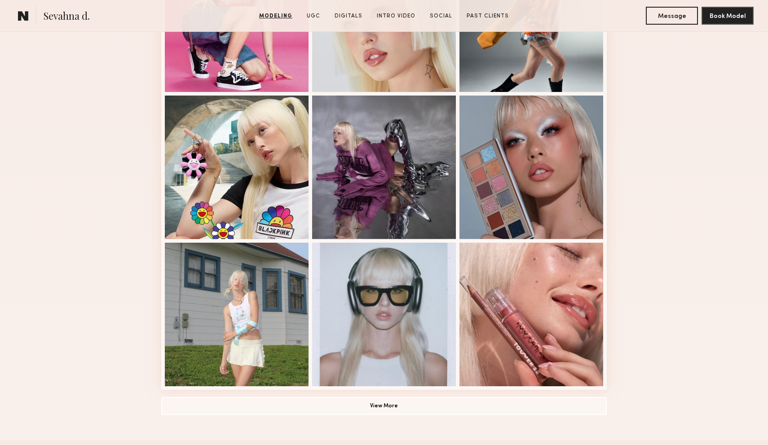
scroll to position [465, 0]
click at [445, 402] on button "View More" at bounding box center [383, 405] width 445 height 18
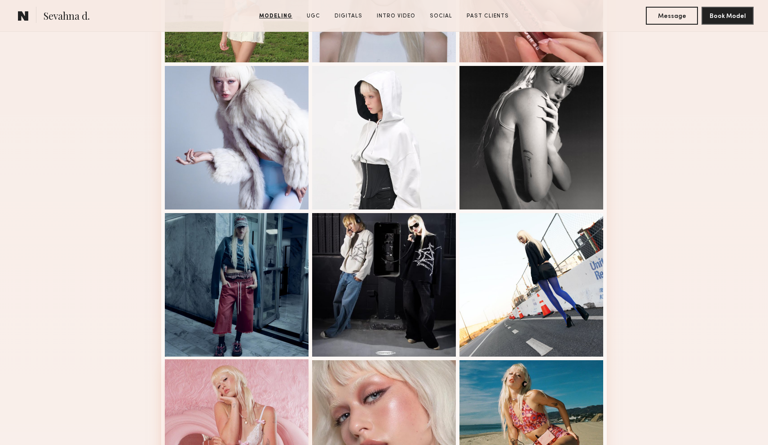
scroll to position [762, 0]
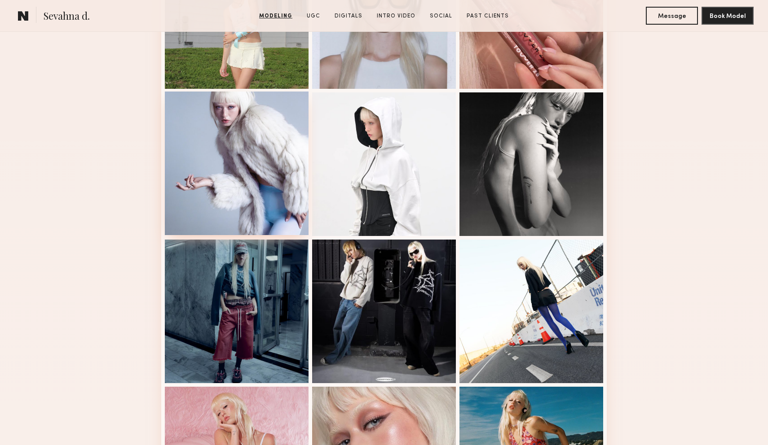
click at [281, 144] on div at bounding box center [237, 164] width 144 height 144
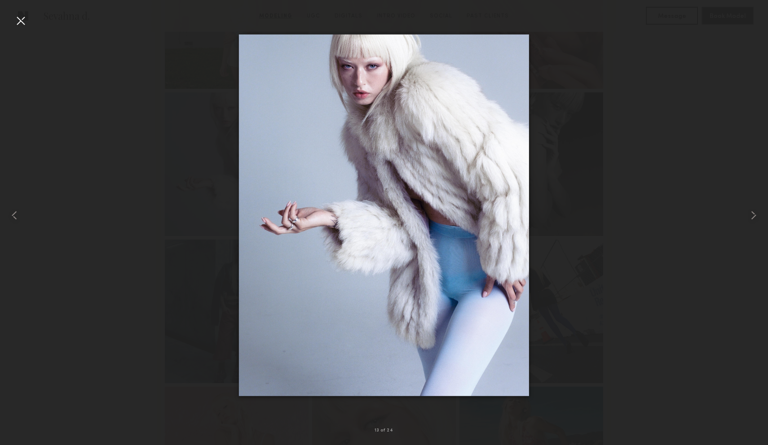
click at [585, 129] on div at bounding box center [384, 215] width 768 height 402
click at [19, 17] on div at bounding box center [20, 20] width 14 height 14
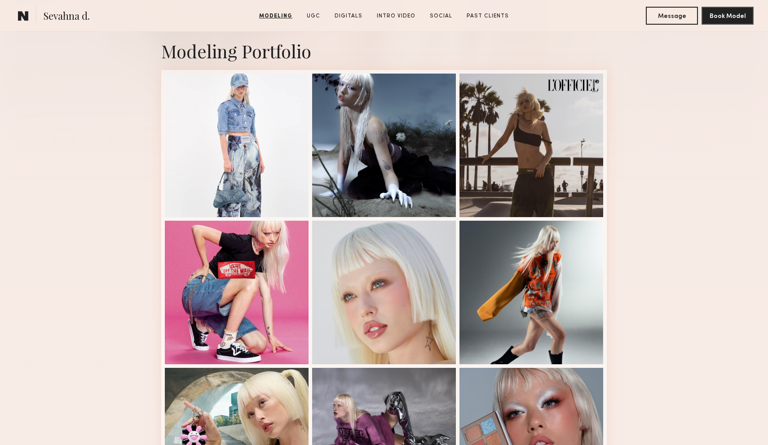
scroll to position [141, 0]
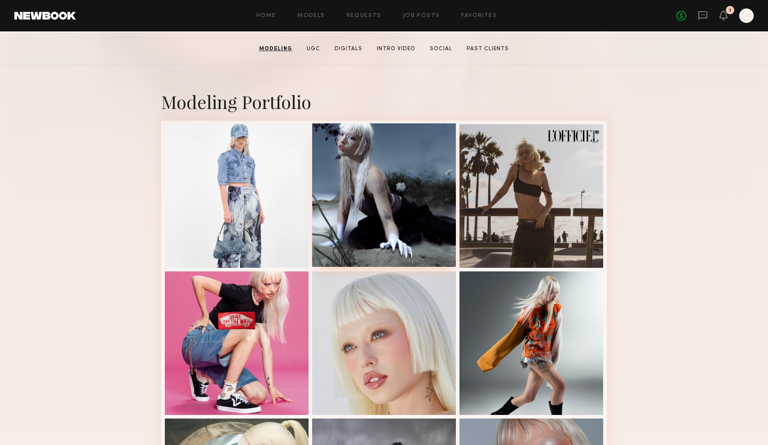
click at [413, 204] on div at bounding box center [384, 195] width 144 height 144
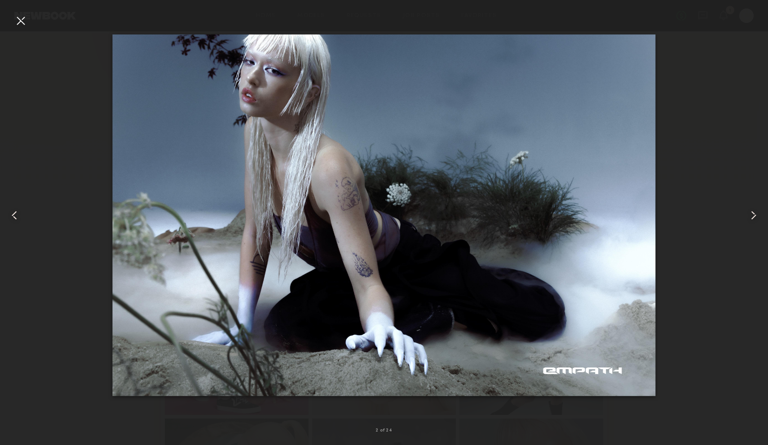
click at [26, 20] on div at bounding box center [20, 20] width 14 height 14
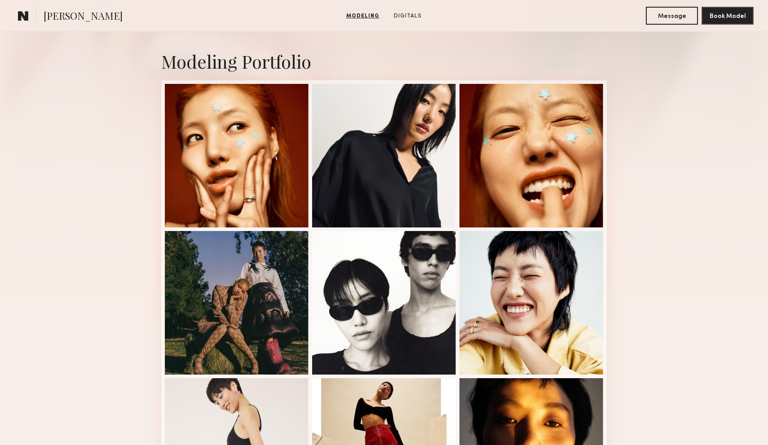
scroll to position [181, 0]
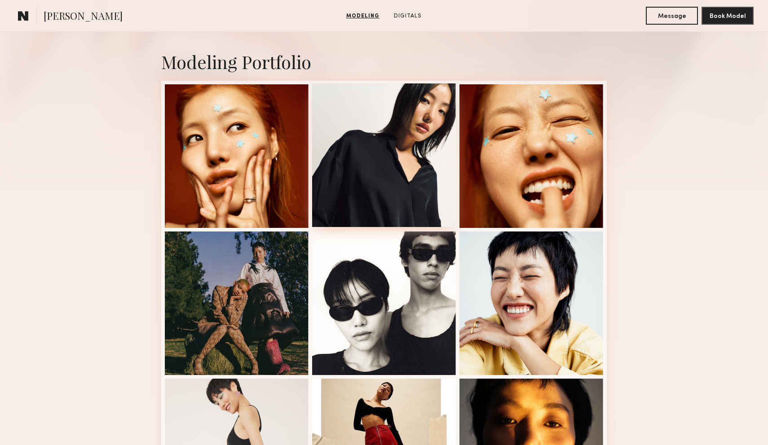
click at [406, 155] on div at bounding box center [384, 155] width 144 height 144
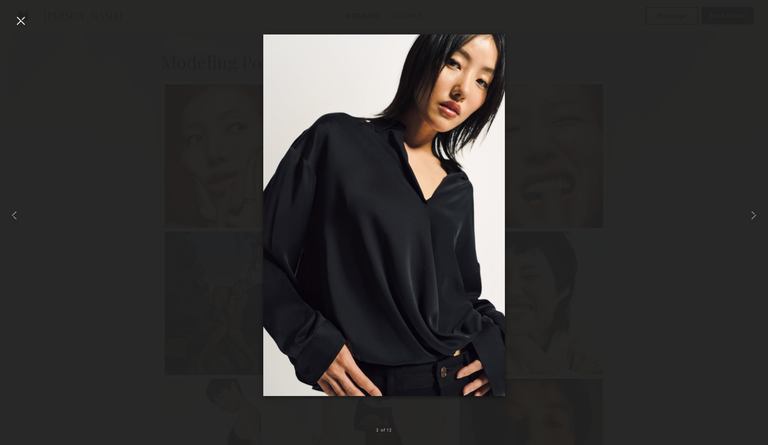
click at [22, 14] on div at bounding box center [20, 20] width 14 height 14
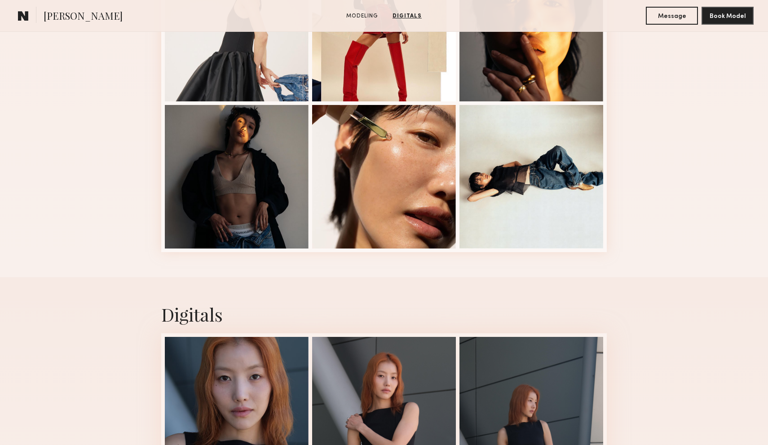
scroll to position [565, 0]
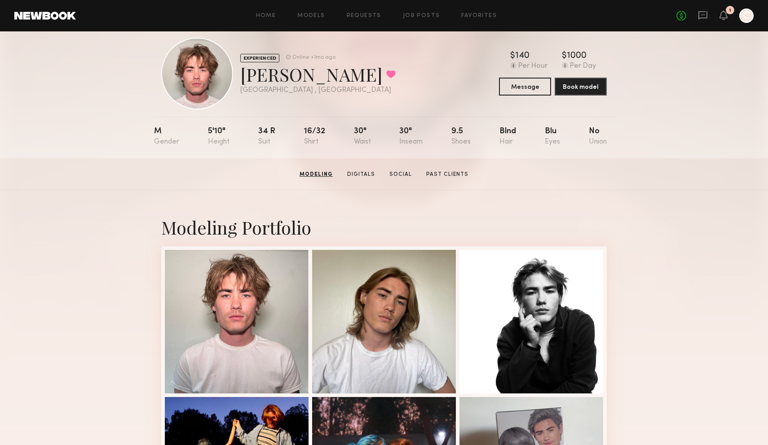
scroll to position [2, 0]
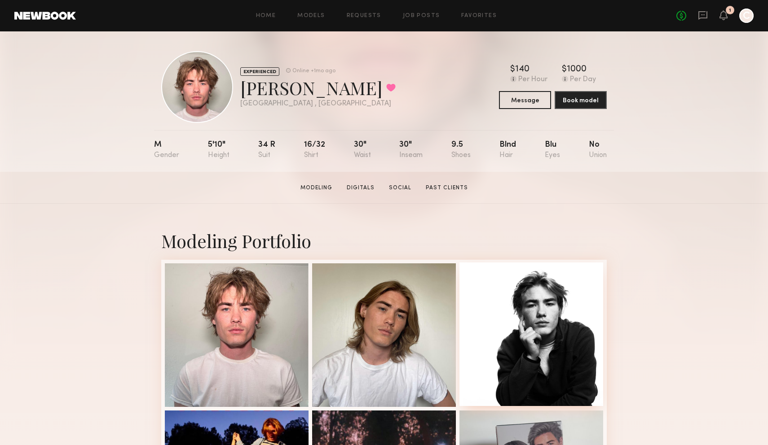
click at [519, 285] on div at bounding box center [531, 335] width 144 height 144
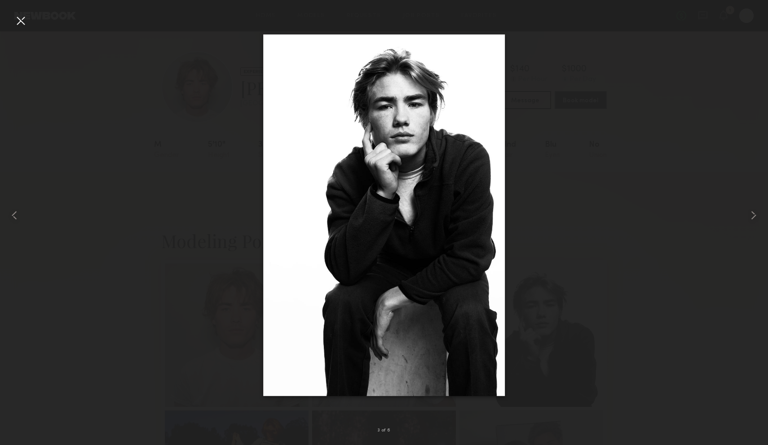
click at [613, 146] on div at bounding box center [384, 215] width 768 height 402
click at [621, 62] on div at bounding box center [384, 215] width 768 height 402
click at [619, 151] on div at bounding box center [384, 215] width 768 height 402
click at [20, 21] on div at bounding box center [20, 20] width 14 height 14
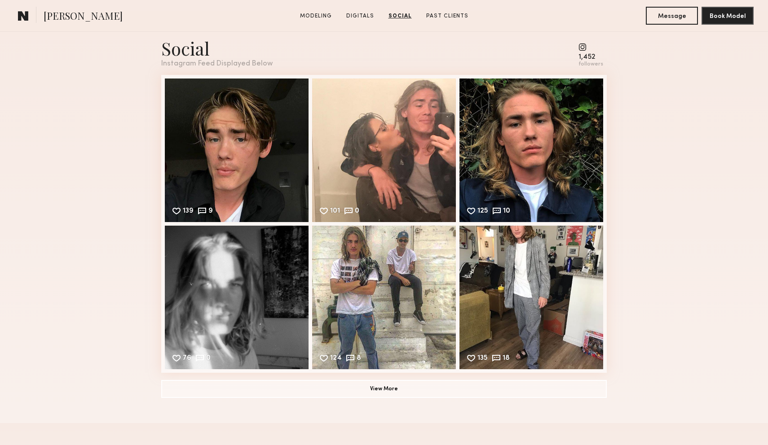
scroll to position [953, 0]
click at [133, 152] on div "Social Instagram Feed Displayed Below 1,452 followers 139 9 Likes & comments di…" at bounding box center [384, 217] width 768 height 412
click at [268, 159] on div "139 9 Likes & comments displayed to show model’s engagement" at bounding box center [237, 149] width 144 height 144
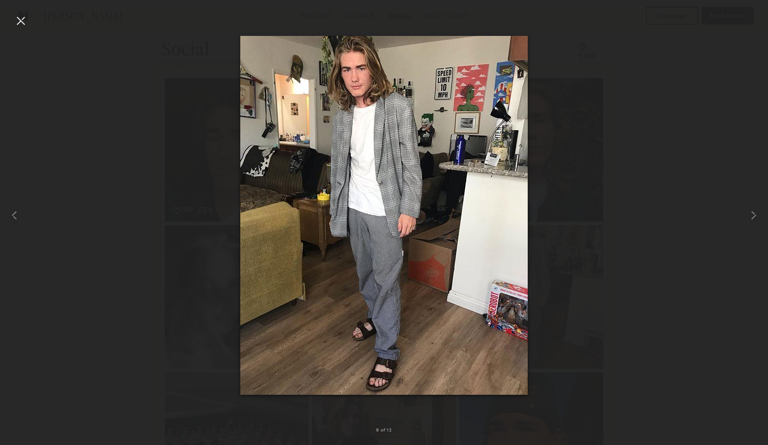
click at [21, 20] on div at bounding box center [20, 20] width 14 height 14
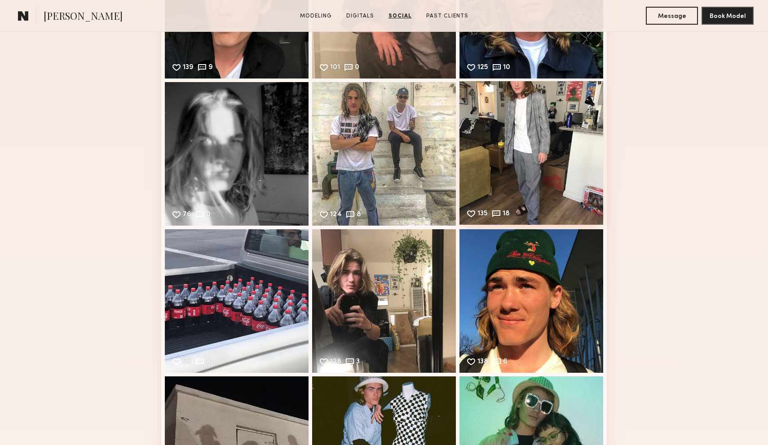
scroll to position [1127, 0]
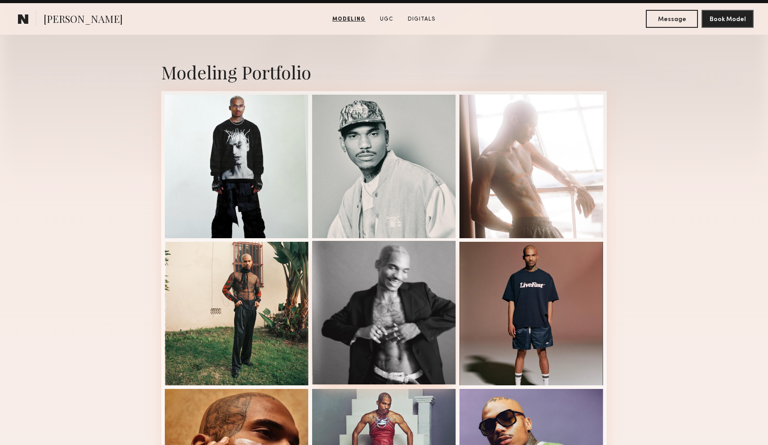
scroll to position [151, 0]
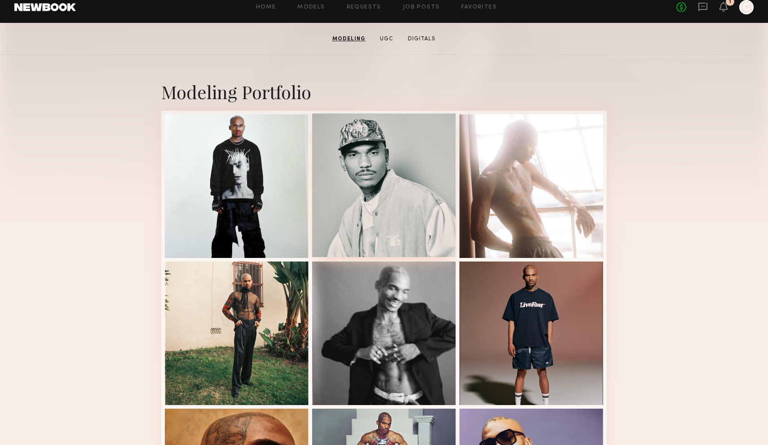
click at [373, 201] on div at bounding box center [384, 186] width 144 height 144
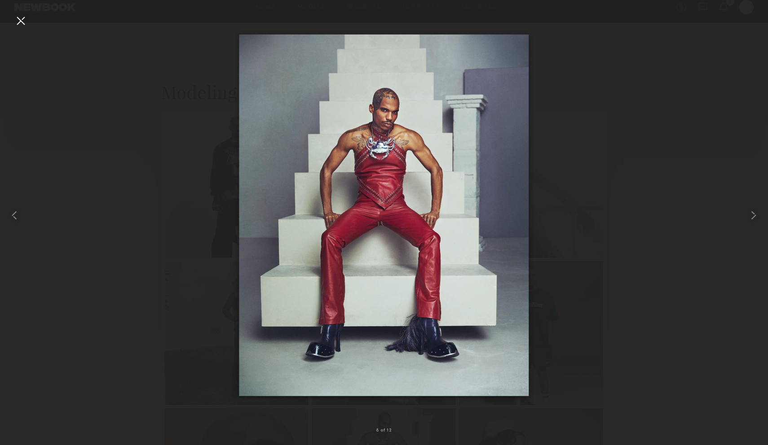
click at [588, 191] on div at bounding box center [384, 215] width 768 height 402
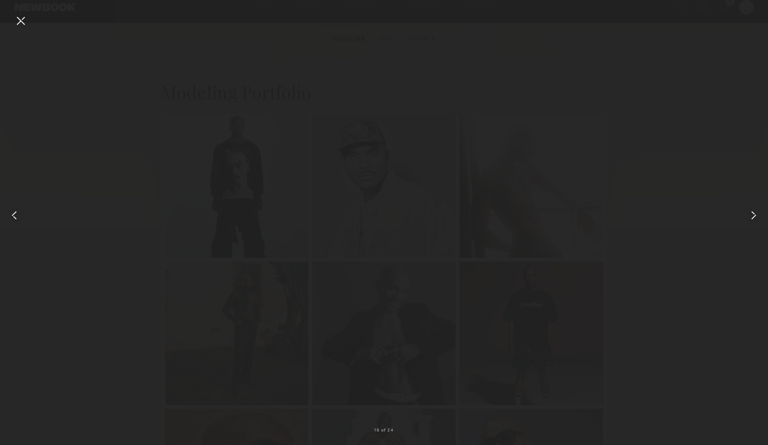
click at [20, 19] on div at bounding box center [20, 20] width 14 height 14
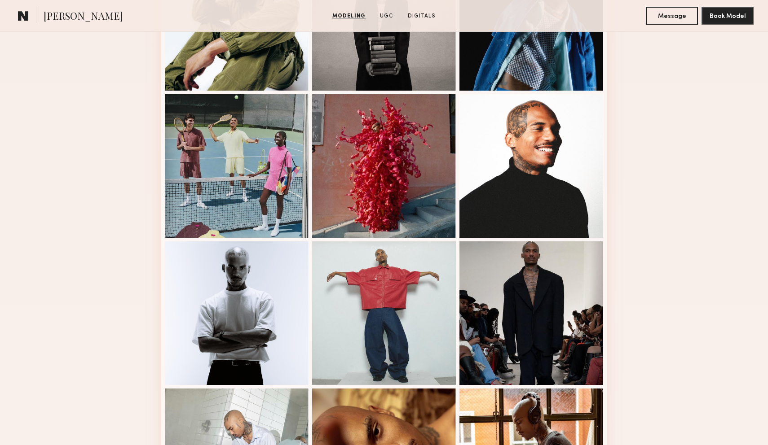
scroll to position [892, 0]
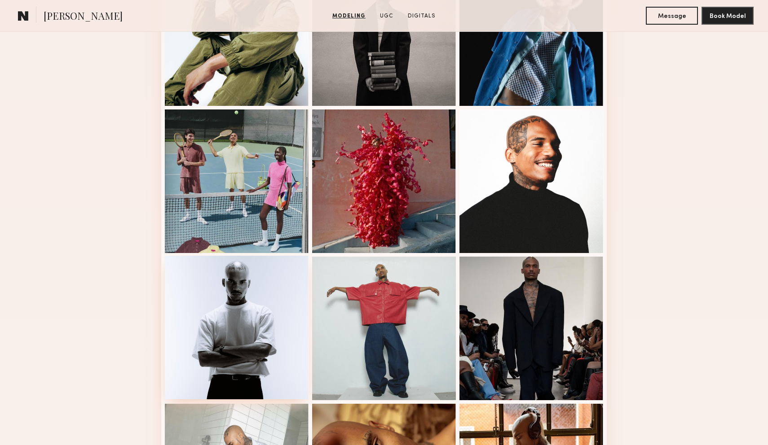
click at [248, 306] on div at bounding box center [237, 328] width 144 height 144
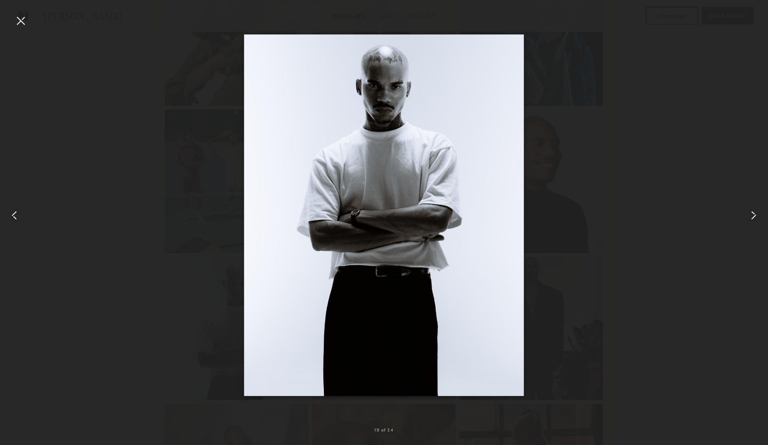
click at [16, 21] on div at bounding box center [20, 20] width 14 height 14
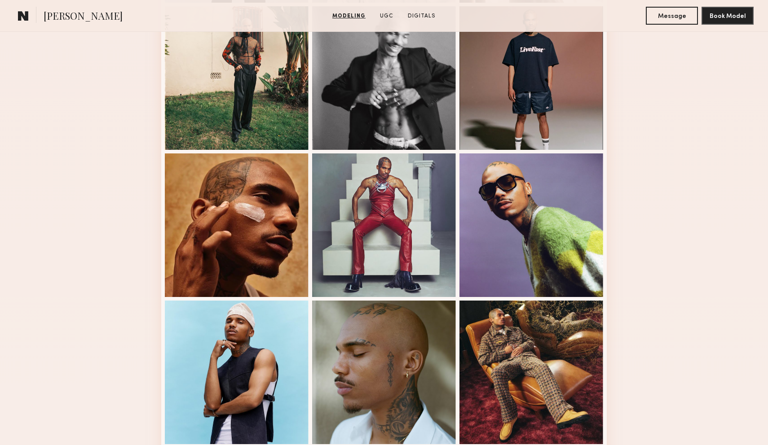
scroll to position [0, 0]
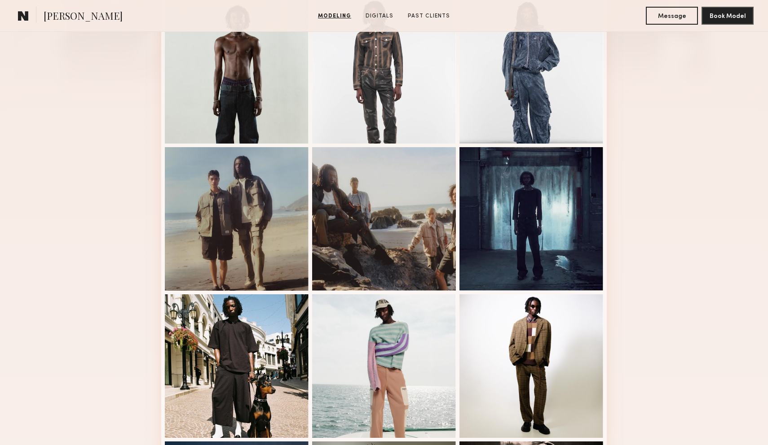
click at [639, 250] on div "Modeling Portfolio View More" at bounding box center [384, 289] width 768 height 699
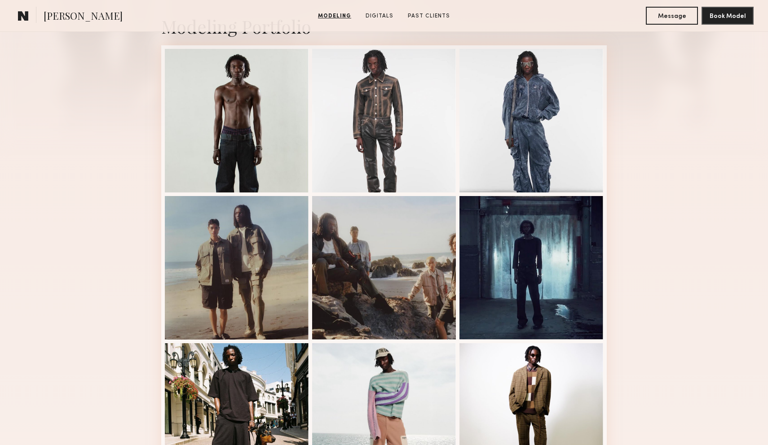
scroll to position [153, 0]
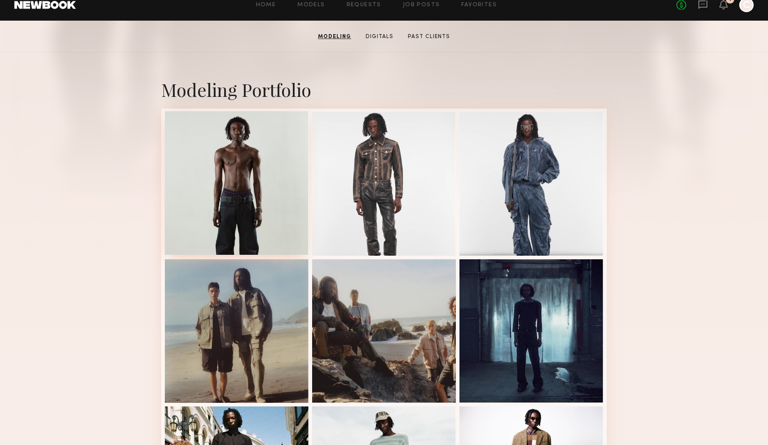
click at [259, 185] on div at bounding box center [237, 183] width 144 height 144
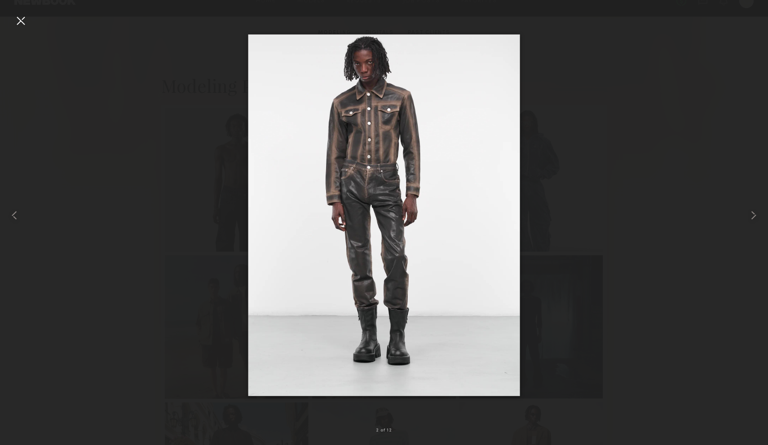
scroll to position [162, 0]
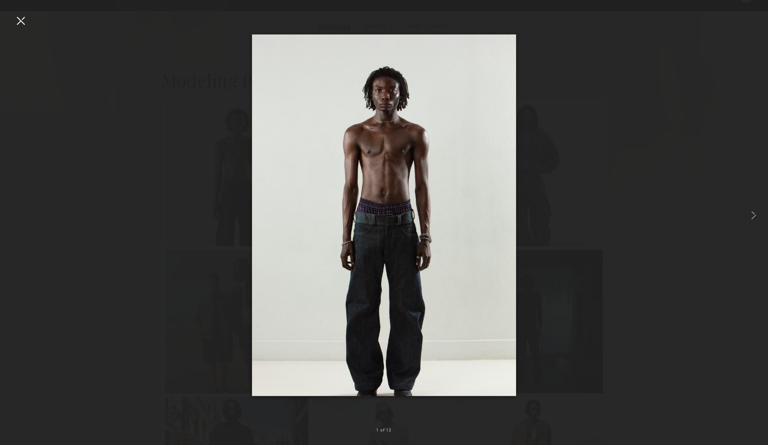
click at [13, 23] on div at bounding box center [20, 20] width 14 height 14
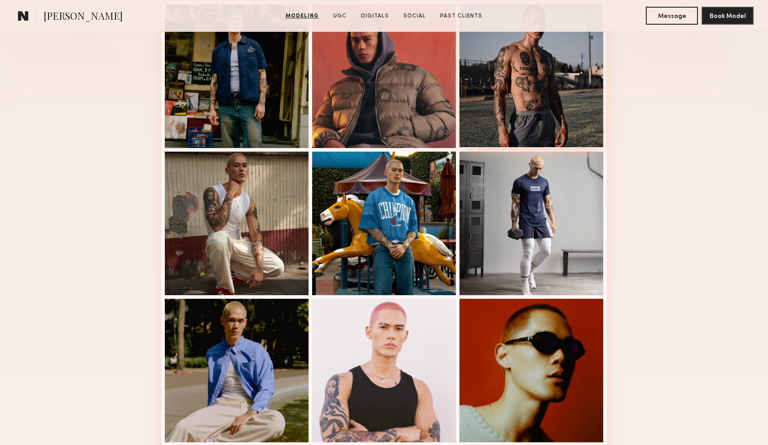
scroll to position [314, 0]
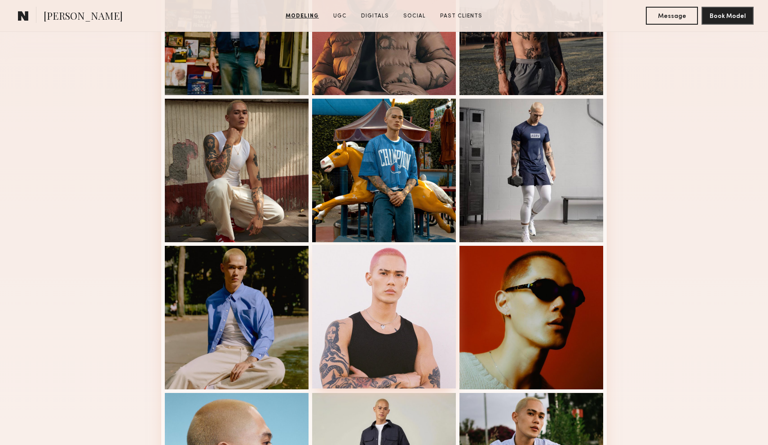
click at [404, 302] on div at bounding box center [384, 317] width 144 height 144
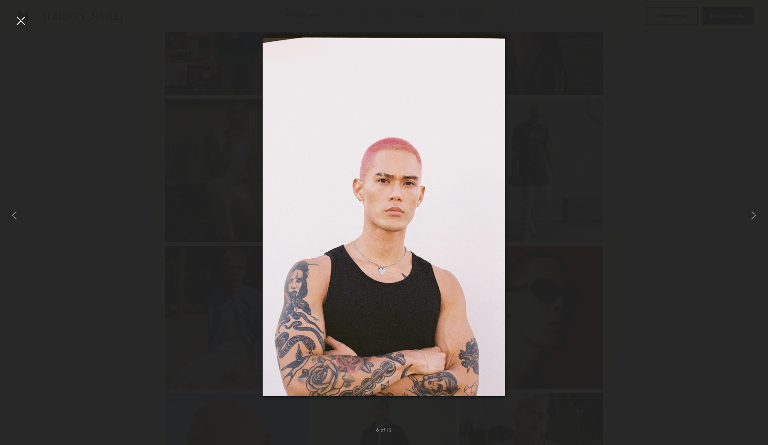
click at [550, 149] on div at bounding box center [384, 215] width 768 height 402
click at [21, 25] on div at bounding box center [20, 20] width 14 height 14
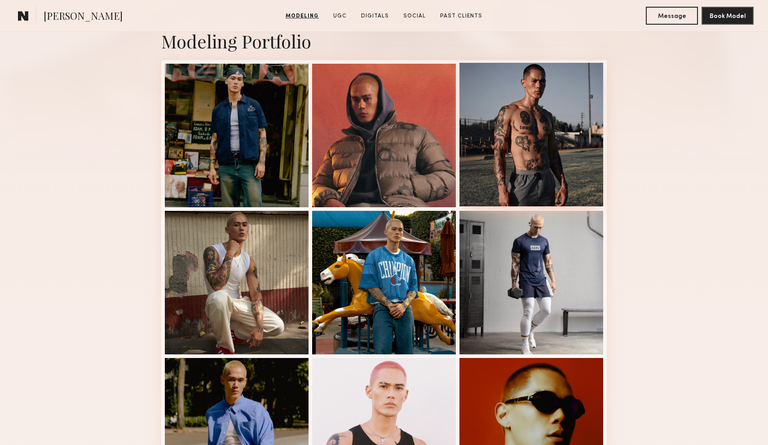
scroll to position [203, 0]
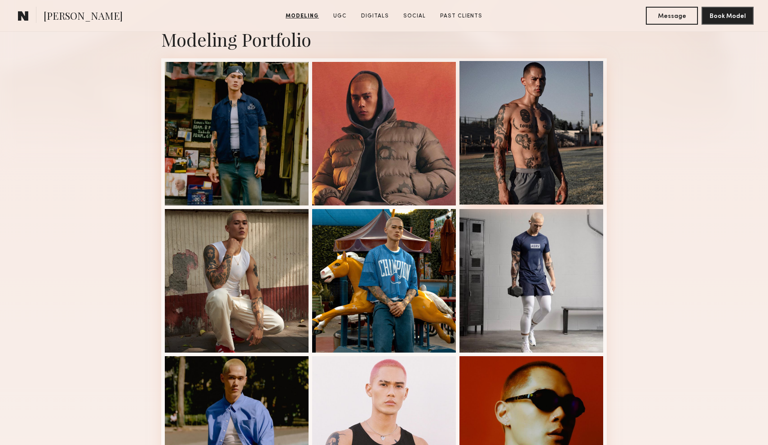
click at [553, 105] on div at bounding box center [531, 133] width 144 height 144
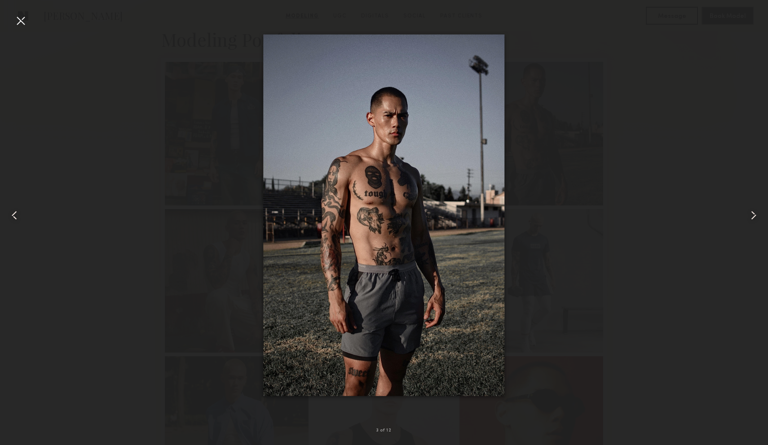
click at [25, 19] on div at bounding box center [20, 20] width 14 height 14
